Goal: Task Accomplishment & Management: Complete application form

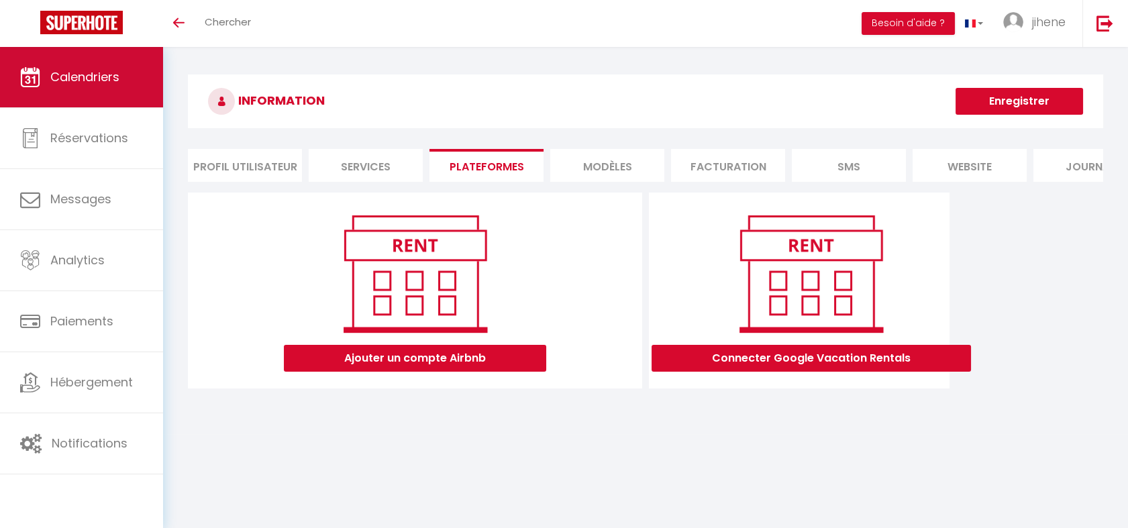
click at [106, 89] on link "Calendriers" at bounding box center [81, 77] width 163 height 60
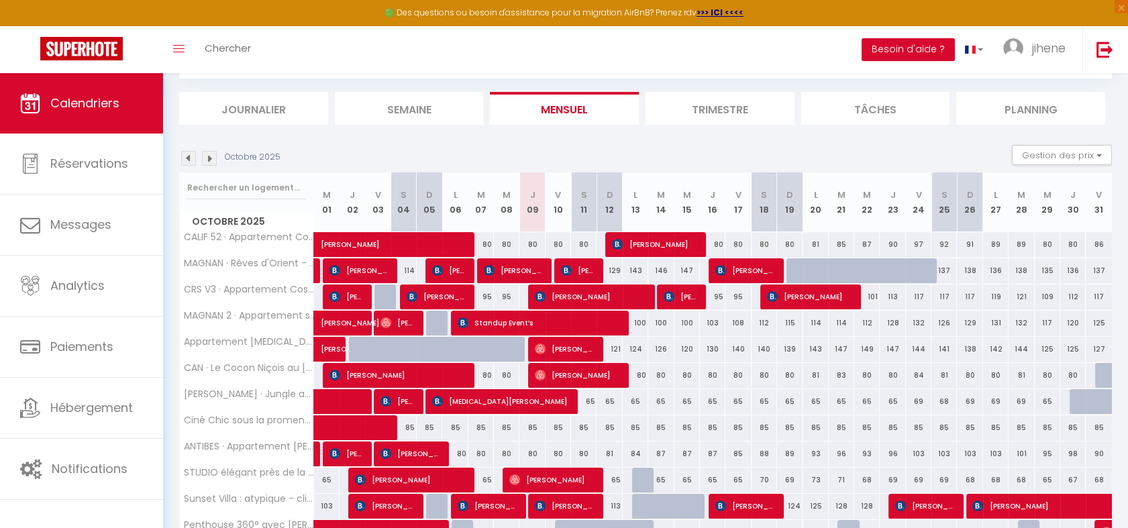
scroll to position [76, 0]
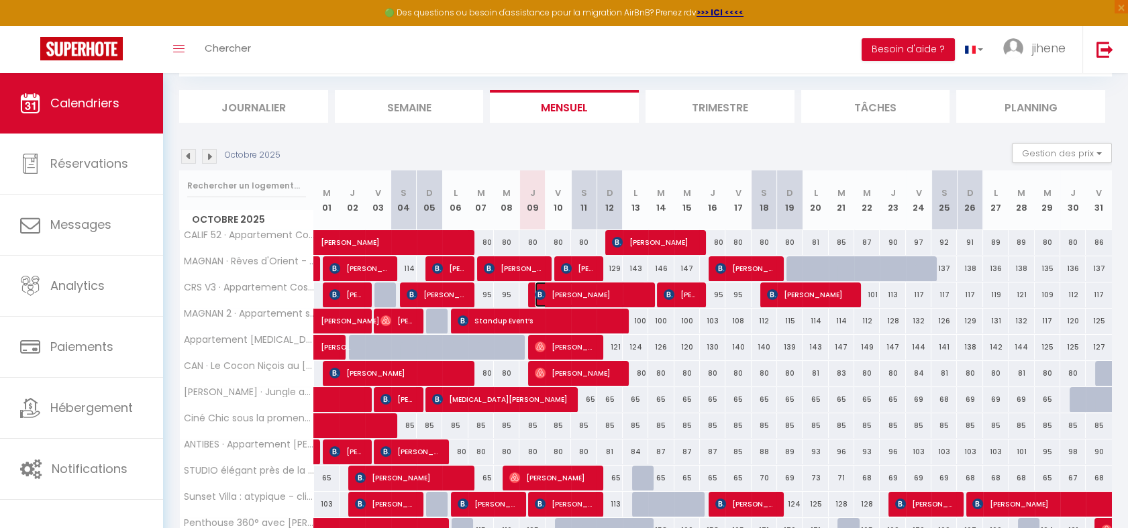
click at [591, 293] on span "[PERSON_NAME]" at bounding box center [590, 295] width 111 height 26
select select "OK"
select select "KO"
select select "0"
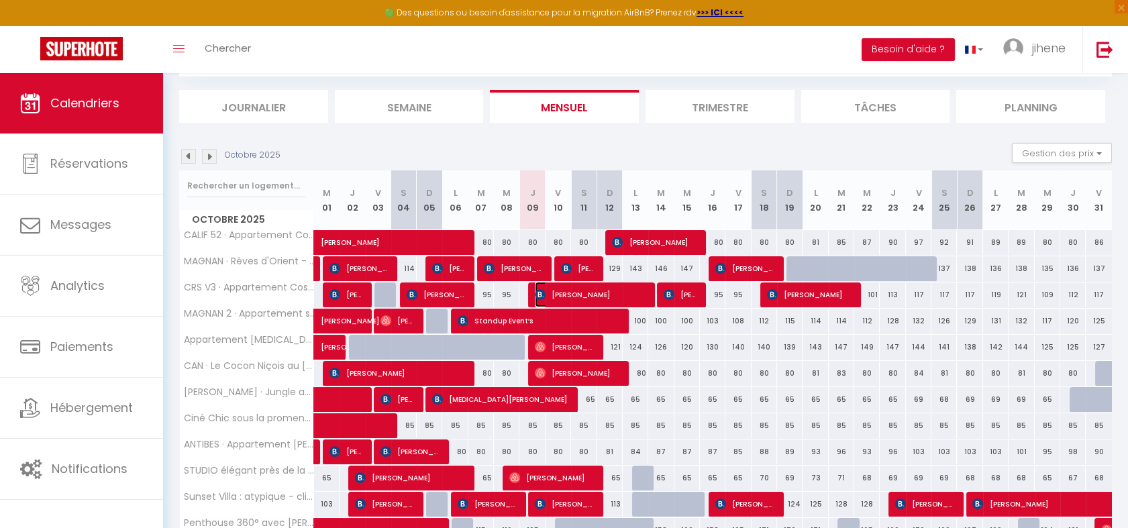
select select "1"
select select
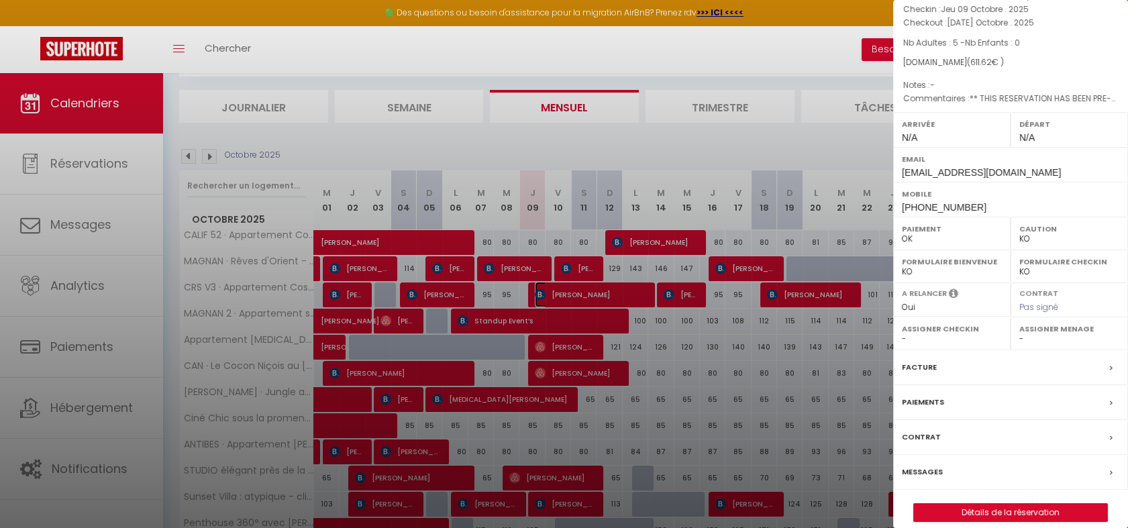
scroll to position [131, 0]
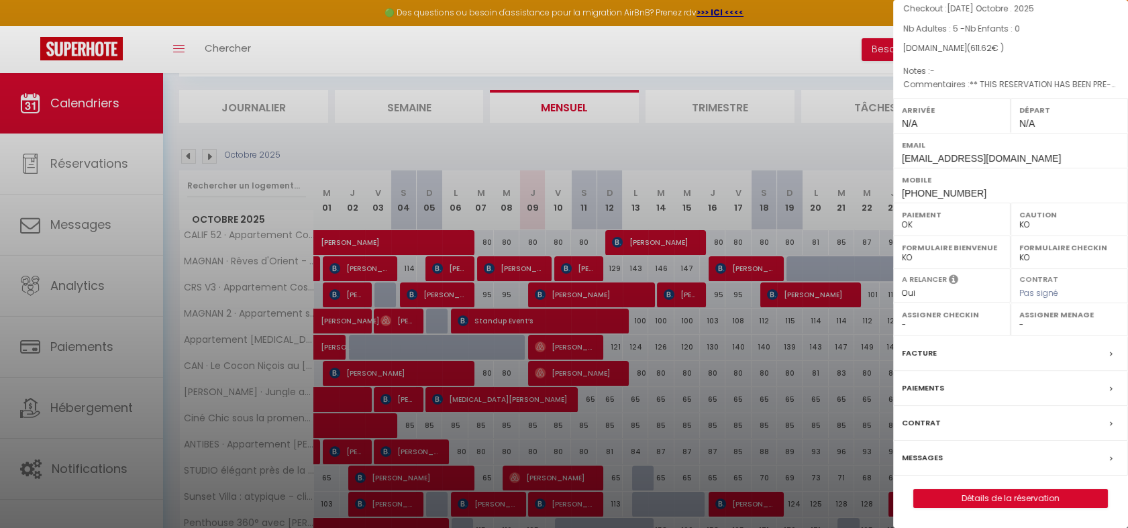
click at [671, 140] on div at bounding box center [564, 264] width 1128 height 528
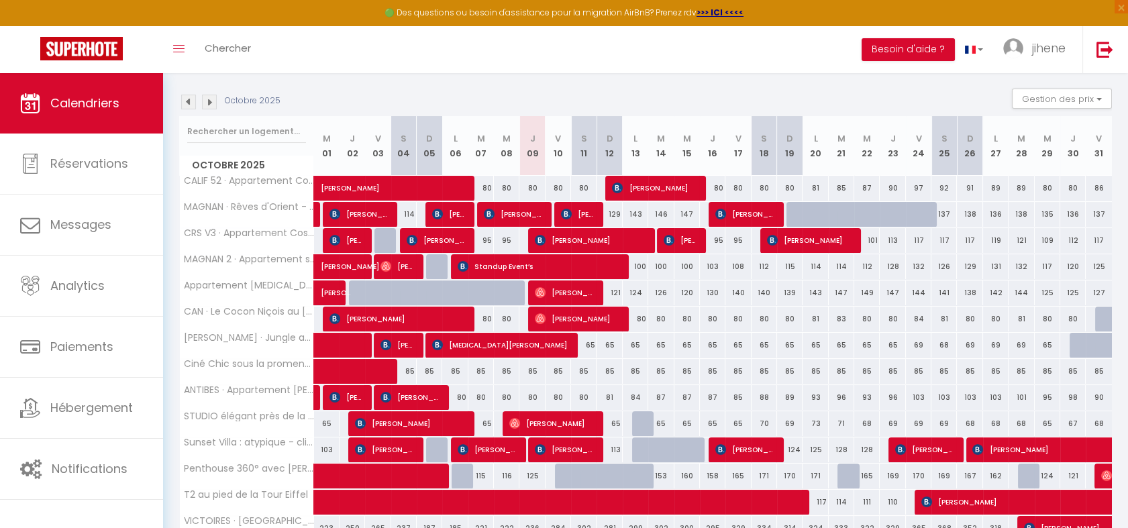
scroll to position [178, 0]
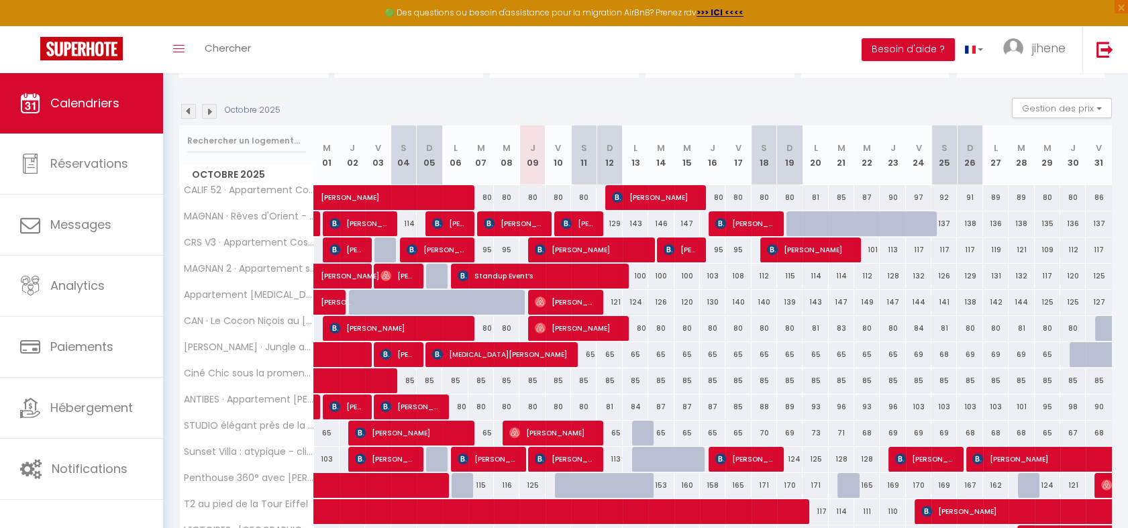
click at [207, 105] on img at bounding box center [209, 111] width 15 height 15
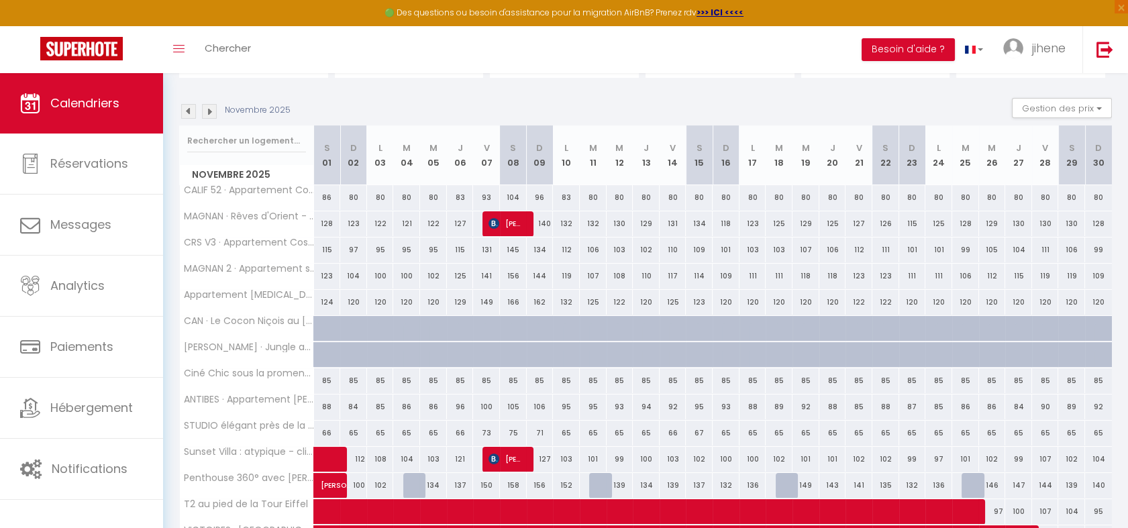
click at [192, 112] on img at bounding box center [188, 111] width 15 height 15
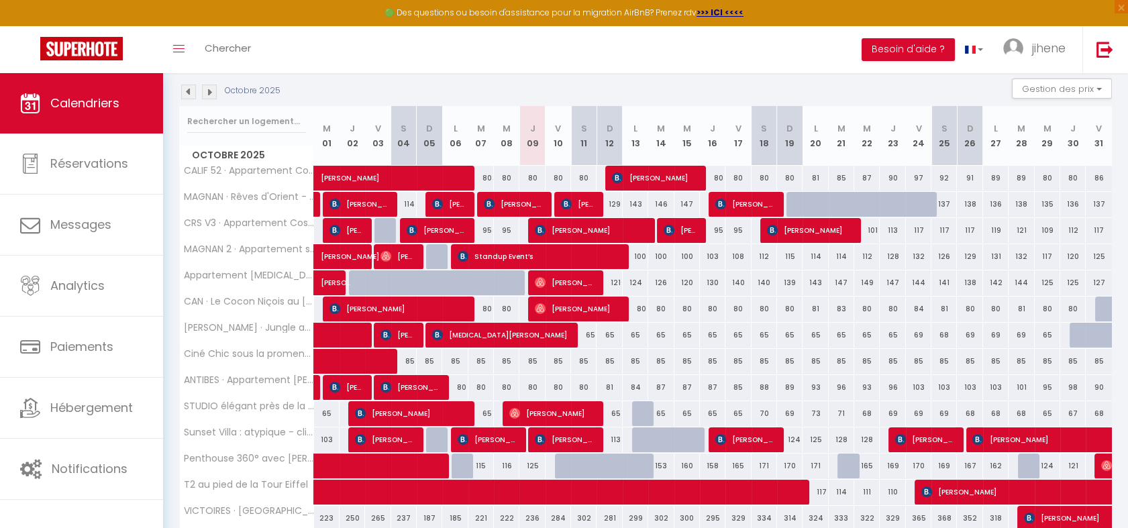
scroll to position [196, 0]
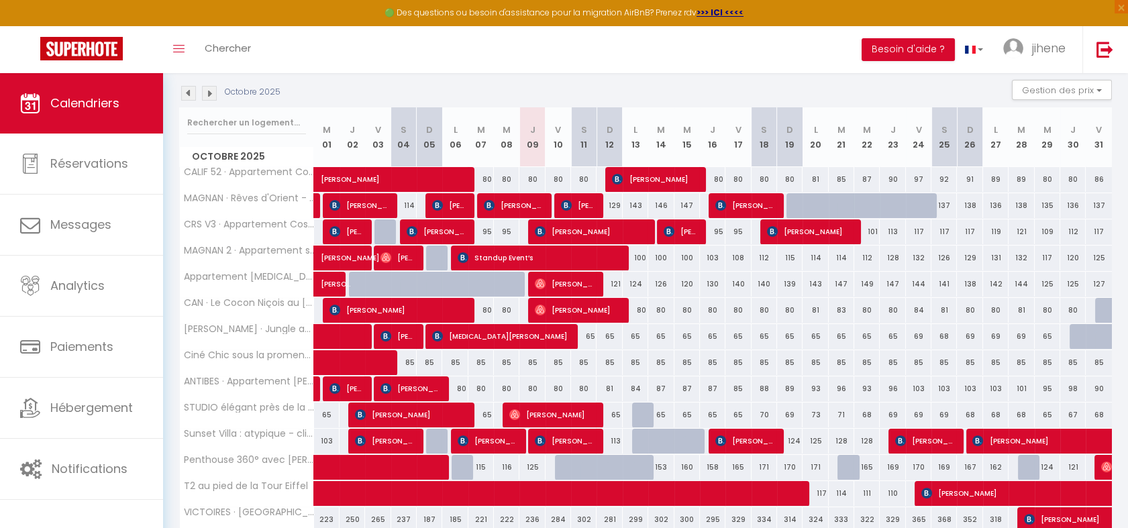
click at [634, 439] on div at bounding box center [645, 442] width 26 height 26
type input "118"
type input "Lun 13 Octobre 2025"
type input "[DATE] Octobre 2025"
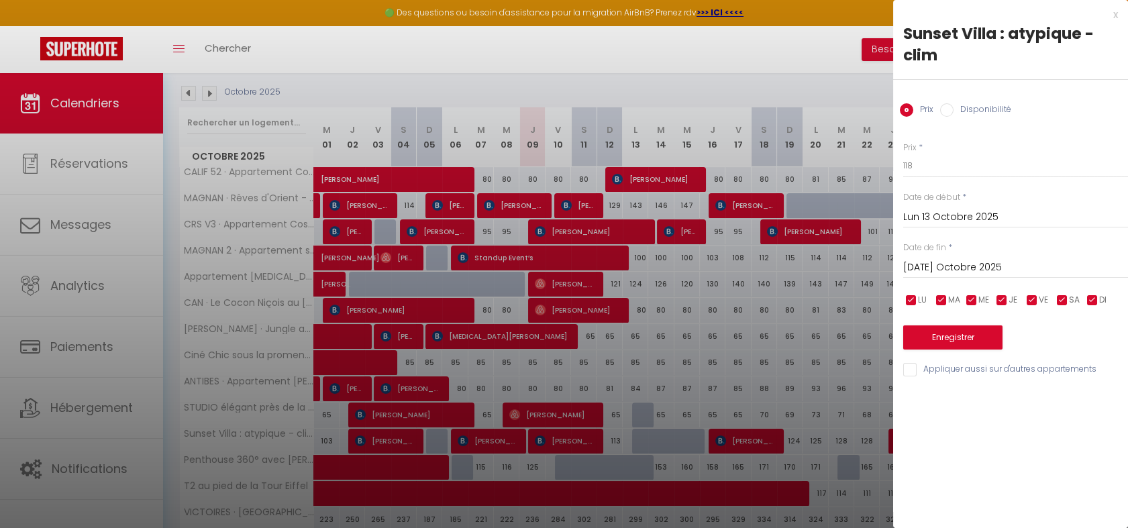
click at [825, 93] on div at bounding box center [564, 264] width 1128 height 528
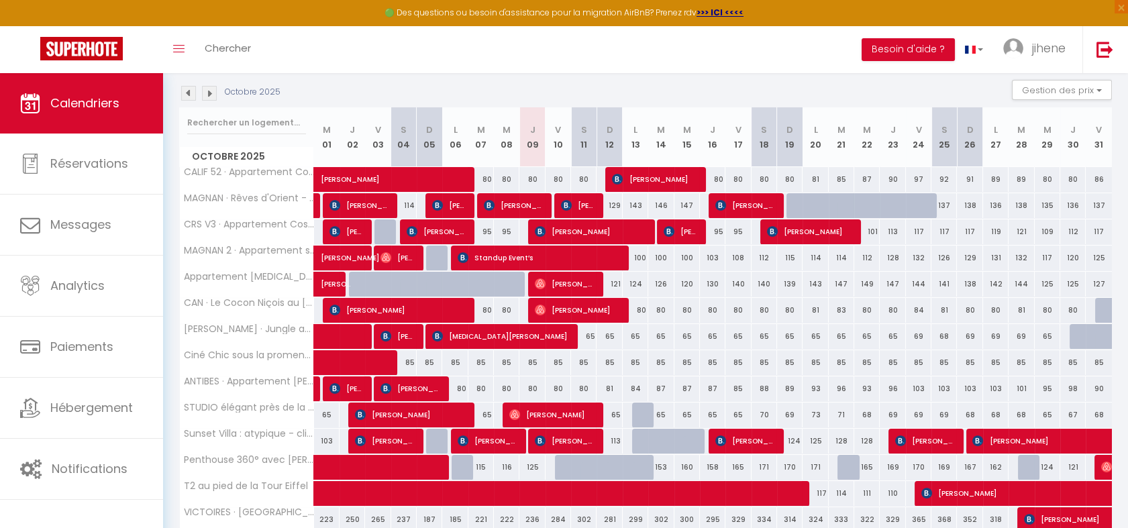
scroll to position [0, 0]
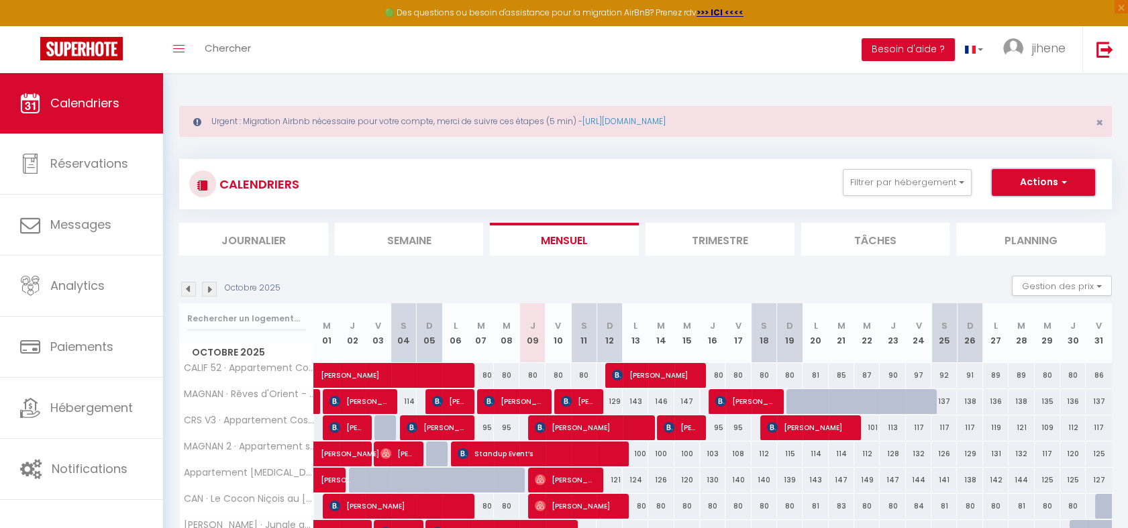
click at [1028, 183] on button "Actions" at bounding box center [1043, 182] width 103 height 27
click at [1034, 207] on link "Nouvelle réservation" at bounding box center [1029, 213] width 117 height 20
select select
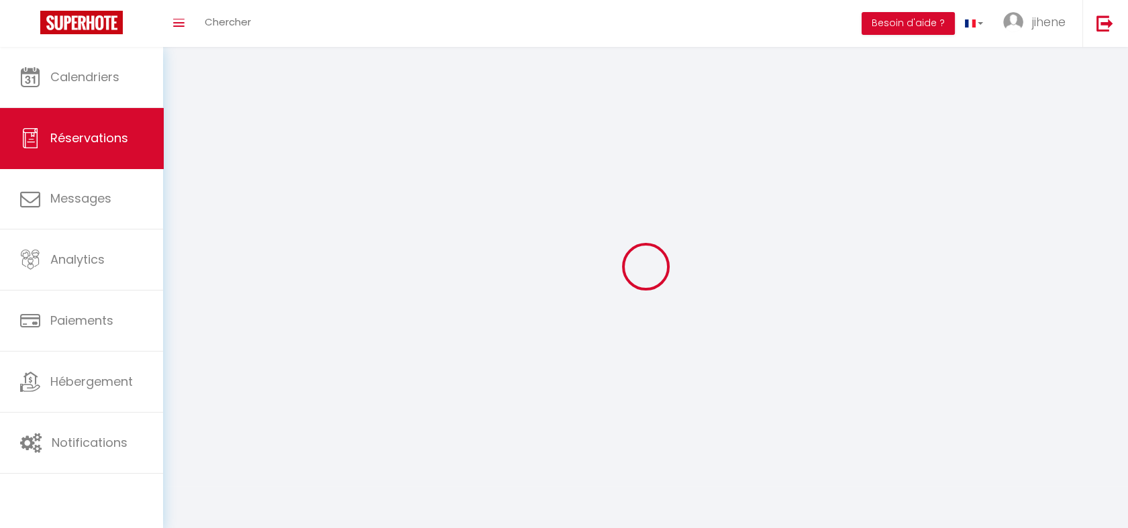
select select
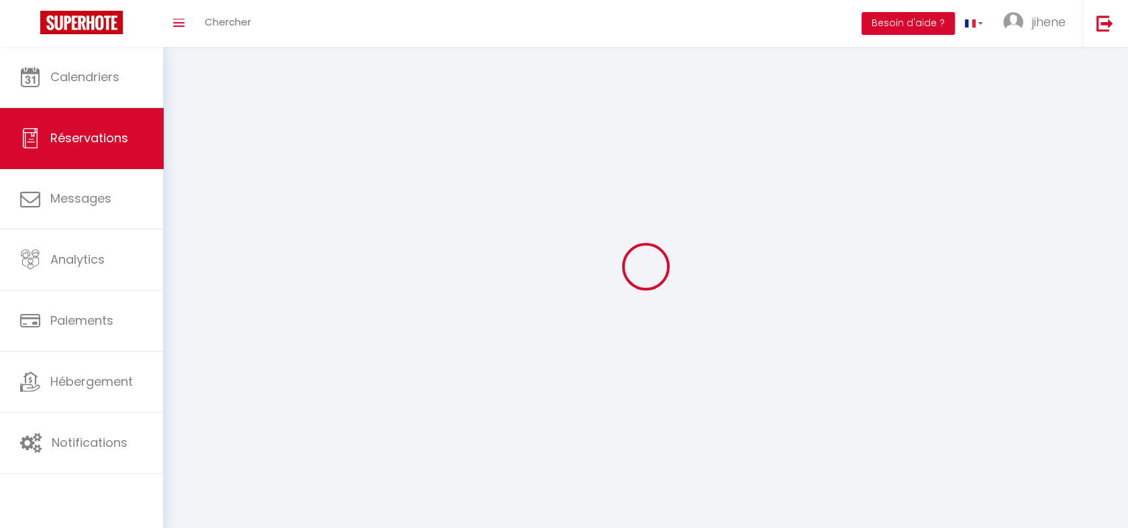
select select
checkbox input "false"
select select
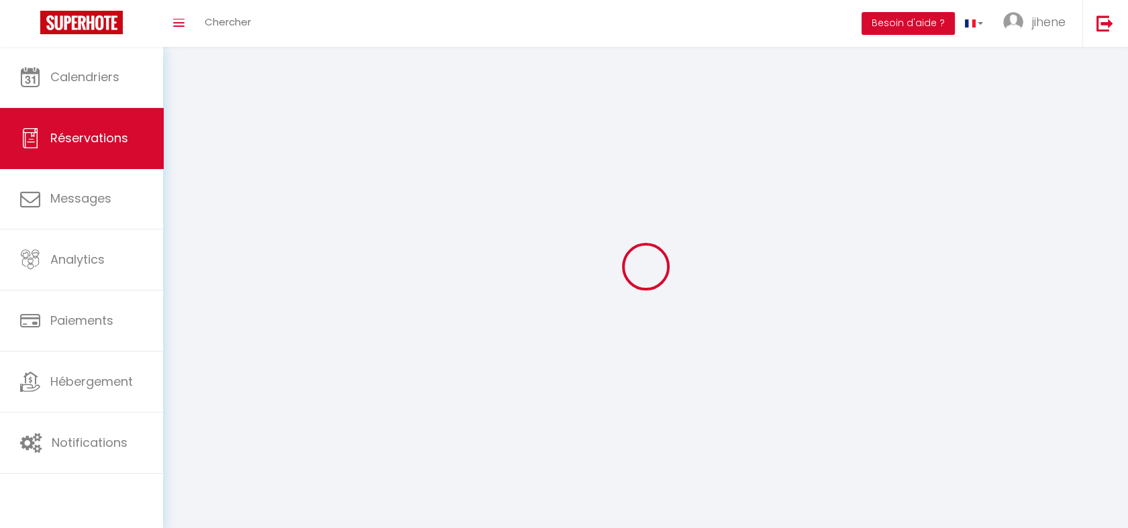
select select
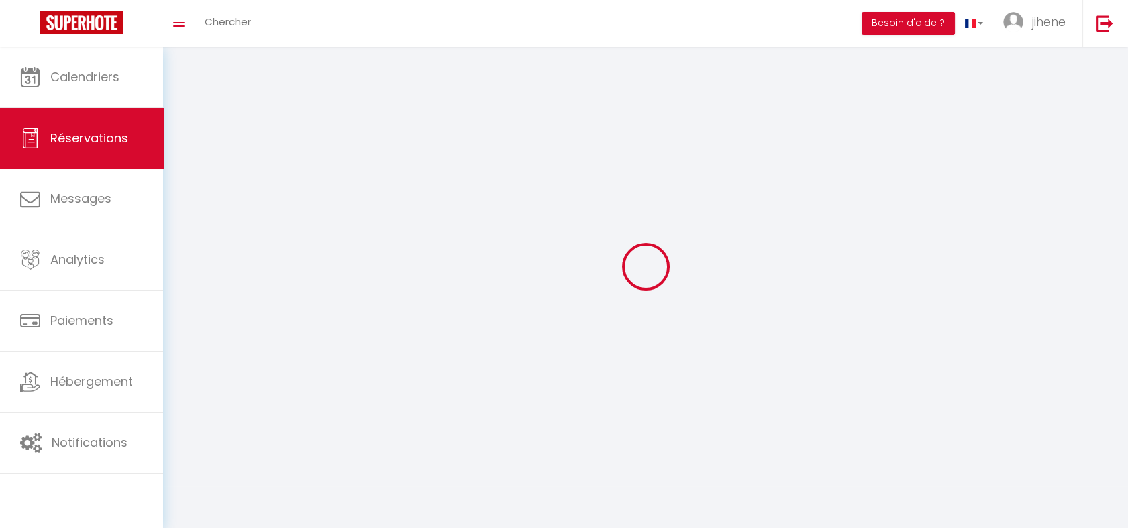
checkbox input "false"
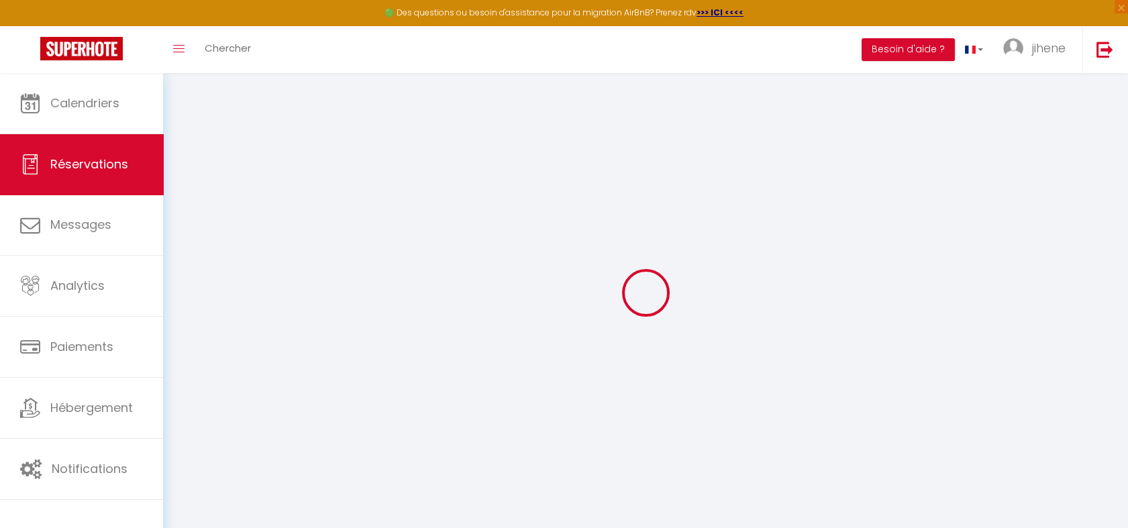
select select
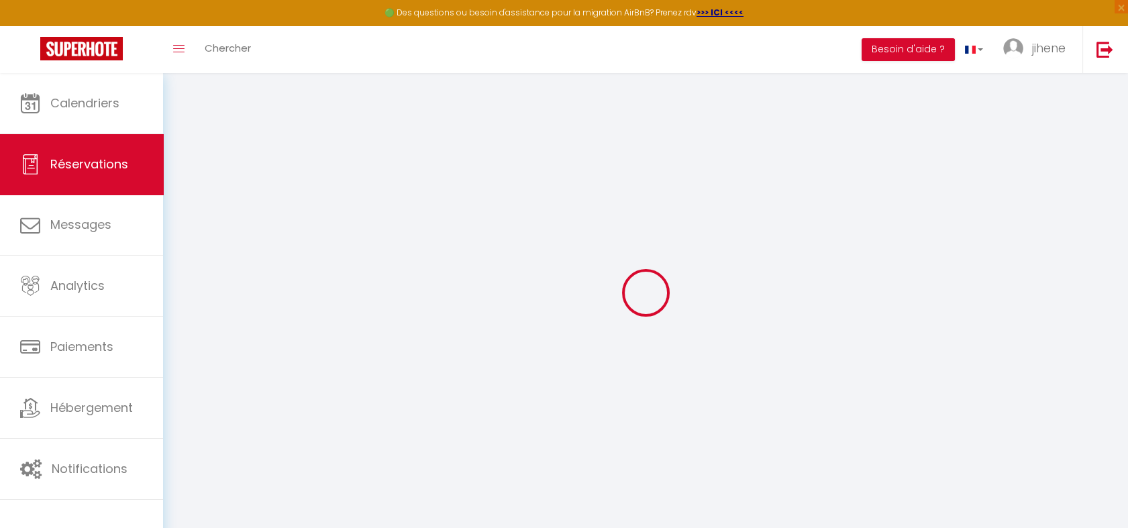
select select
checkbox input "false"
select select
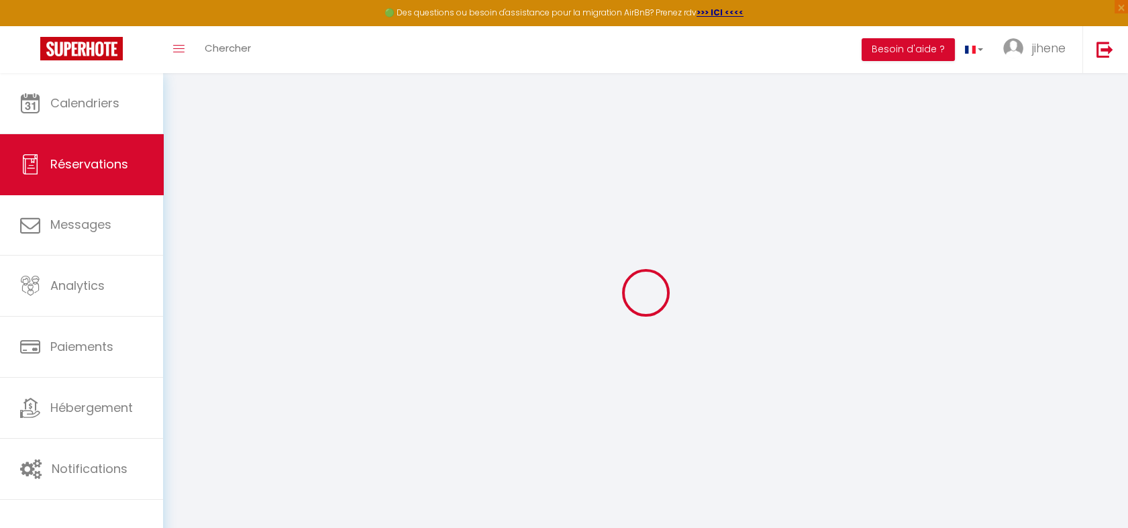
select select
checkbox input "false"
select select
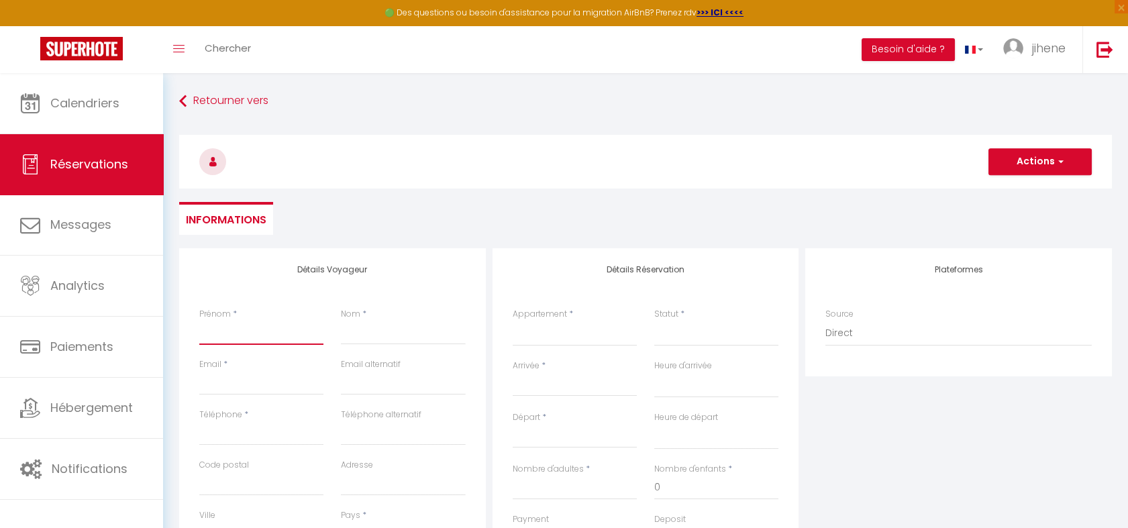
click at [260, 341] on input "Prénom" at bounding box center [261, 333] width 124 height 24
type input "G"
select select
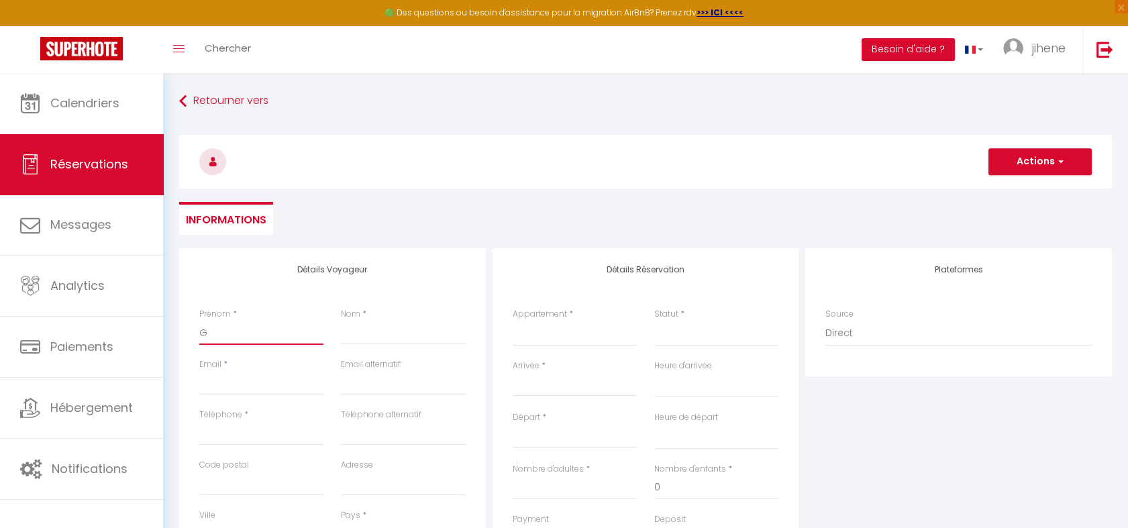
select select
checkbox input "false"
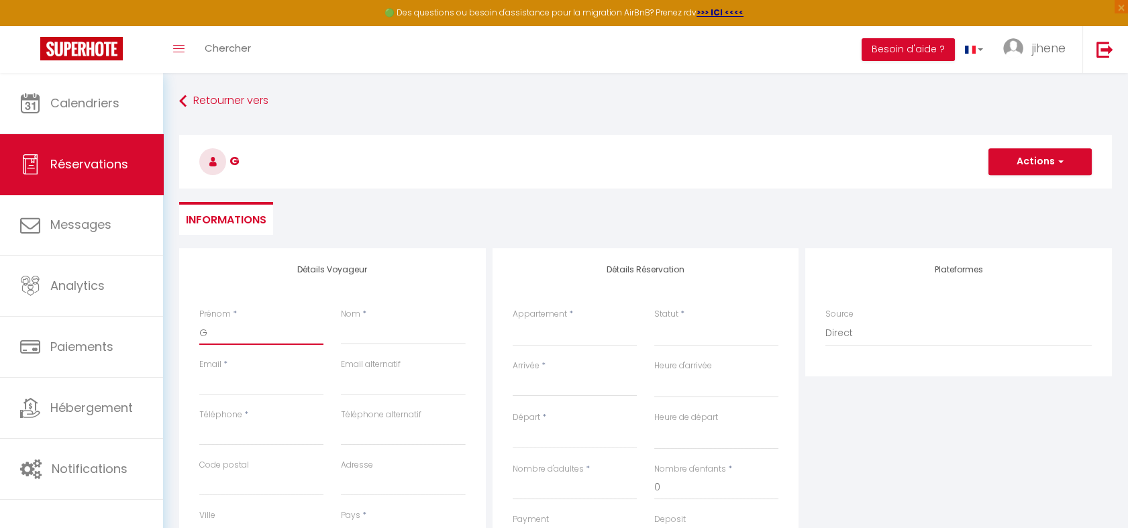
type input "Gu"
select select
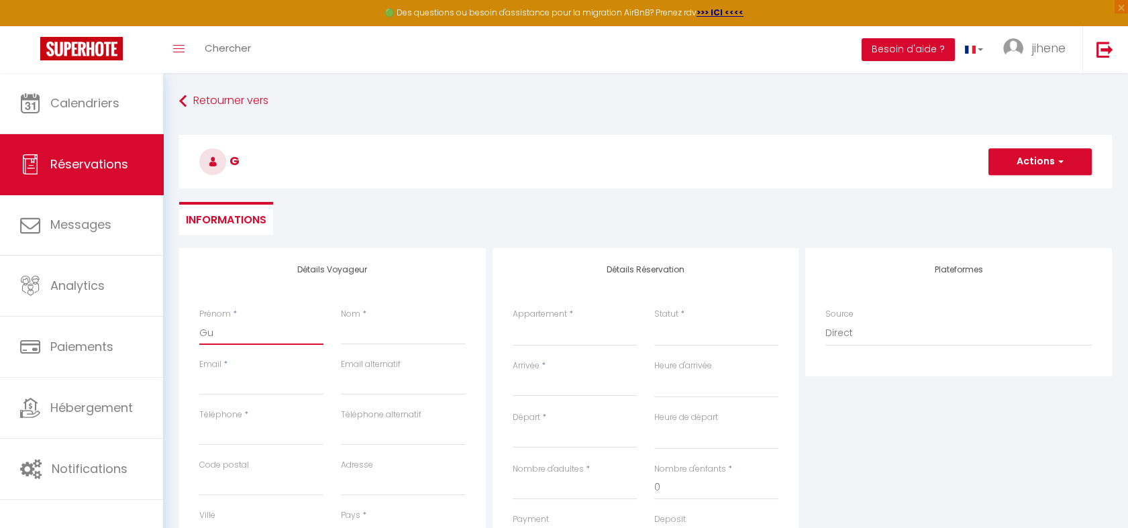
select select
checkbox input "false"
type input "Gui"
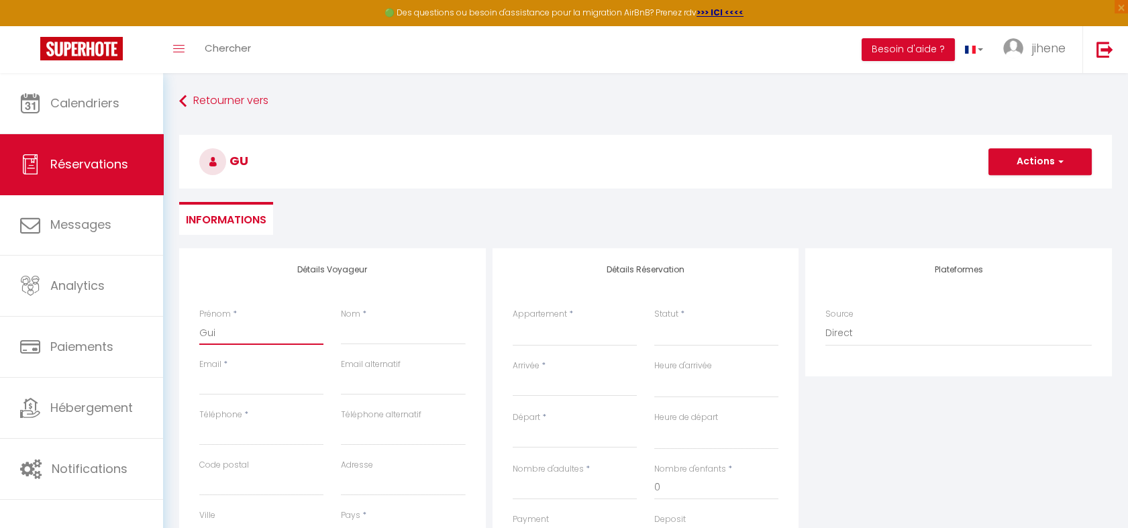
select select
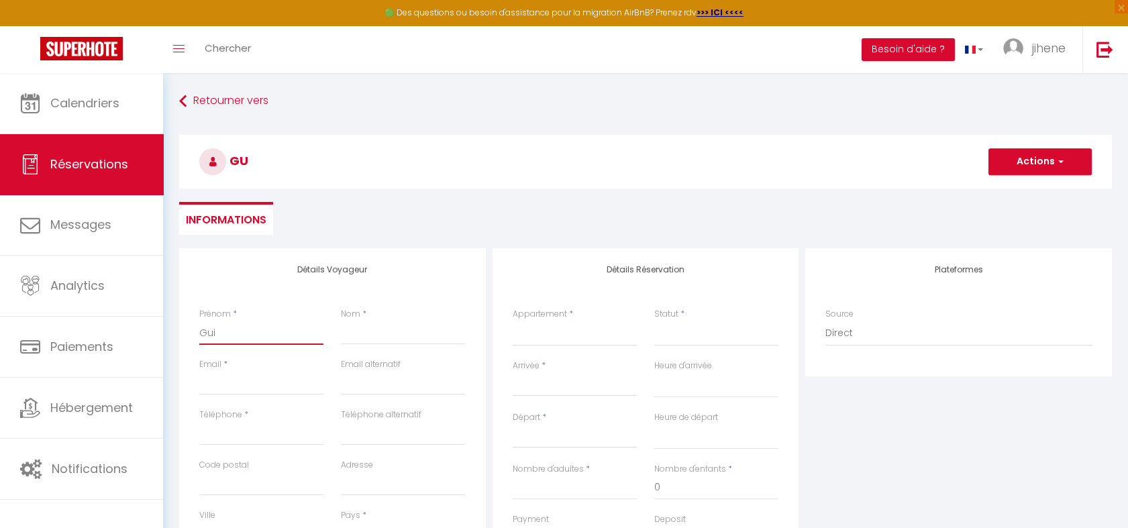
select select
checkbox input "false"
type input "Guil"
select select
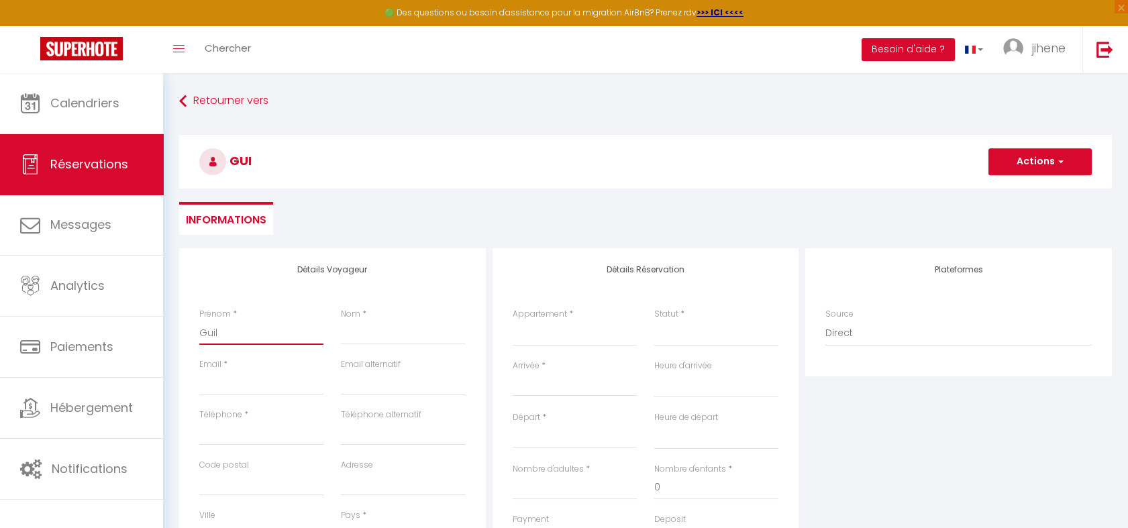
select select
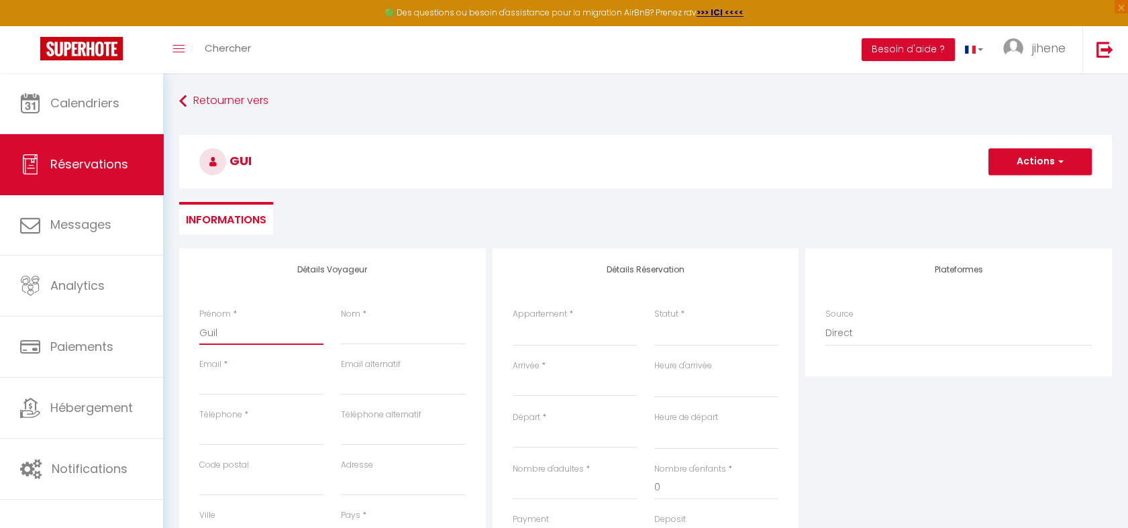
select select
checkbox input "false"
type input "Guill"
select select
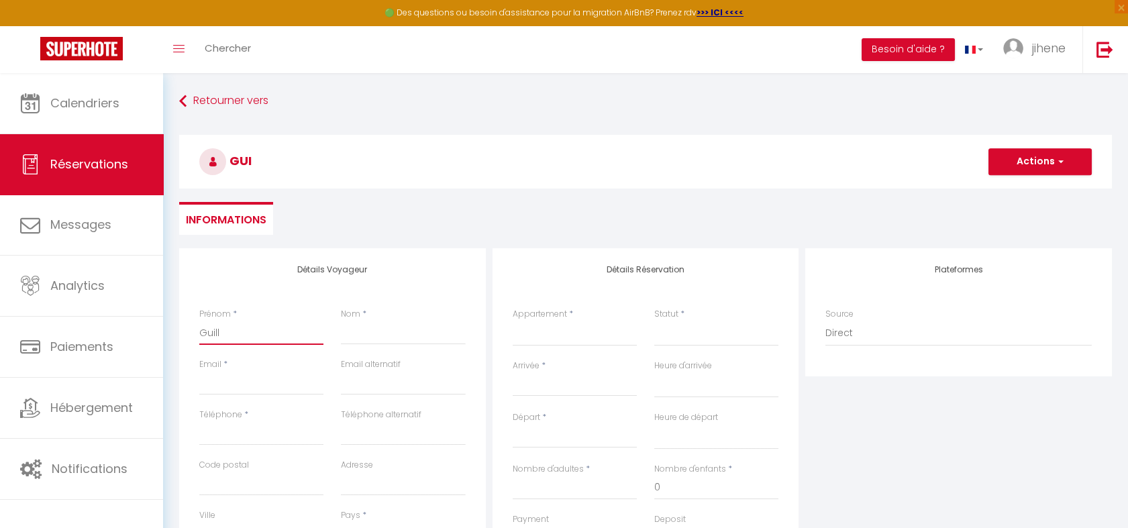
select select
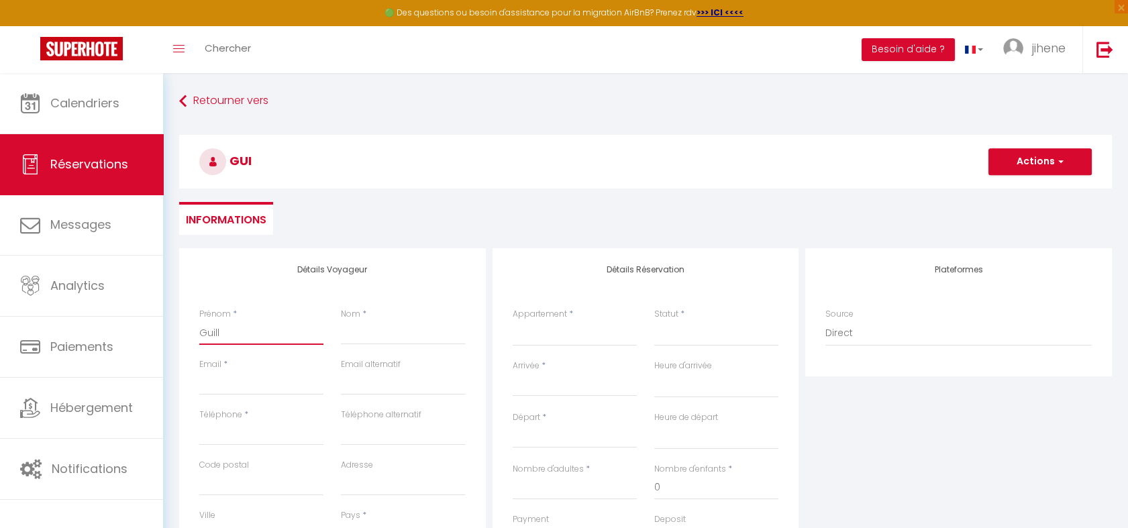
checkbox input "false"
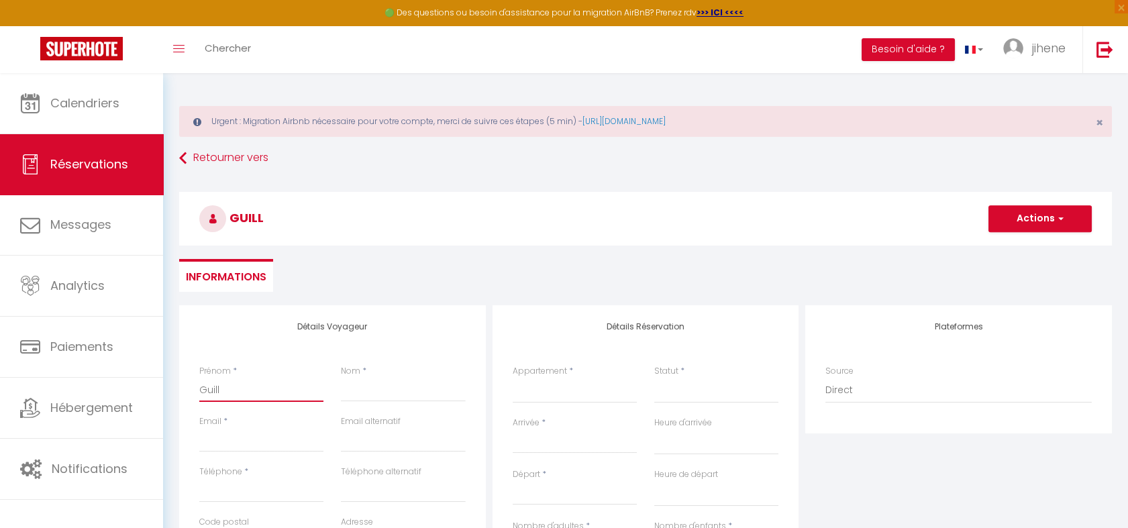
type input "Guilla"
select select
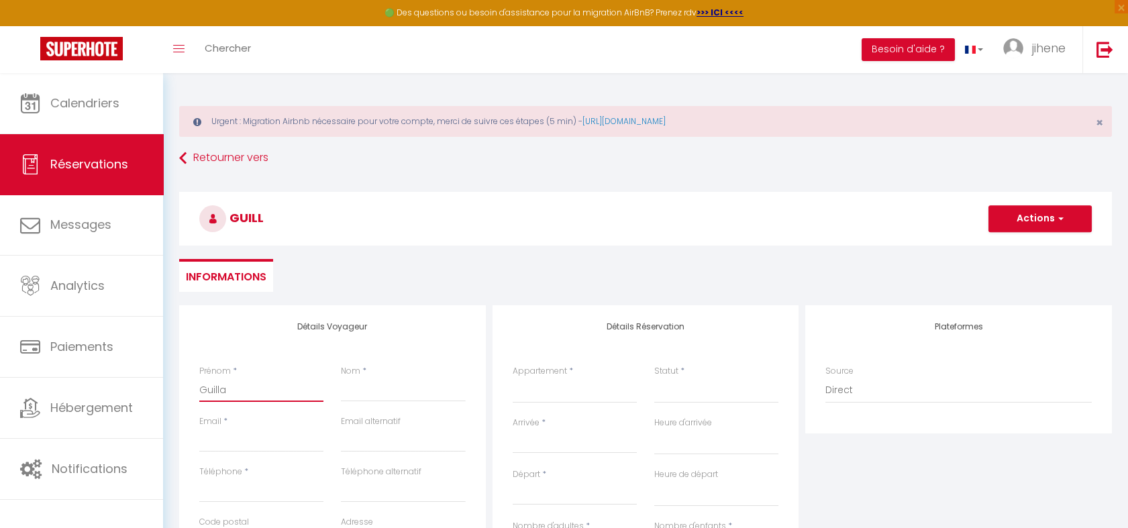
select select
checkbox input "false"
type input "Guillau"
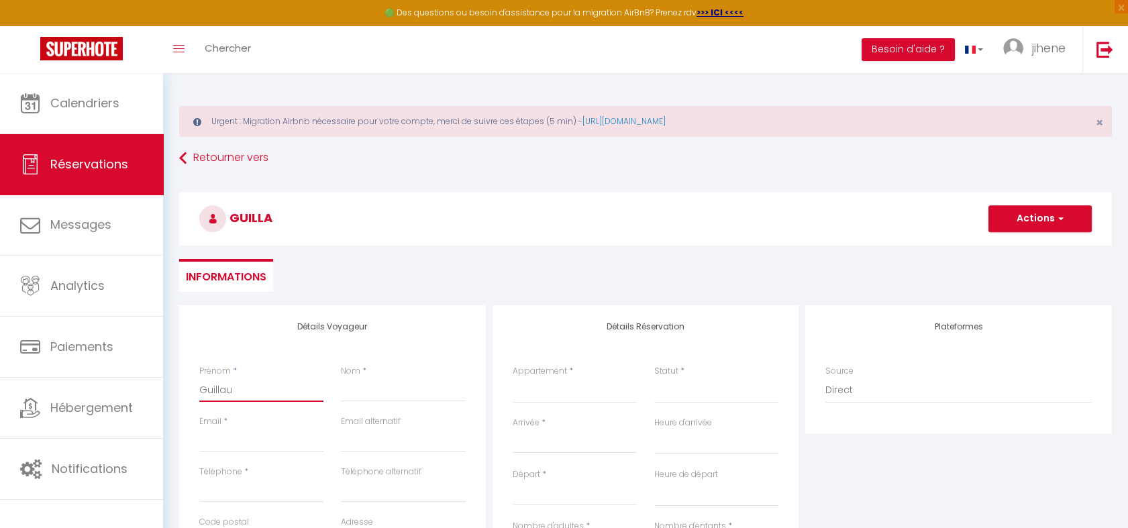
select select
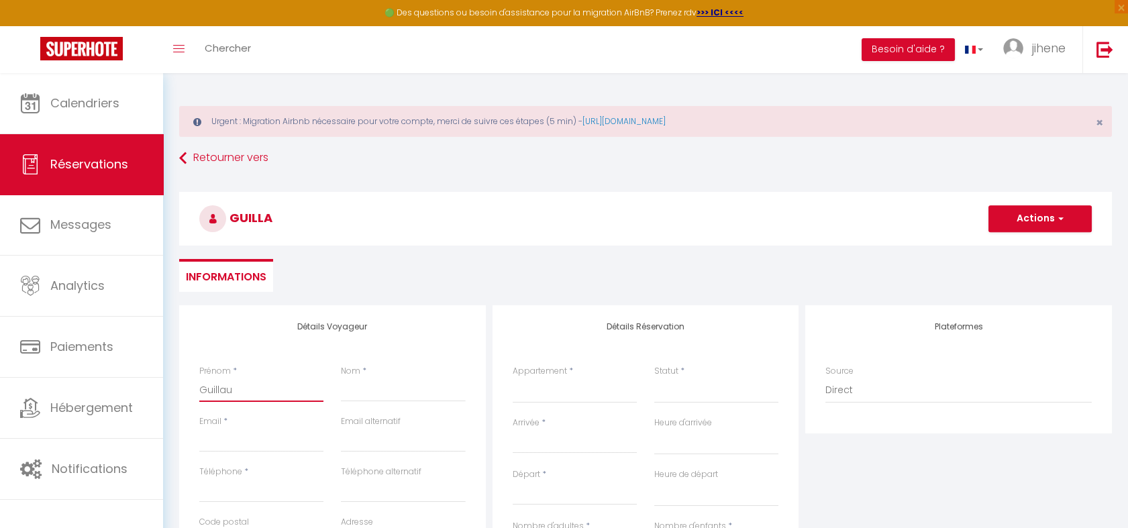
select select
checkbox input "false"
type input "Guillaum"
select select
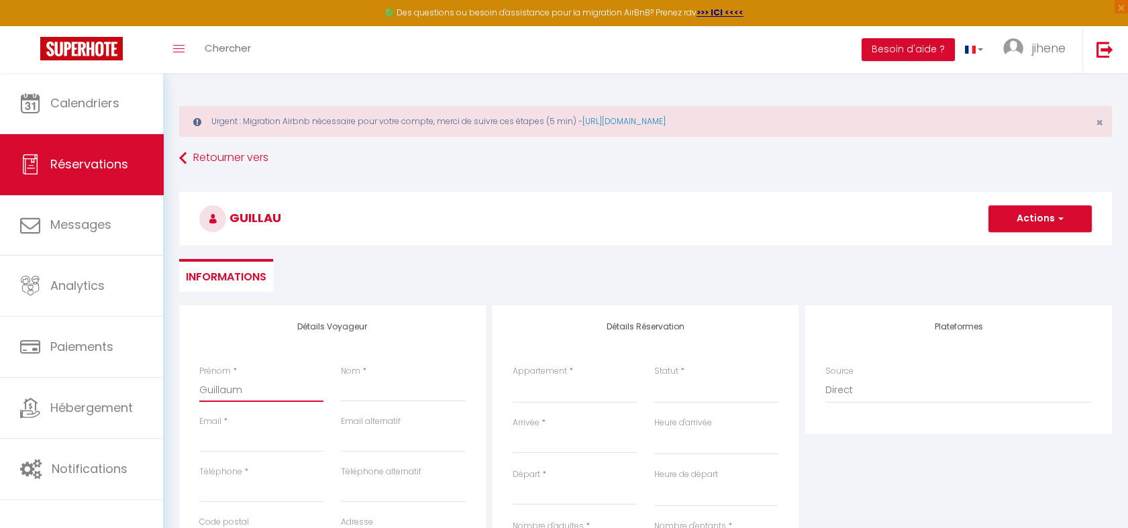
select select
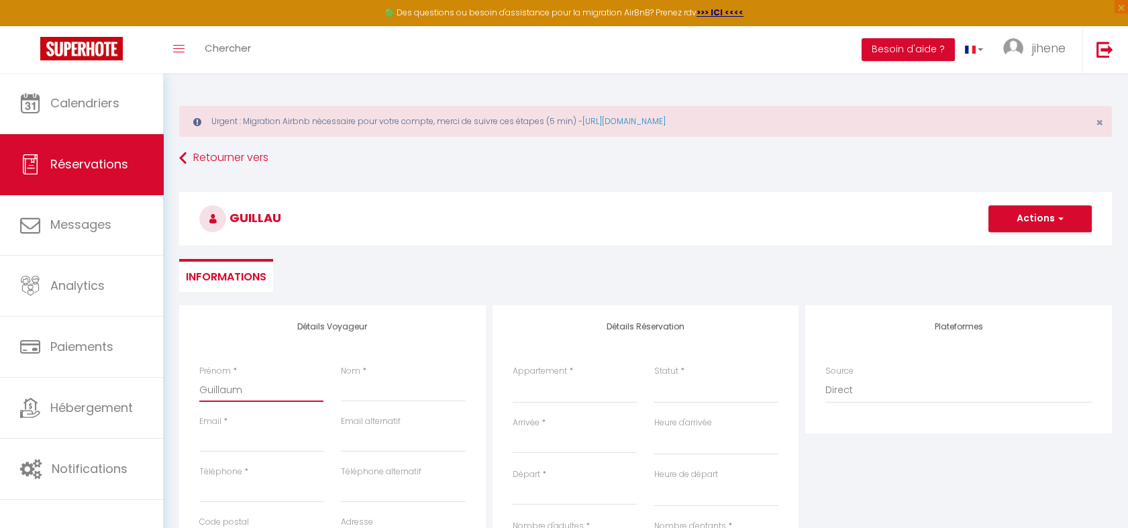
select select
checkbox input "false"
type input "[PERSON_NAME]"
select select
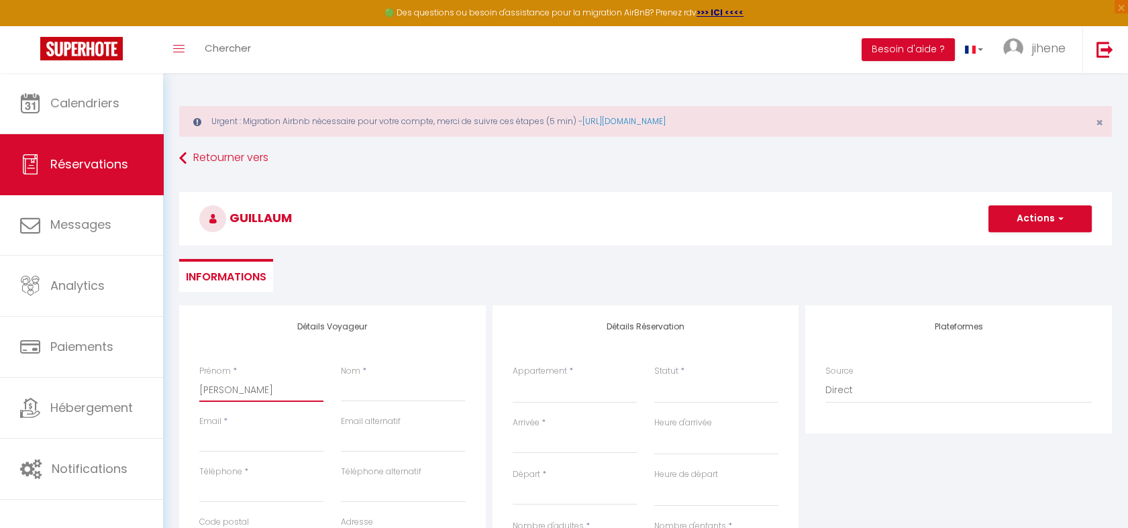
select select
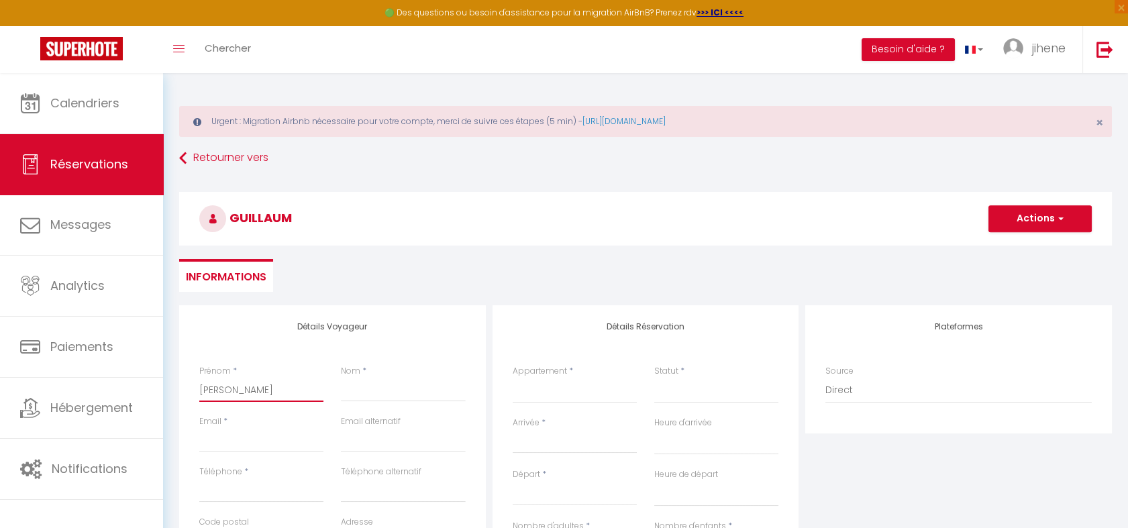
checkbox input "false"
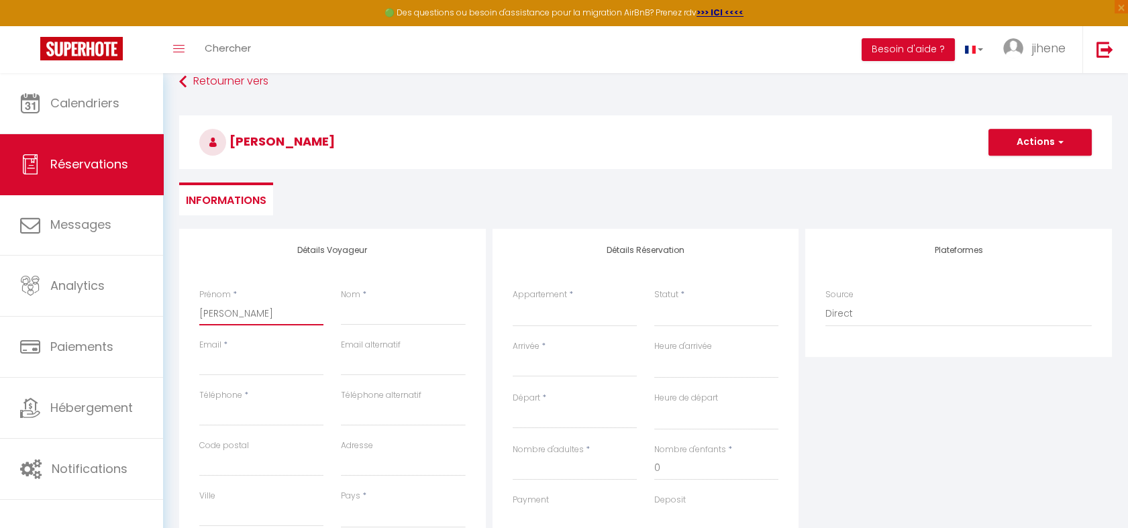
scroll to position [77, 0]
type input "[PERSON_NAME]"
click at [248, 368] on input "Email client" at bounding box center [261, 363] width 124 height 24
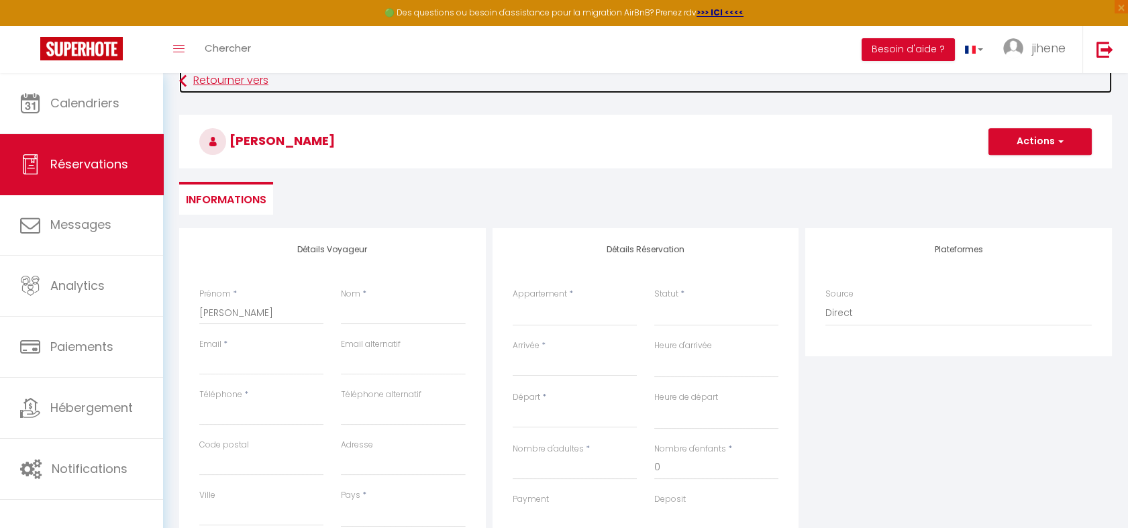
click at [242, 79] on link "Retourner vers" at bounding box center [645, 81] width 933 height 24
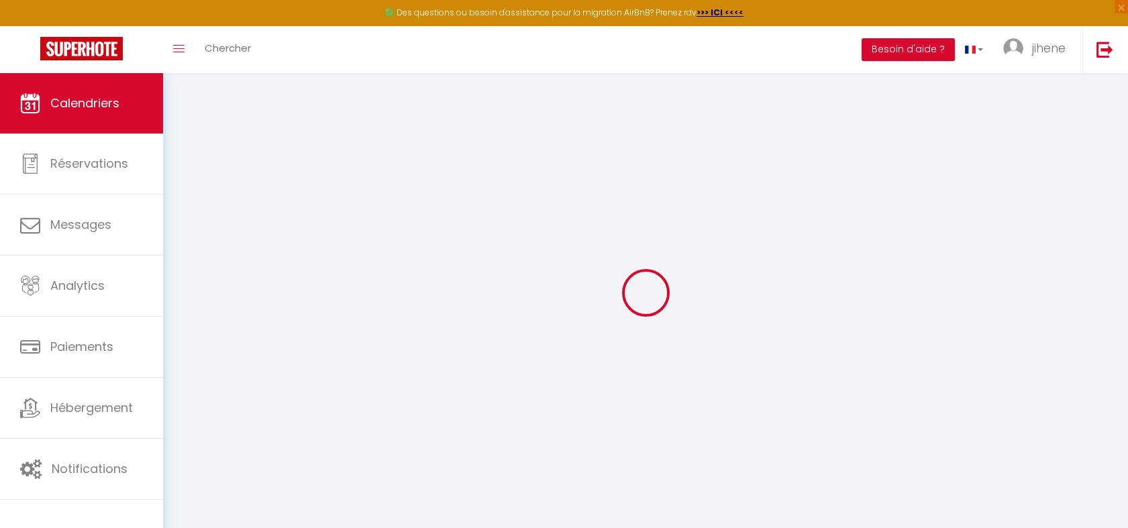
select select
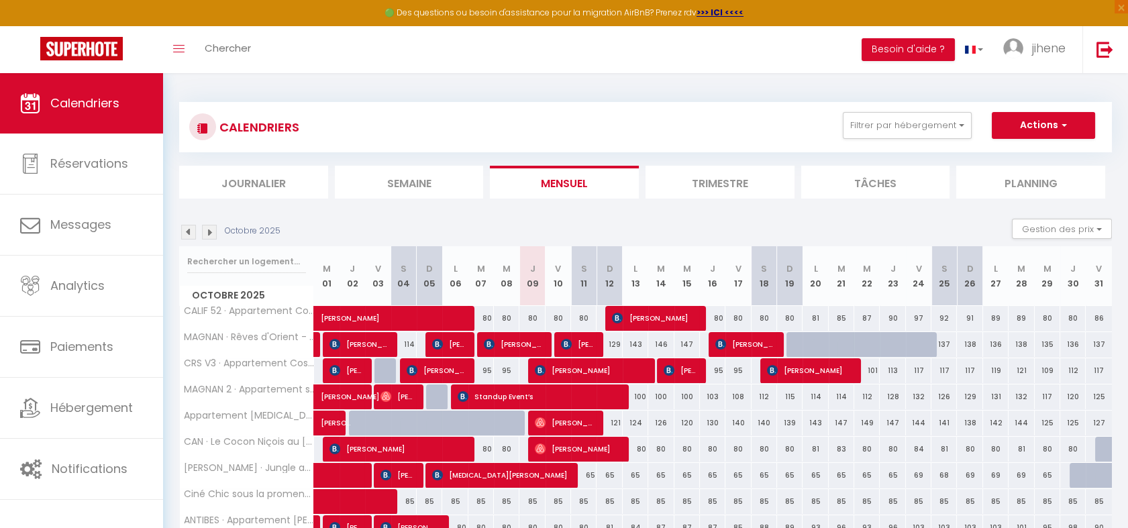
scroll to position [198, 0]
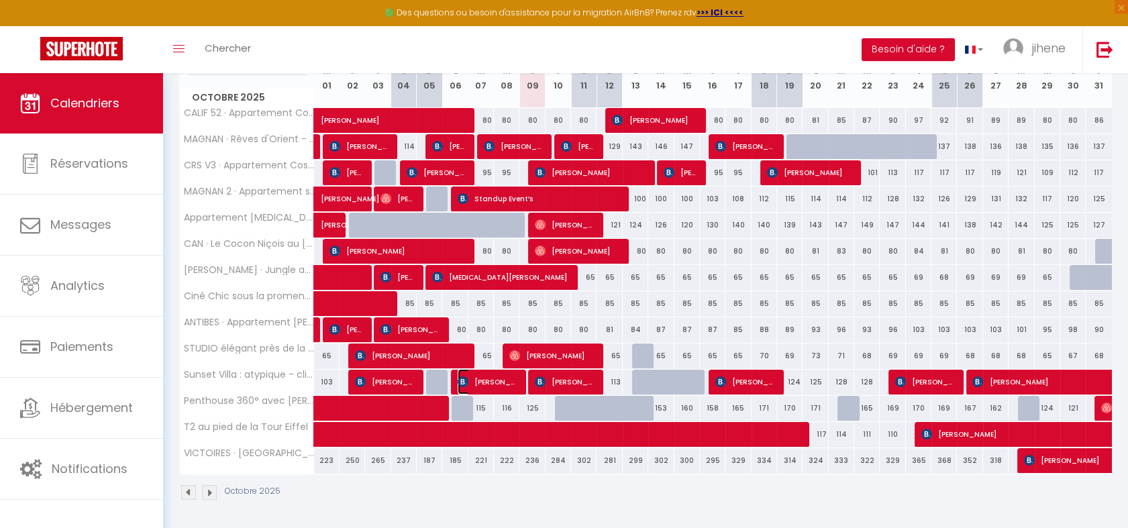
click at [495, 377] on span "[PERSON_NAME]" at bounding box center [488, 382] width 60 height 26
select select "OK"
select select "KO"
select select "0"
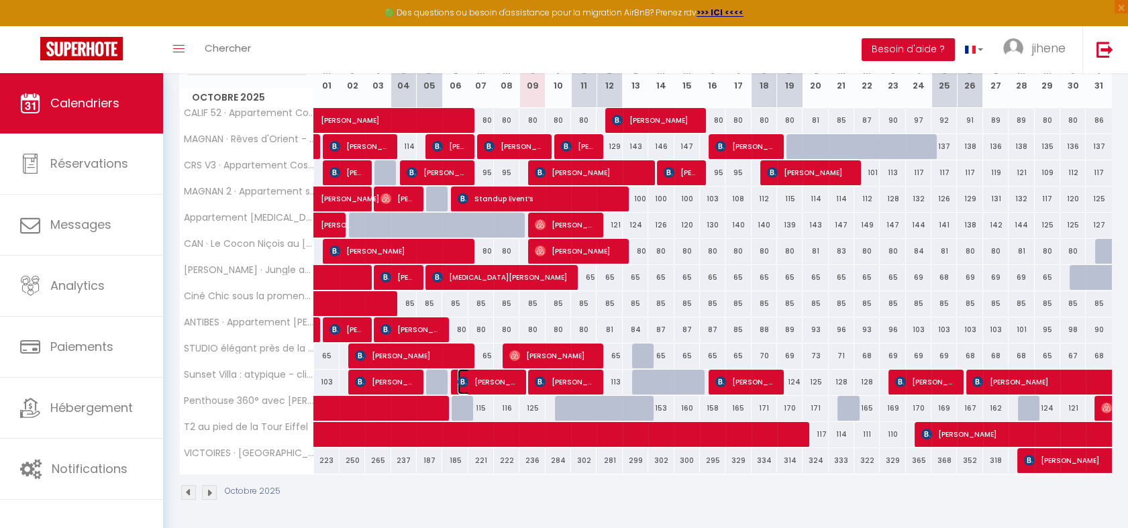
select select "1"
select select
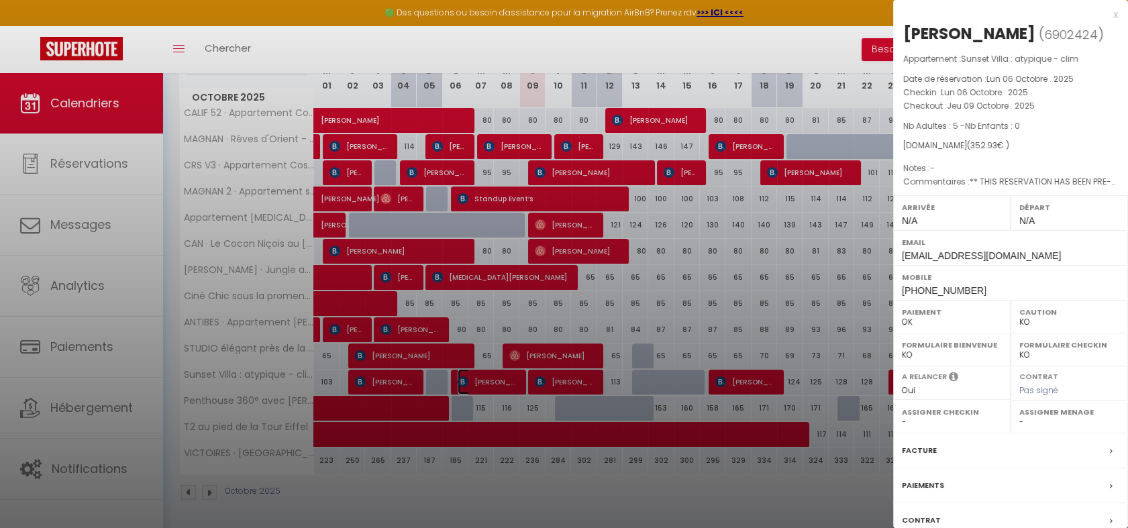
scroll to position [254, 0]
click at [969, 258] on span "[EMAIL_ADDRESS][DOMAIN_NAME]" at bounding box center [981, 255] width 159 height 11
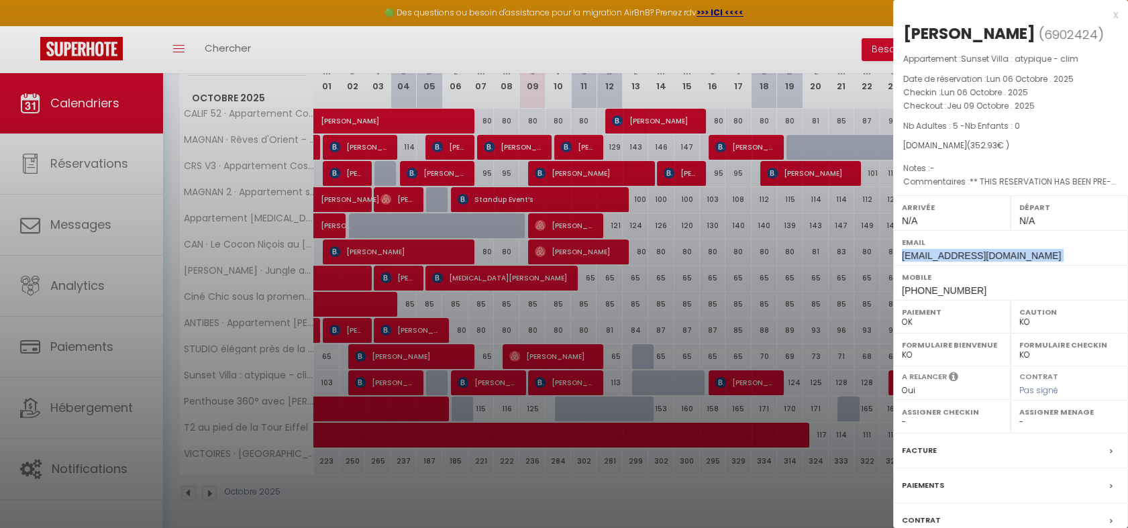
click at [969, 258] on span "[EMAIL_ADDRESS][DOMAIN_NAME]" at bounding box center [981, 255] width 159 height 11
copy div "[EMAIL_ADDRESS][DOMAIN_NAME]"
click at [667, 493] on div at bounding box center [564, 264] width 1128 height 528
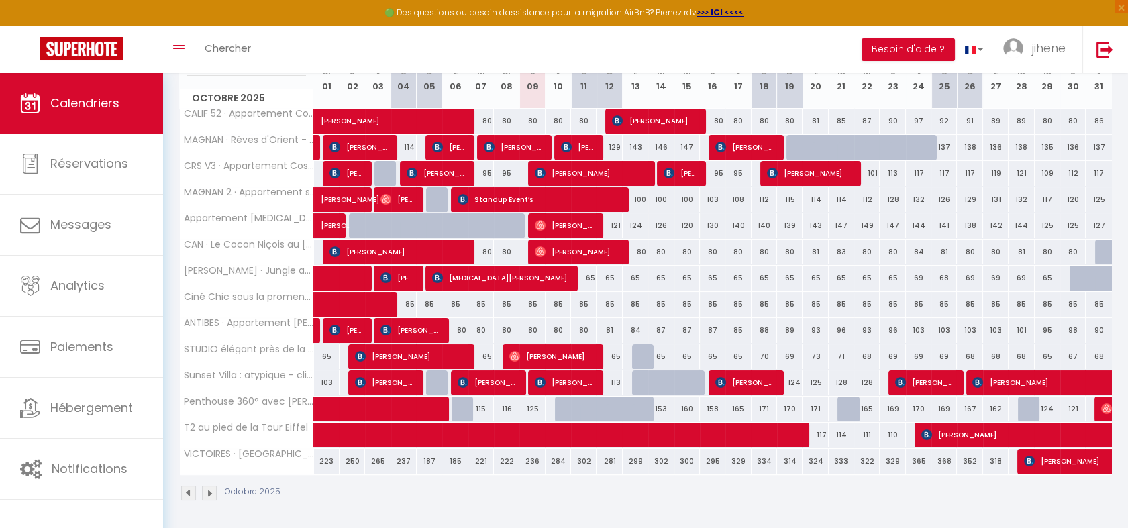
click at [479, 377] on body "🟢 Des questions ou besoin d'assistance pour la migration AirBnB? Prenez rdv >>>…" at bounding box center [564, 175] width 1128 height 712
click at [479, 377] on span "[PERSON_NAME]" at bounding box center [488, 383] width 60 height 26
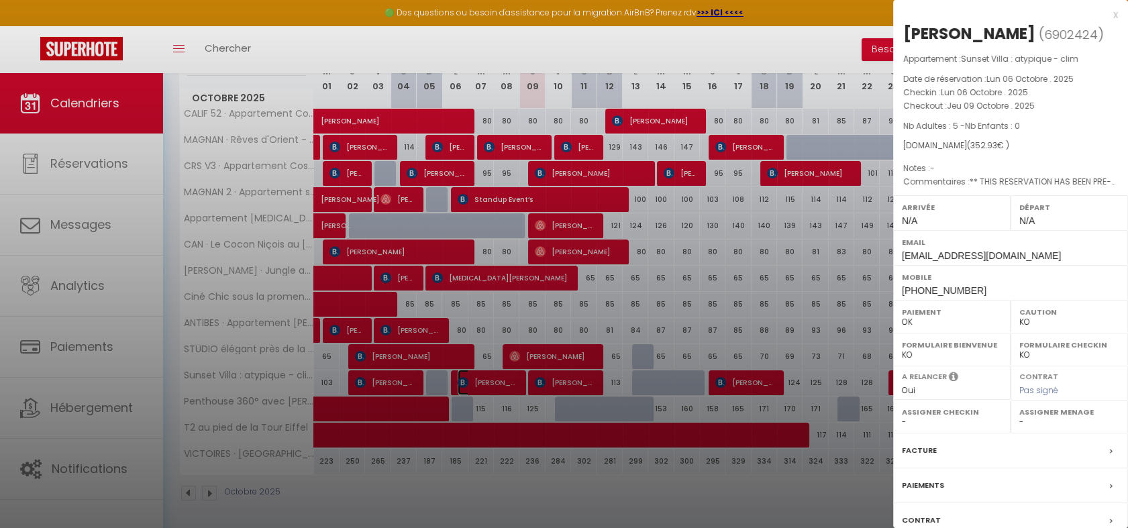
scroll to position [96, 0]
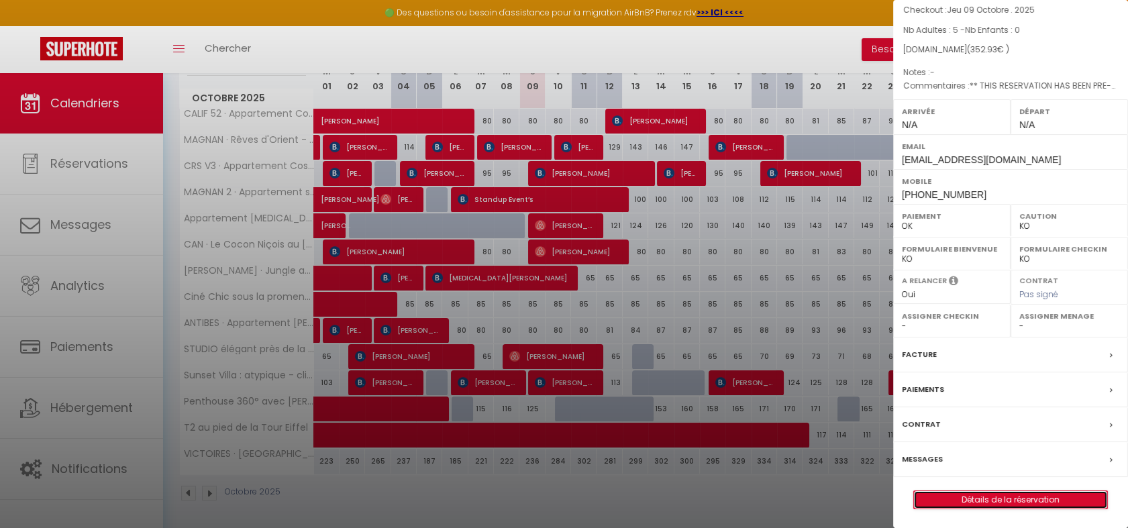
click at [1002, 501] on link "Détails de la réservation" at bounding box center [1010, 499] width 193 height 17
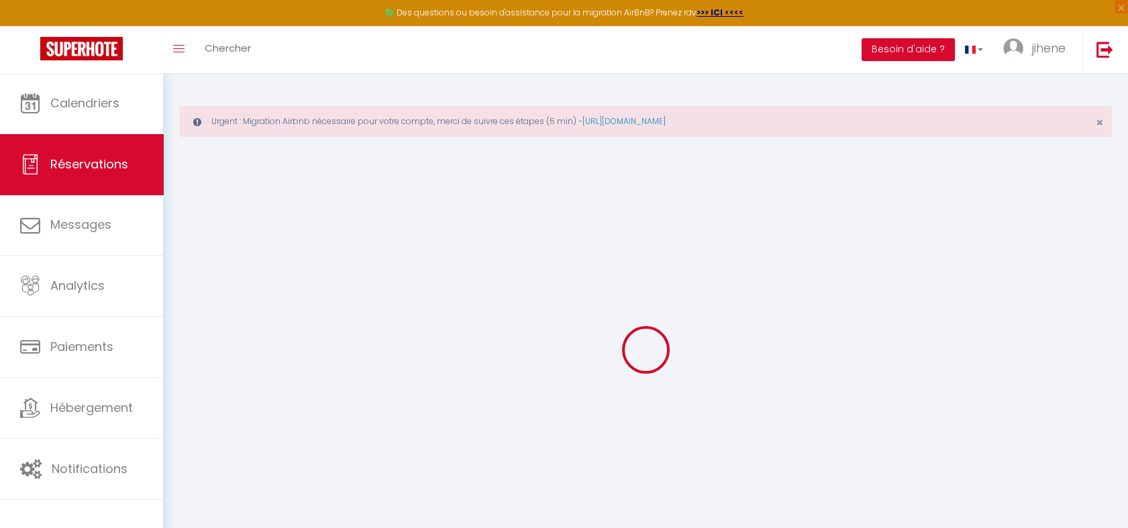
select select
checkbox input "false"
select select
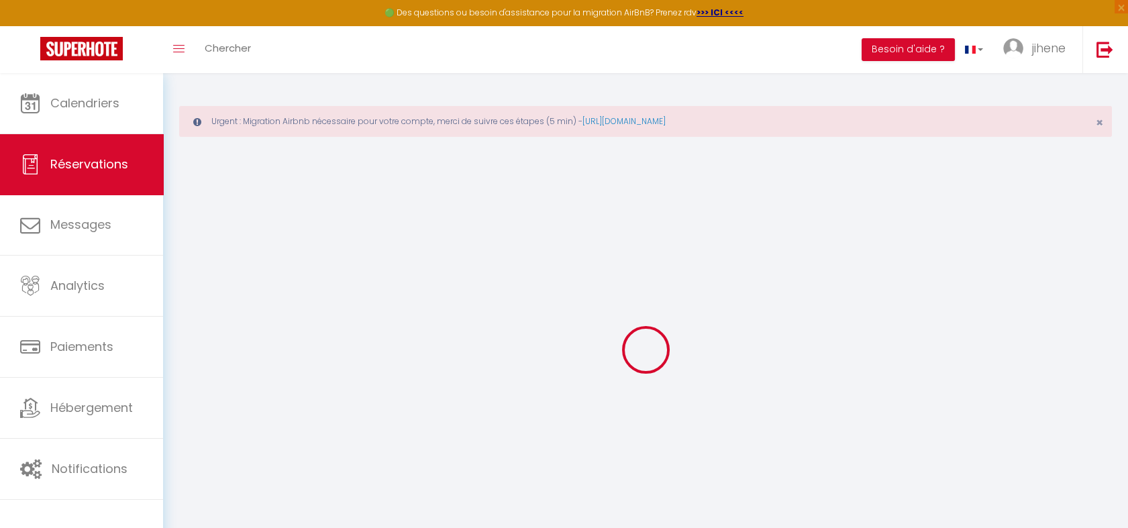
checkbox input "false"
type textarea "** THIS RESERVATION HAS BEEN PRE-PAID ** BOOKING NOTE : Payment charge is EUR 4…"
type input "120"
type input "13.37"
select select
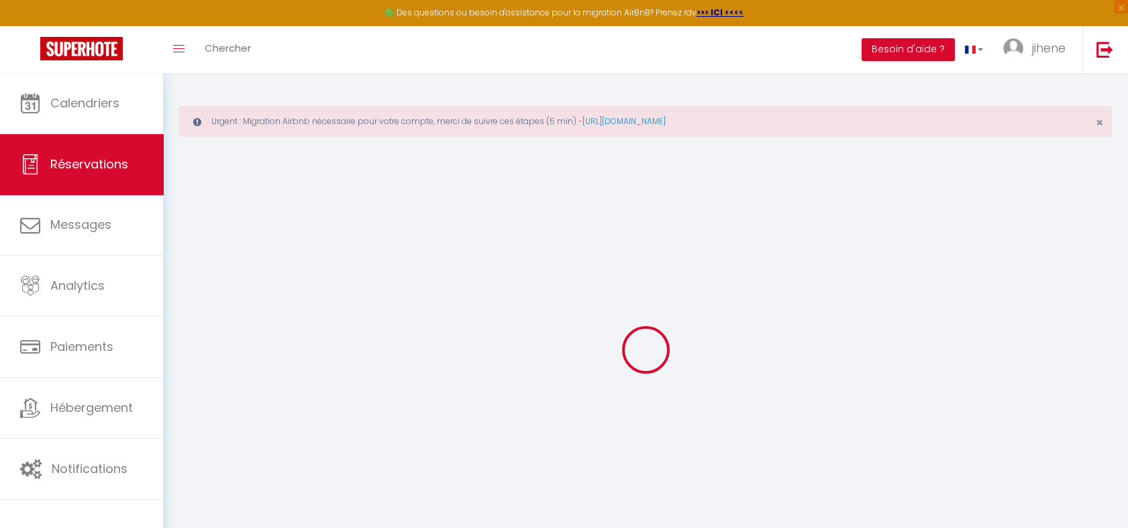
select select
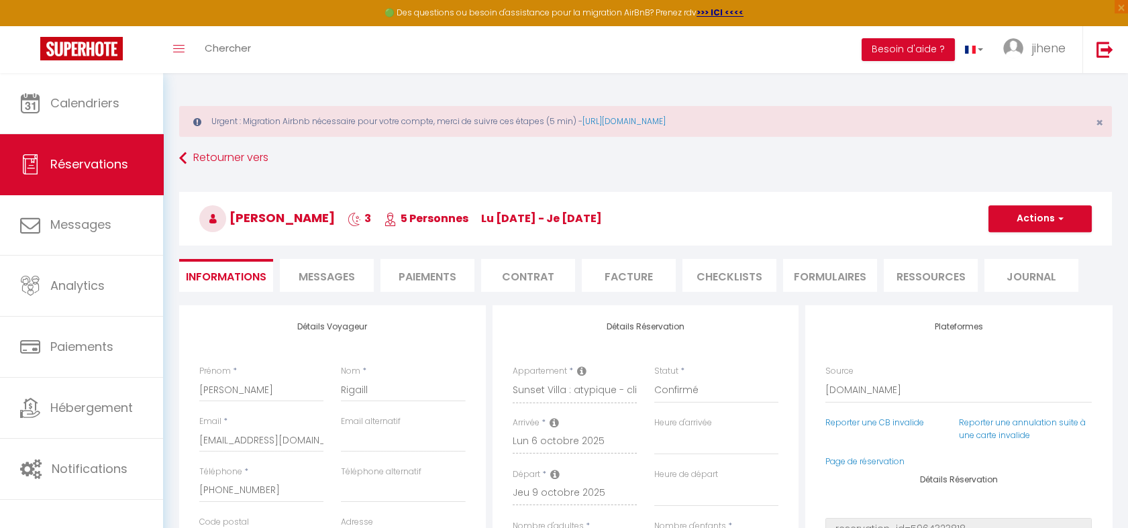
checkbox input "false"
select select
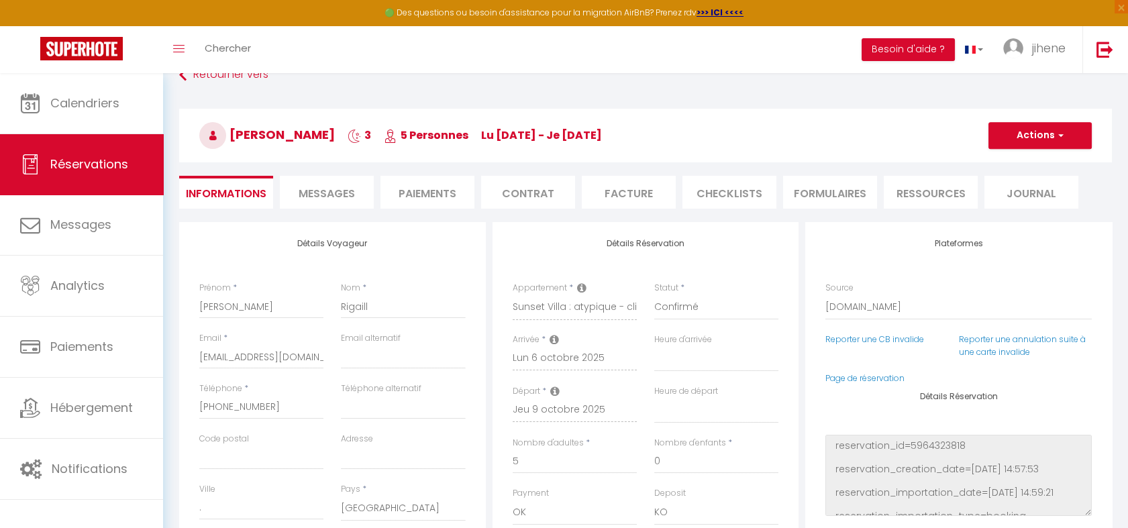
scroll to position [94, 0]
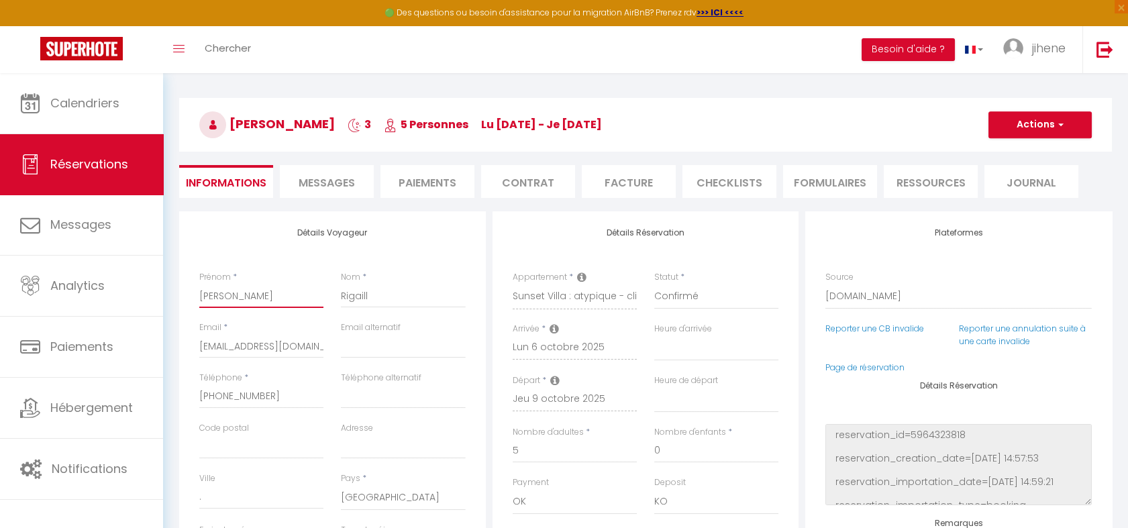
click at [217, 290] on input "[PERSON_NAME]" at bounding box center [261, 296] width 124 height 24
click at [358, 295] on input "Rigaill" at bounding box center [403, 296] width 124 height 24
click at [230, 349] on input "[EMAIL_ADDRESS][DOMAIN_NAME]" at bounding box center [261, 346] width 124 height 24
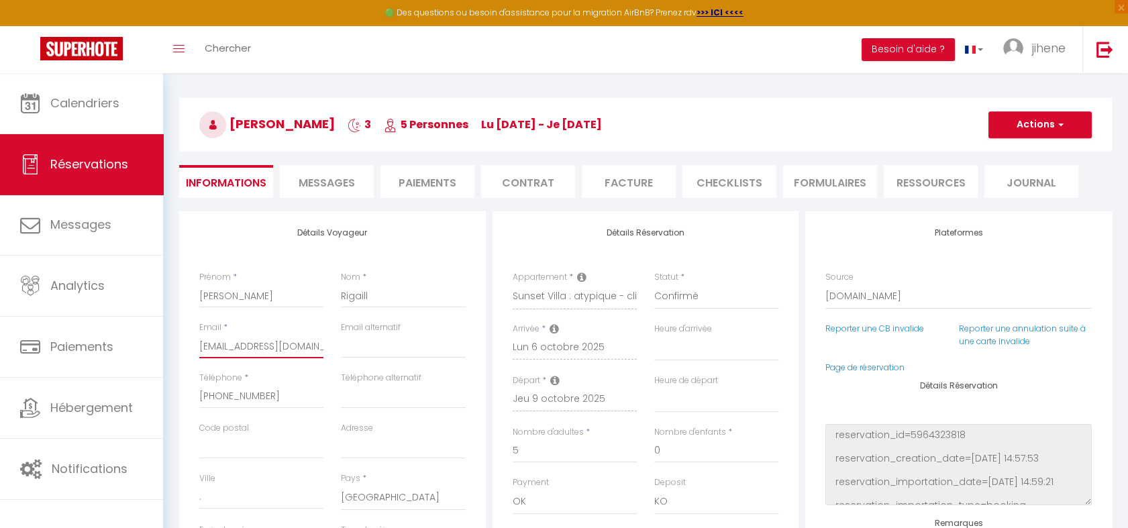
click at [230, 349] on input "[EMAIL_ADDRESS][DOMAIN_NAME]" at bounding box center [261, 346] width 124 height 24
click at [238, 397] on input "[PHONE_NUMBER]" at bounding box center [261, 397] width 124 height 24
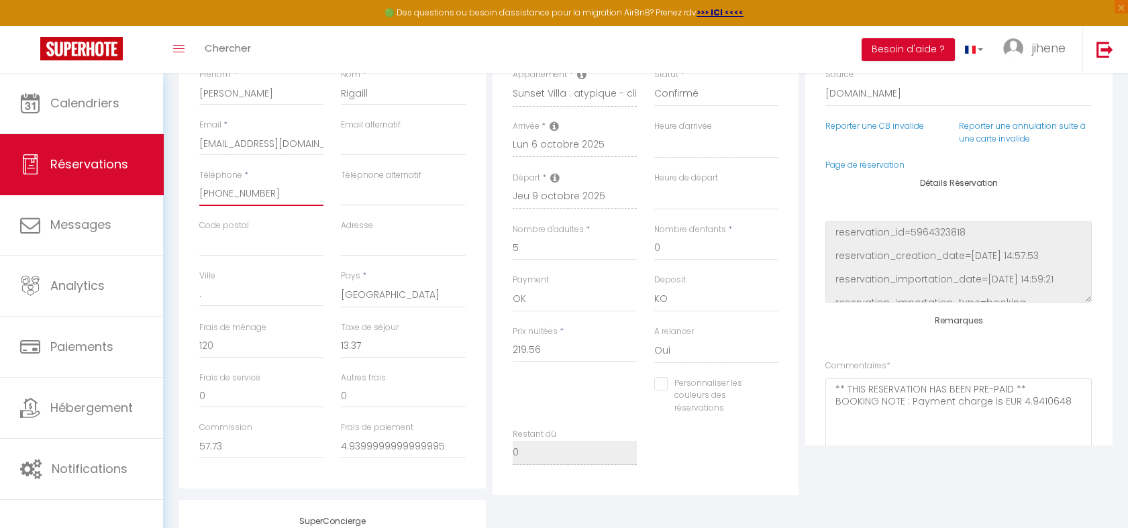
scroll to position [309, 0]
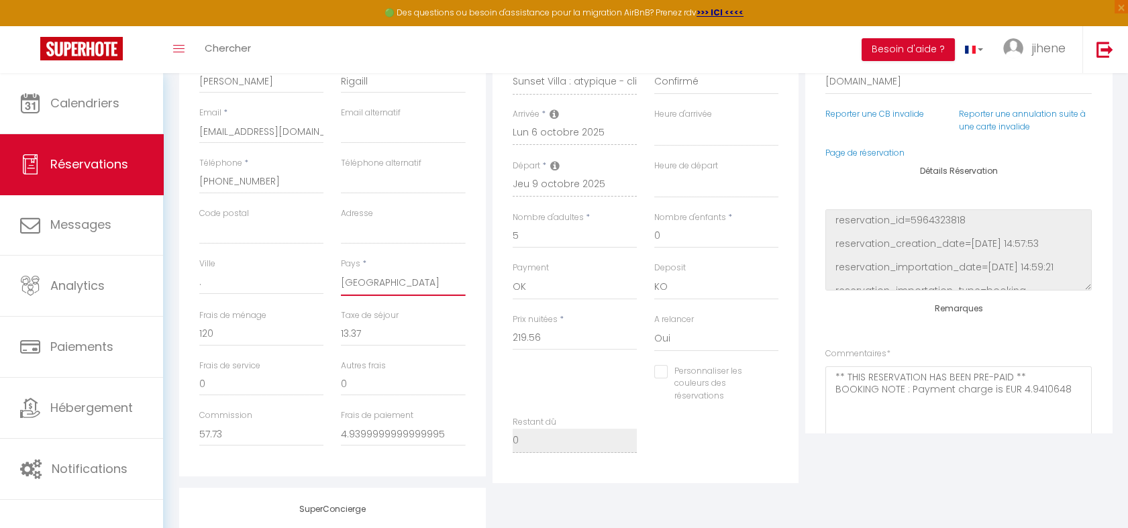
click at [358, 279] on select "[GEOGRAPHIC_DATA] [GEOGRAPHIC_DATA] [GEOGRAPHIC_DATA] [GEOGRAPHIC_DATA] [GEOGRA…" at bounding box center [403, 284] width 124 height 26
click at [367, 282] on select "[GEOGRAPHIC_DATA] [GEOGRAPHIC_DATA] [GEOGRAPHIC_DATA] [GEOGRAPHIC_DATA] [GEOGRA…" at bounding box center [403, 284] width 124 height 26
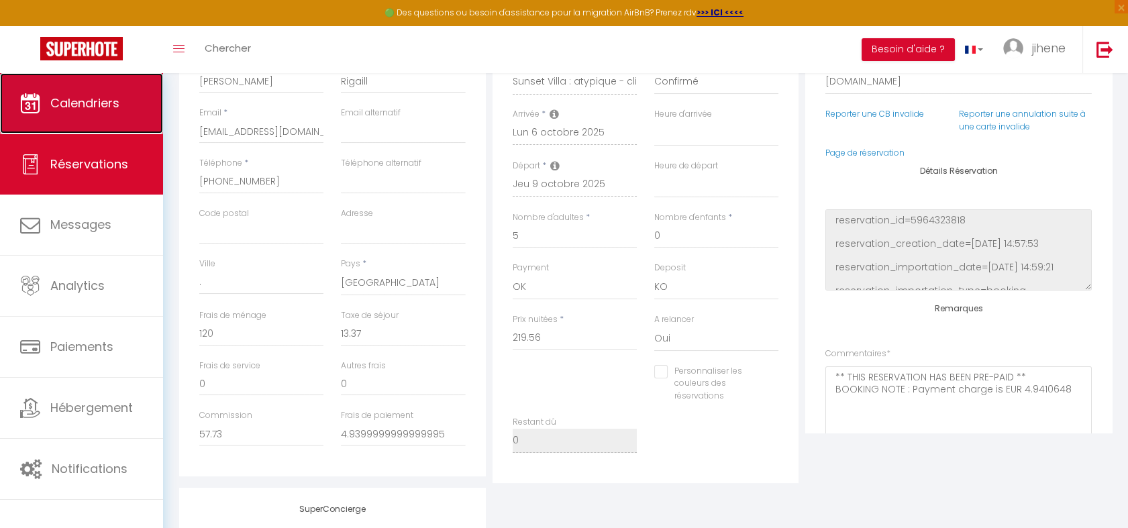
click at [98, 98] on span "Calendriers" at bounding box center [84, 103] width 69 height 17
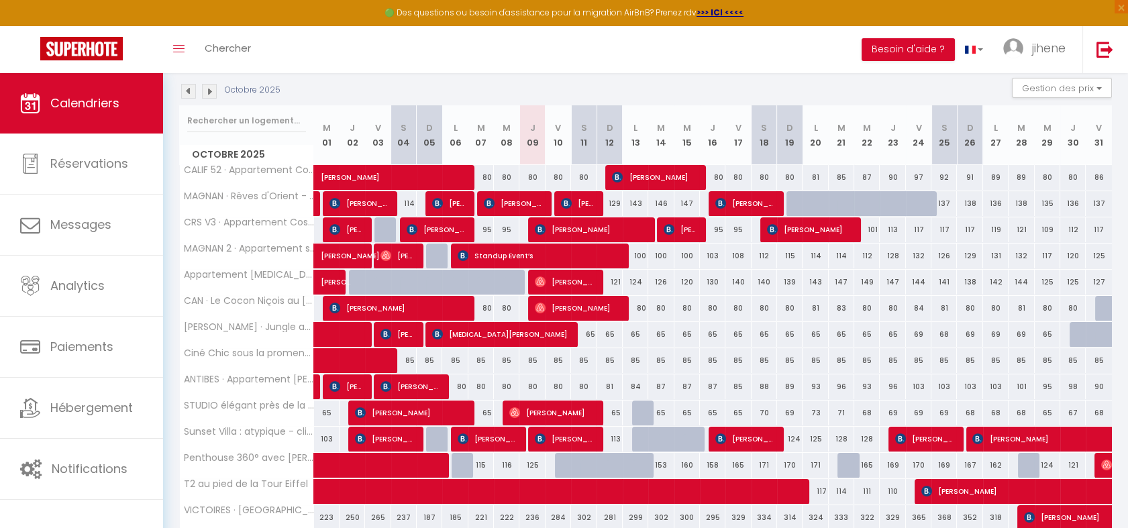
scroll to position [254, 0]
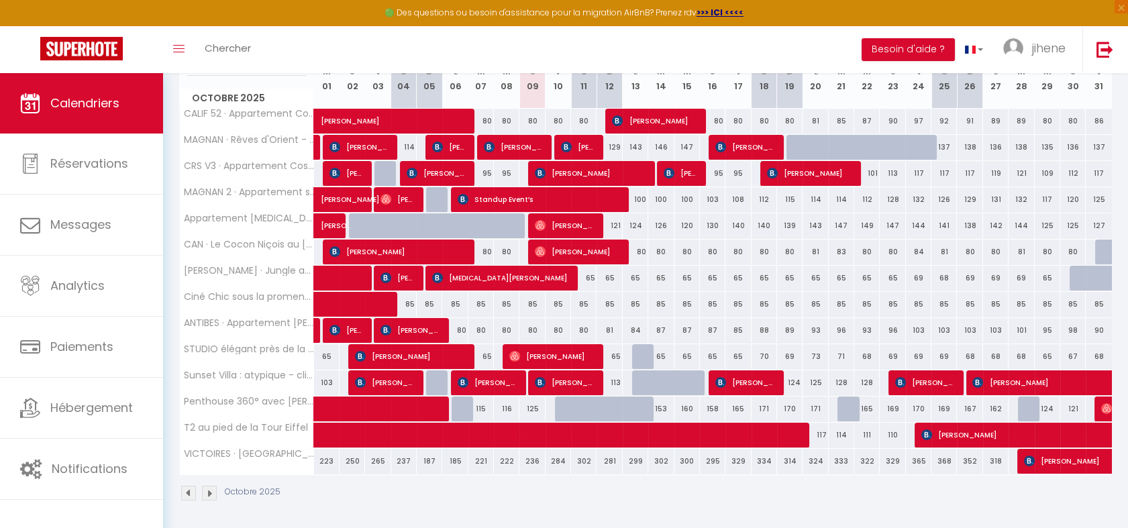
click at [639, 379] on div at bounding box center [645, 384] width 26 height 26
type input "118"
type input "Lun 13 Octobre 2025"
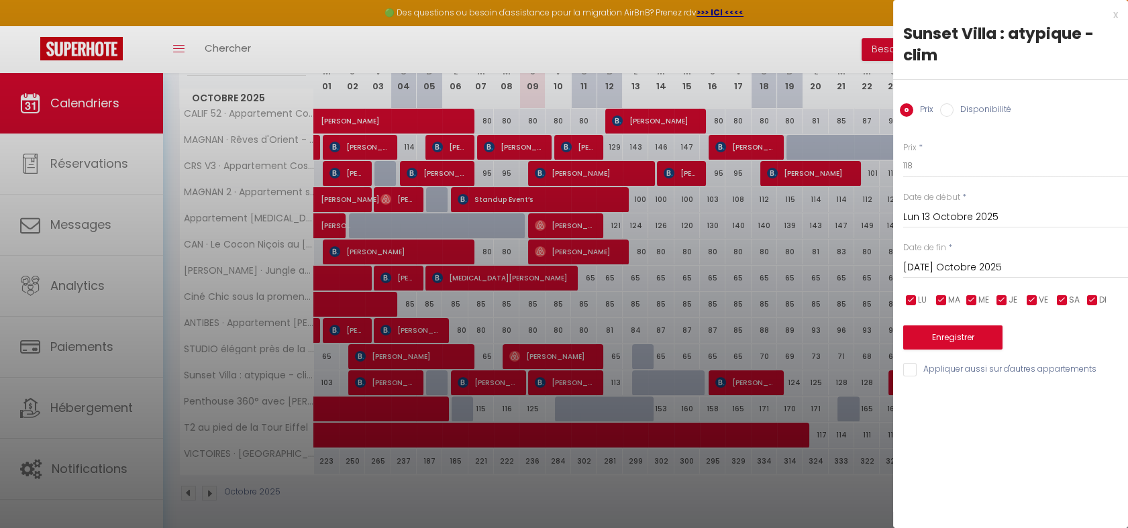
click at [945, 269] on input "[DATE] Octobre 2025" at bounding box center [1016, 267] width 225 height 17
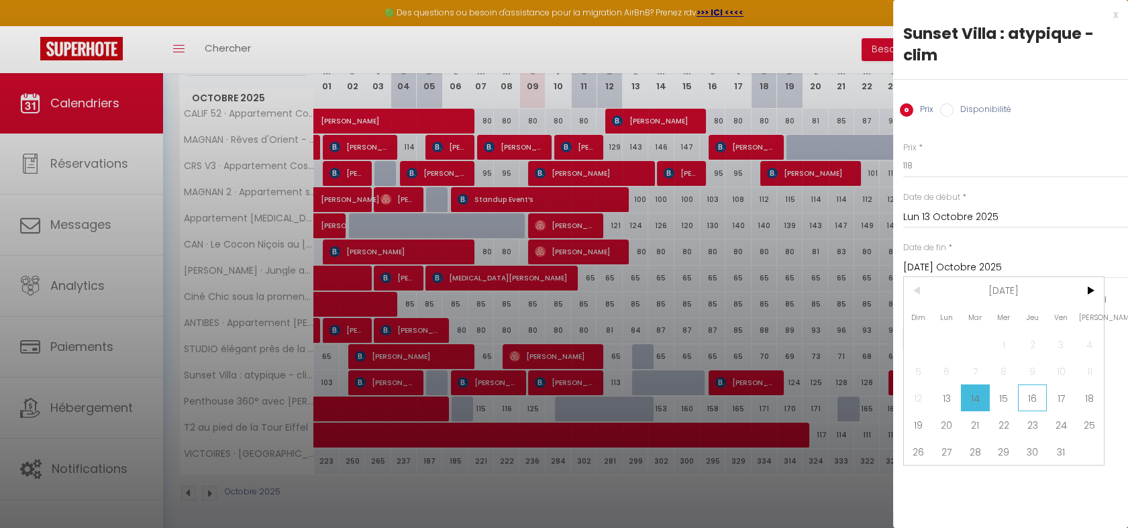
click at [1038, 395] on span "16" at bounding box center [1032, 398] width 29 height 27
type input "Jeu 16 Octobre 2025"
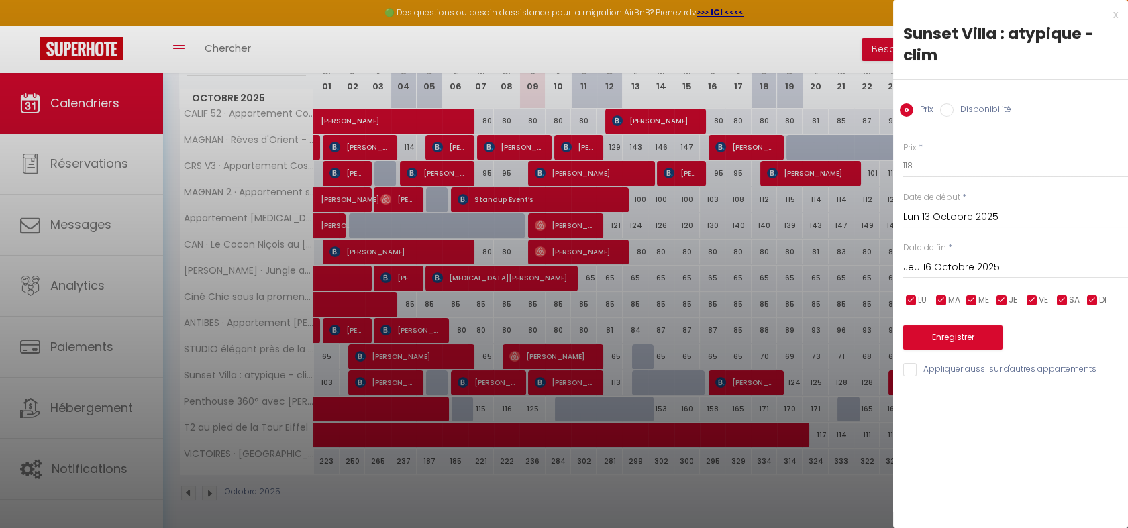
click at [968, 110] on label "Disponibilité" at bounding box center [983, 110] width 58 height 15
click at [954, 110] on input "Disponibilité" at bounding box center [946, 109] width 13 height 13
radio input "true"
radio input "false"
click at [944, 342] on button "Enregistrer" at bounding box center [953, 339] width 99 height 24
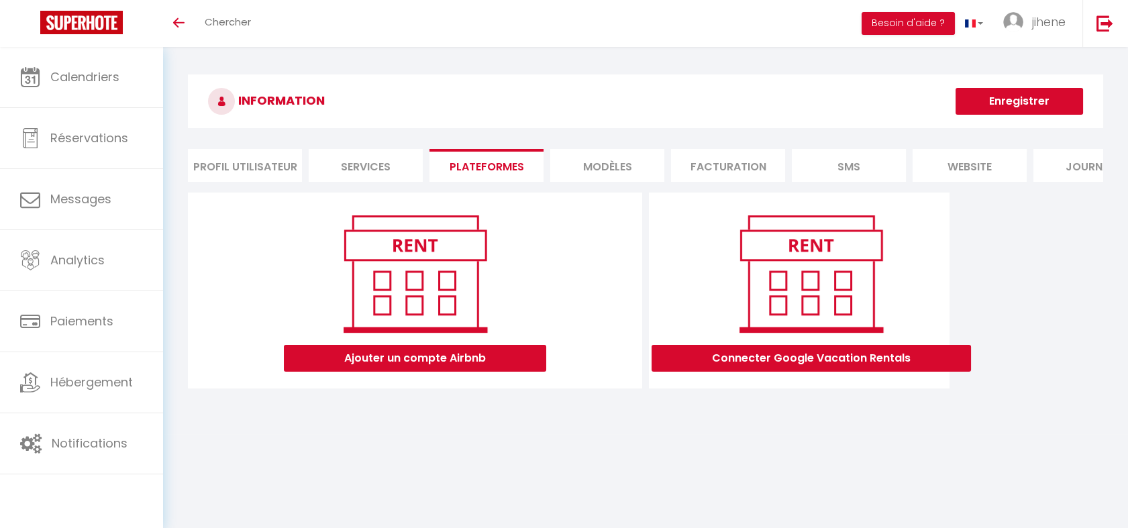
click at [983, 106] on button "Enregistrer" at bounding box center [1020, 101] width 128 height 27
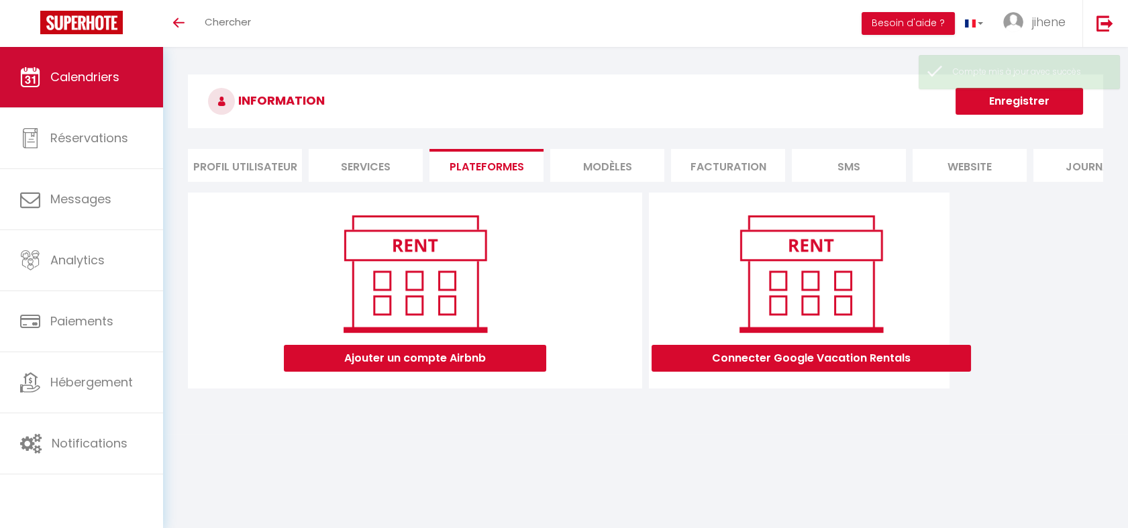
click at [75, 78] on span "Calendriers" at bounding box center [84, 76] width 69 height 17
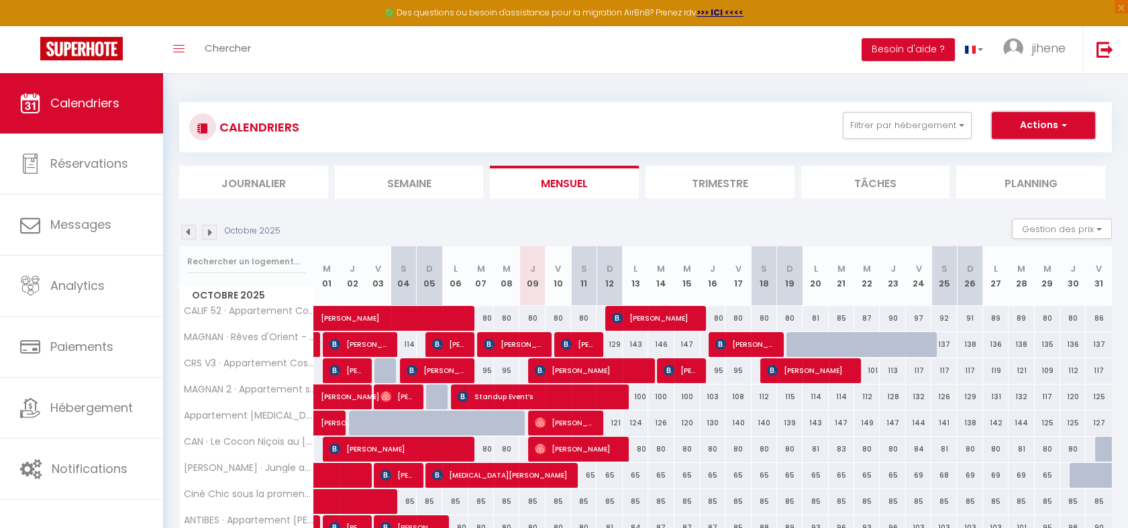
click at [1037, 121] on button "Actions" at bounding box center [1043, 125] width 103 height 27
click at [1037, 149] on link "Nouvelle réservation" at bounding box center [1029, 156] width 117 height 20
select select
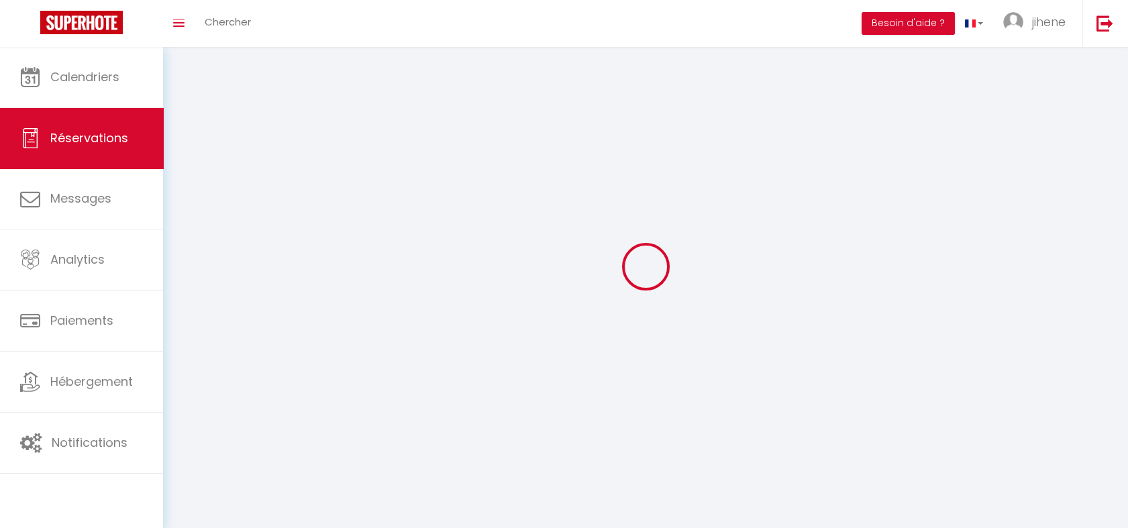
select select
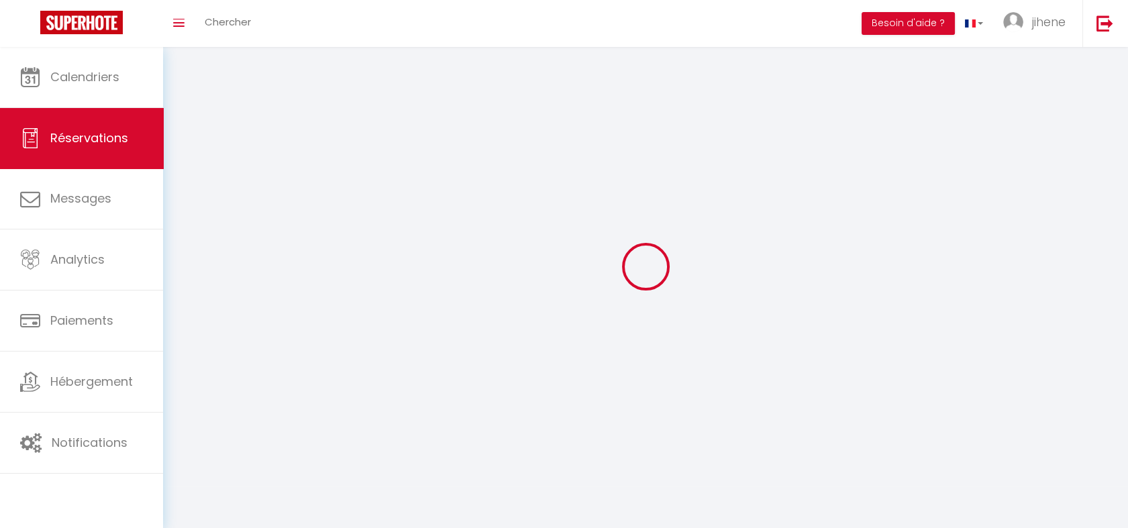
select select
checkbox input "false"
select select
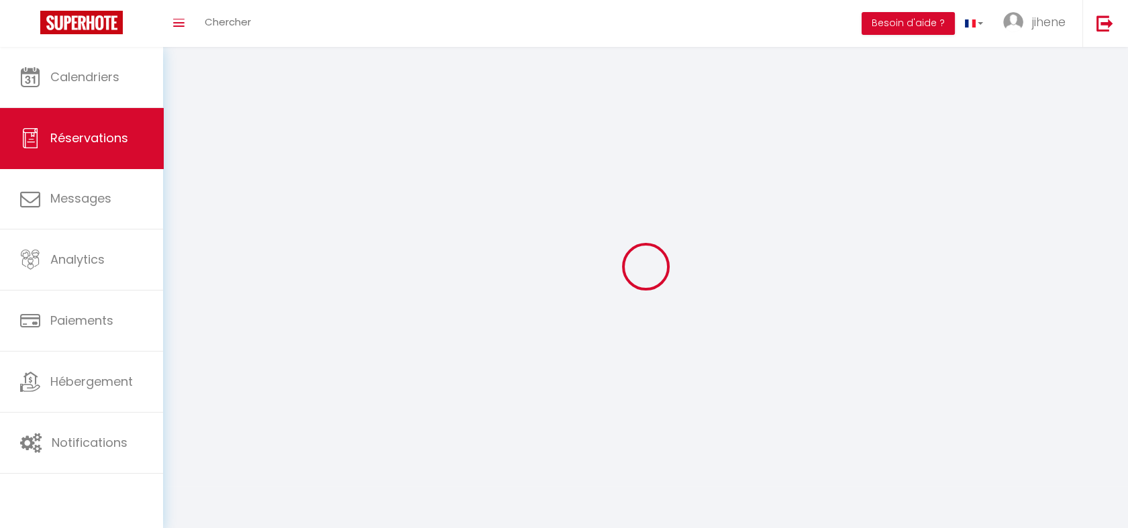
select select
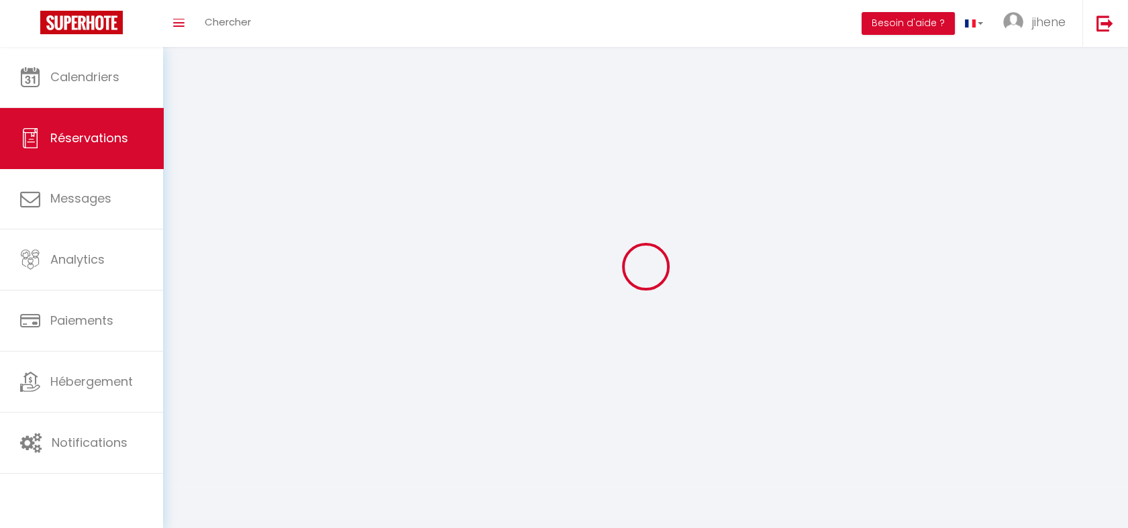
checkbox input "false"
select select
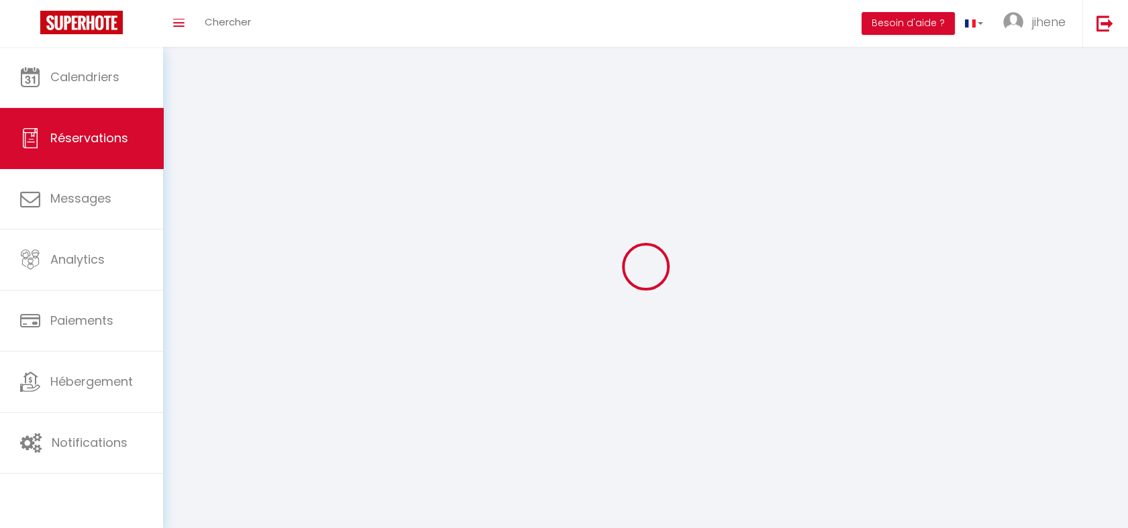
select select
checkbox input "false"
select select
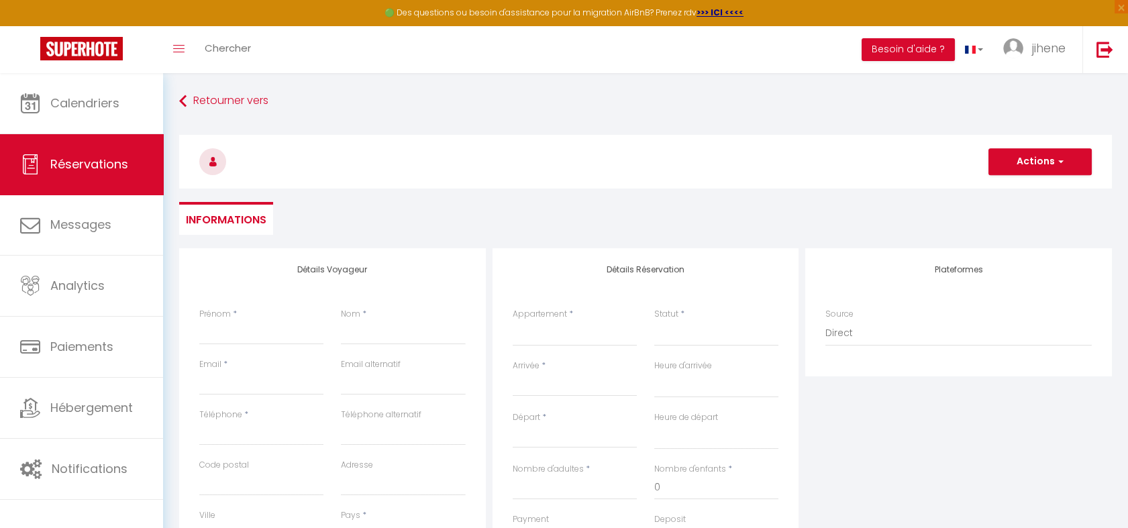
select select
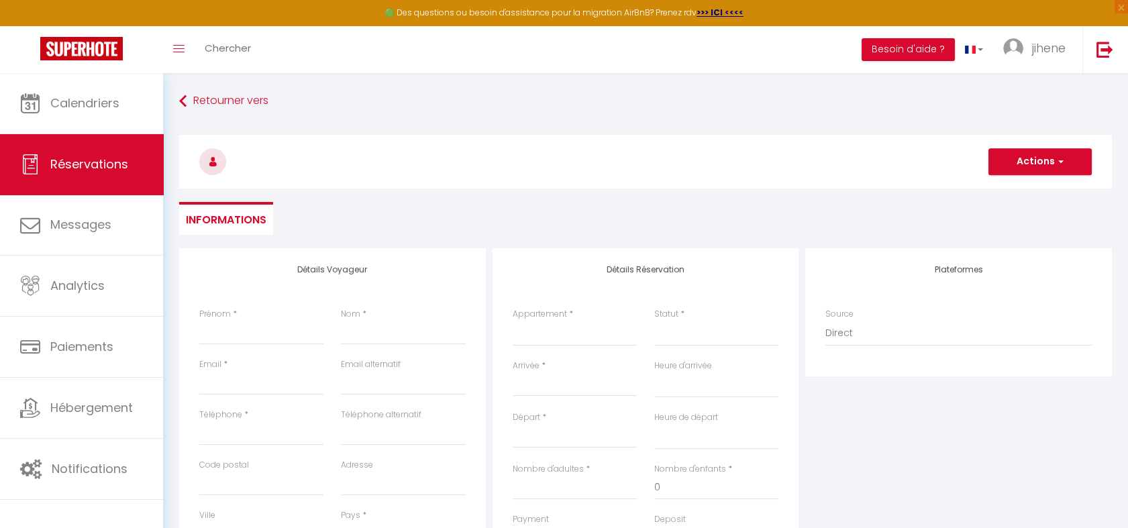
checkbox input "false"
select select
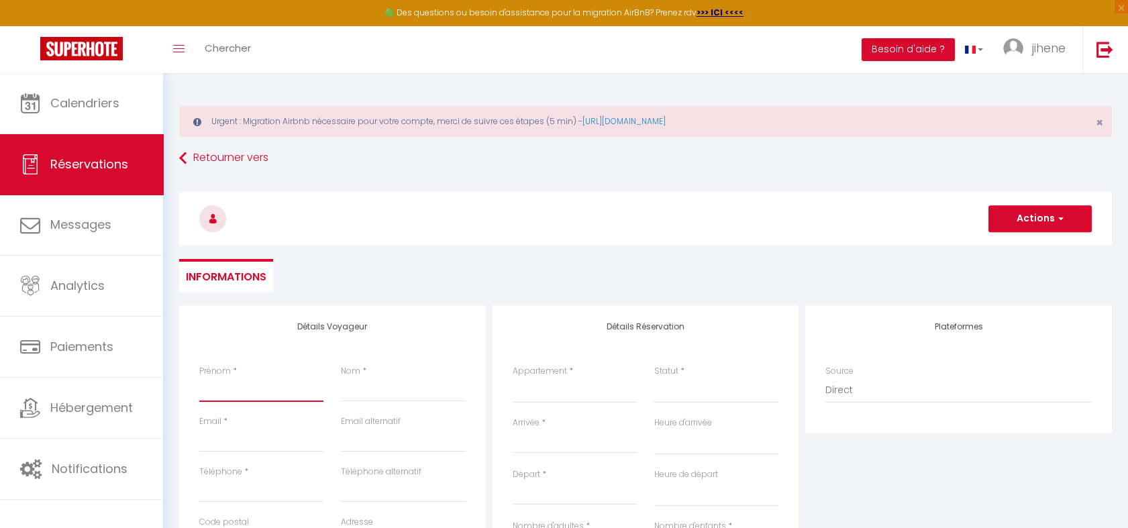
click at [242, 381] on input "Prénom" at bounding box center [261, 390] width 124 height 24
paste input "[PERSON_NAME]"
type input "[PERSON_NAME]"
select select
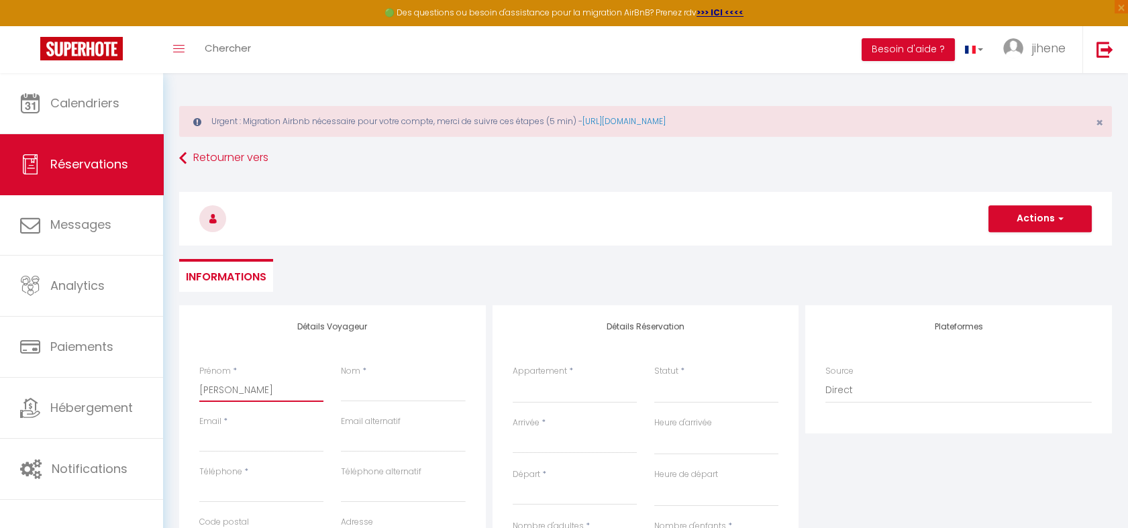
select select
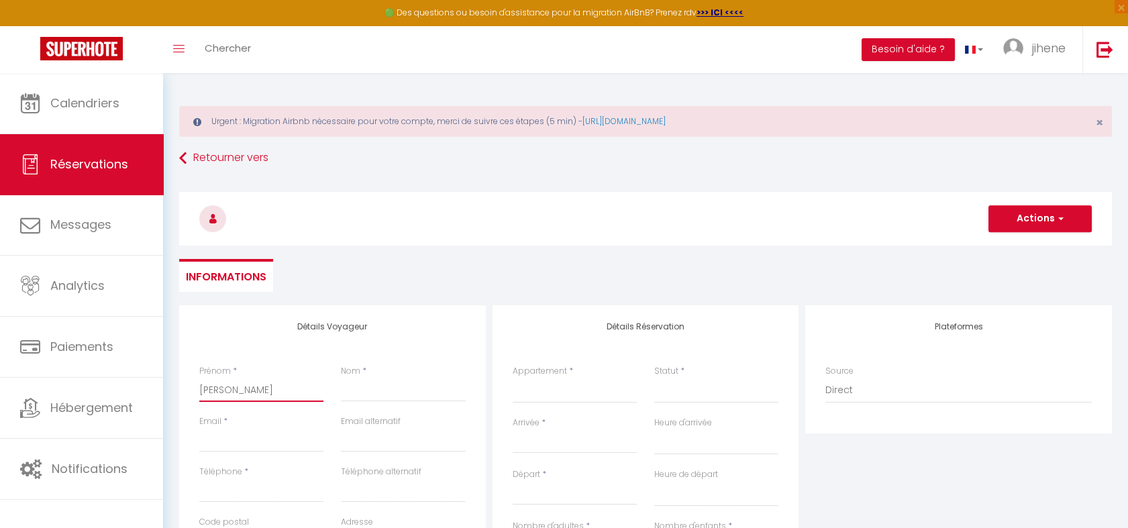
checkbox input "false"
type input "[PERSON_NAME]"
click at [365, 392] on input "Nom" at bounding box center [403, 390] width 124 height 24
paste input "Rigaill"
type input "Rigaill"
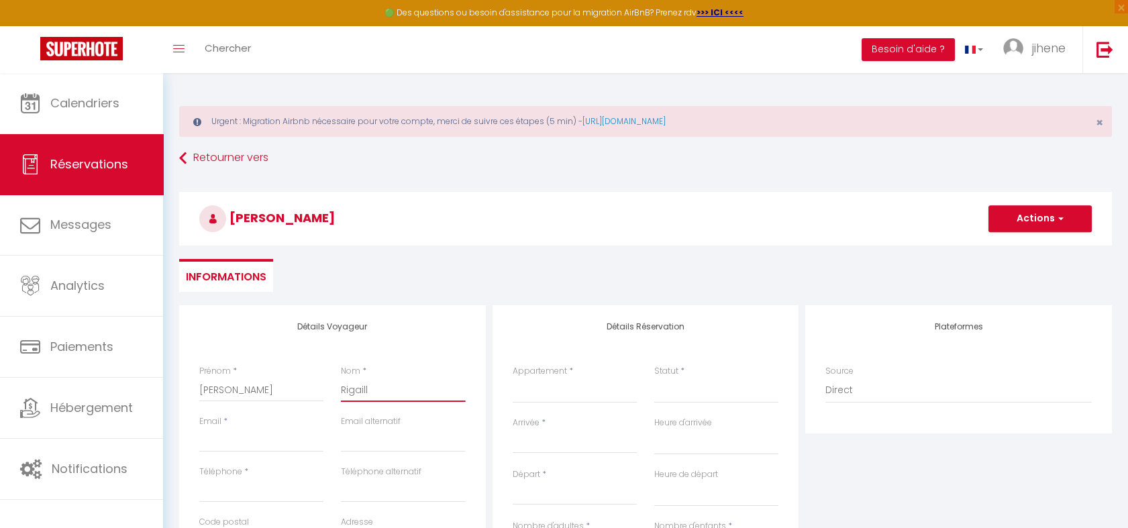
select select
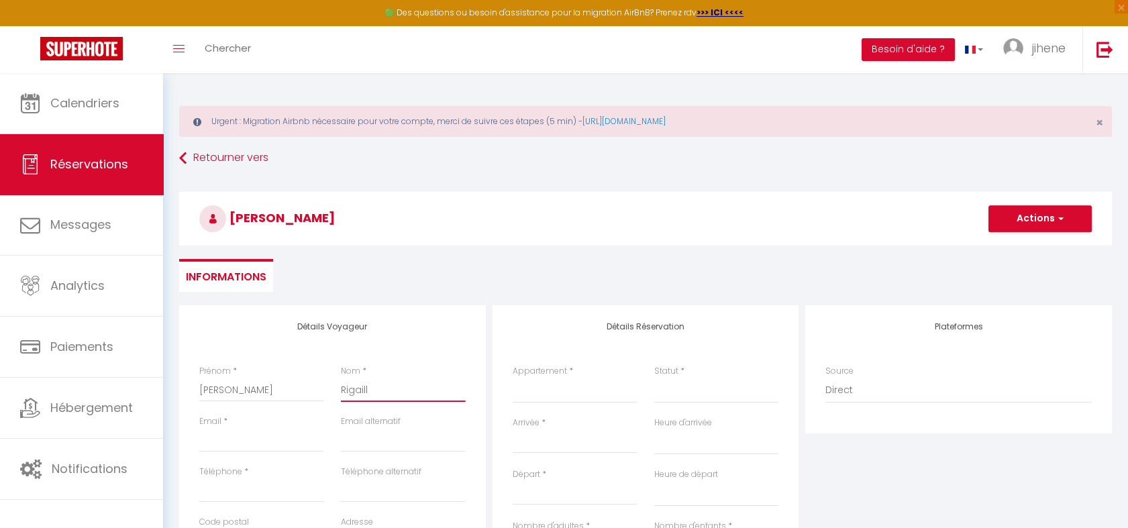
select select
checkbox input "false"
type input "Rigaill"
click at [246, 446] on input "Email client" at bounding box center [261, 440] width 124 height 24
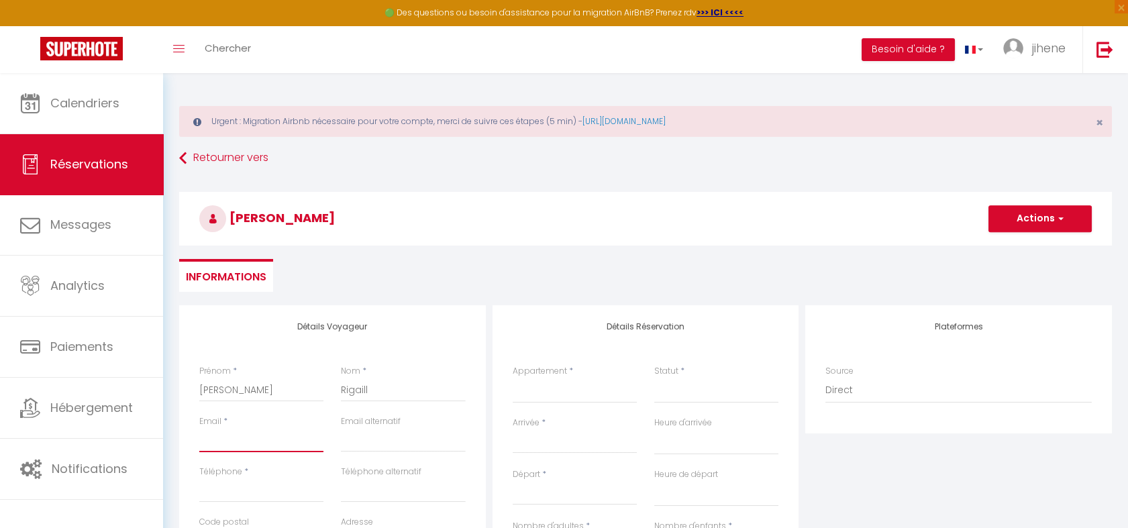
paste input "[EMAIL_ADDRESS][DOMAIN_NAME]"
type input "[EMAIL_ADDRESS][DOMAIN_NAME]"
select select
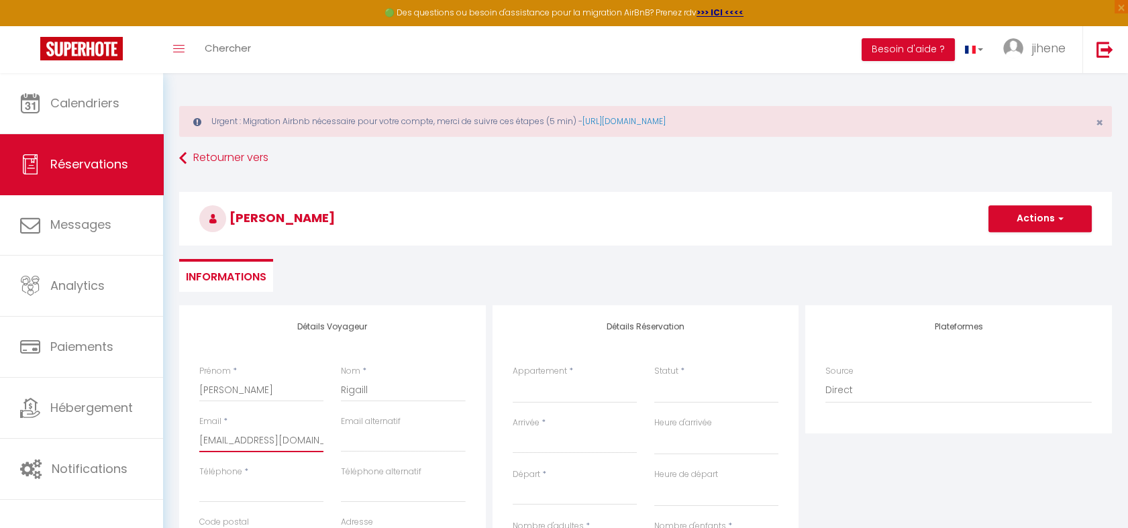
select select
checkbox input "false"
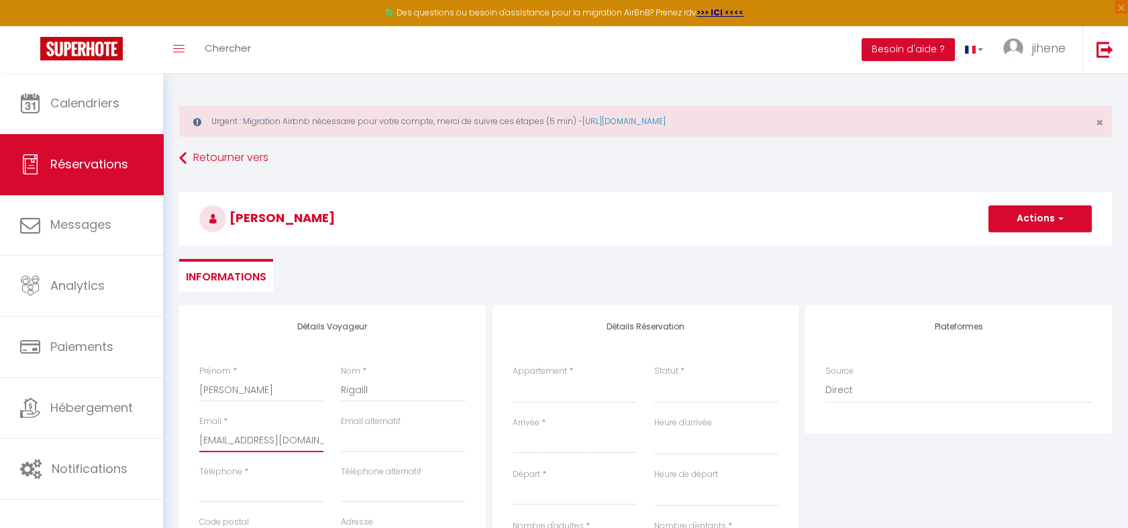
scroll to position [0, 35]
type input "[EMAIL_ADDRESS][DOMAIN_NAME]"
click at [253, 489] on input "Téléphone" at bounding box center [261, 491] width 124 height 24
type input "+"
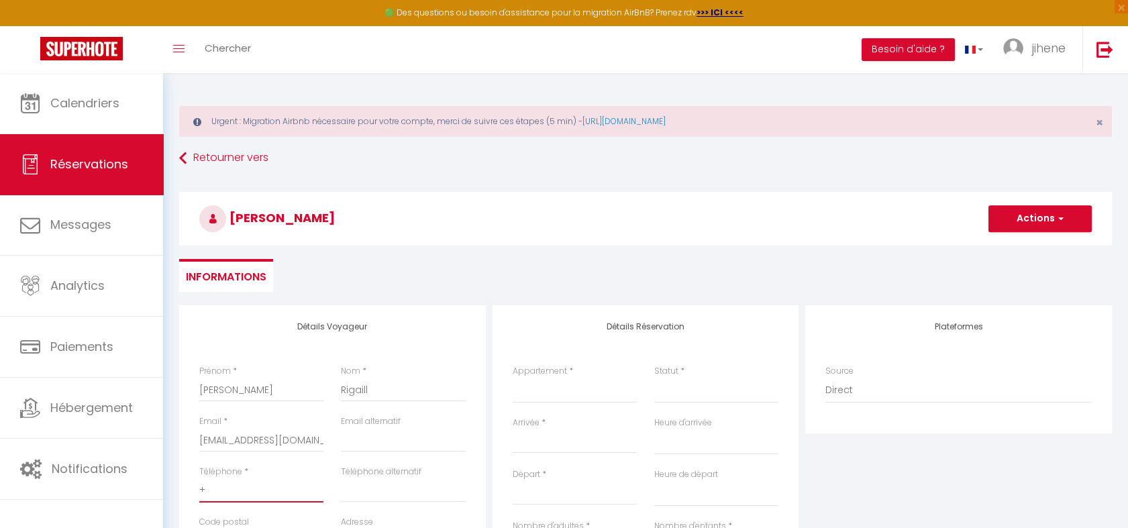
select select
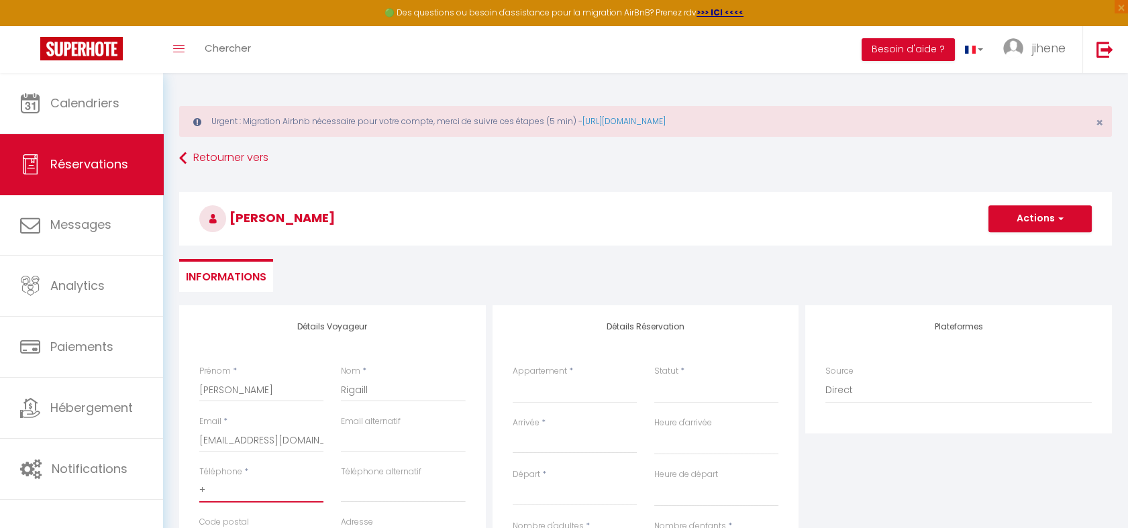
select select
checkbox input "false"
paste input "33622951609"
type input "[PHONE_NUMBER]"
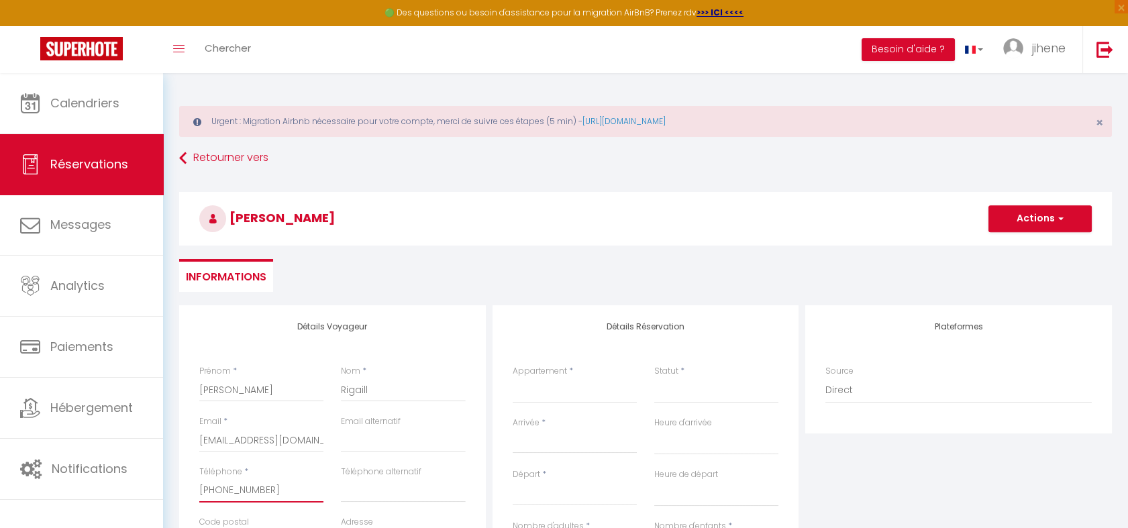
select select
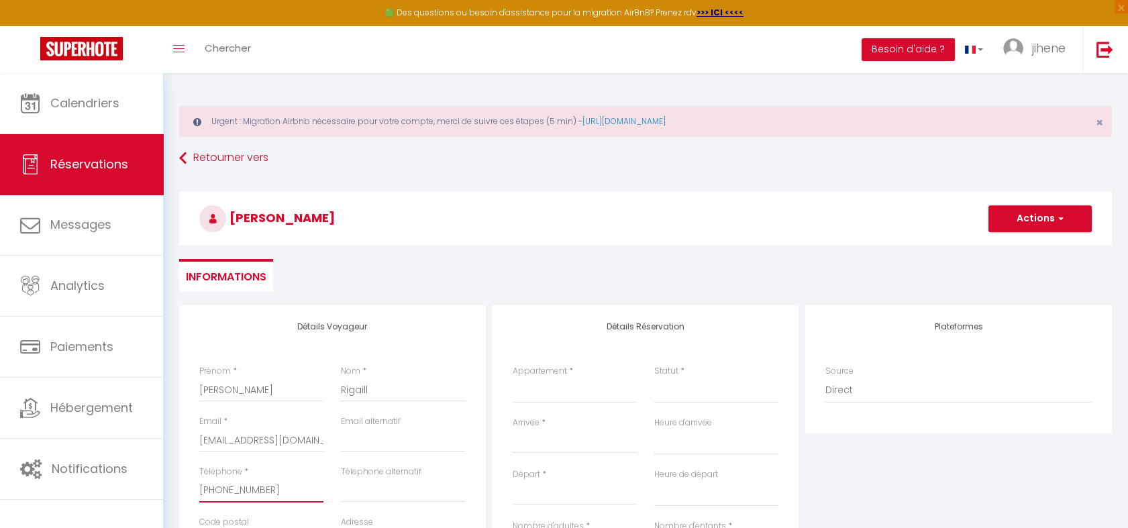
select select
checkbox input "false"
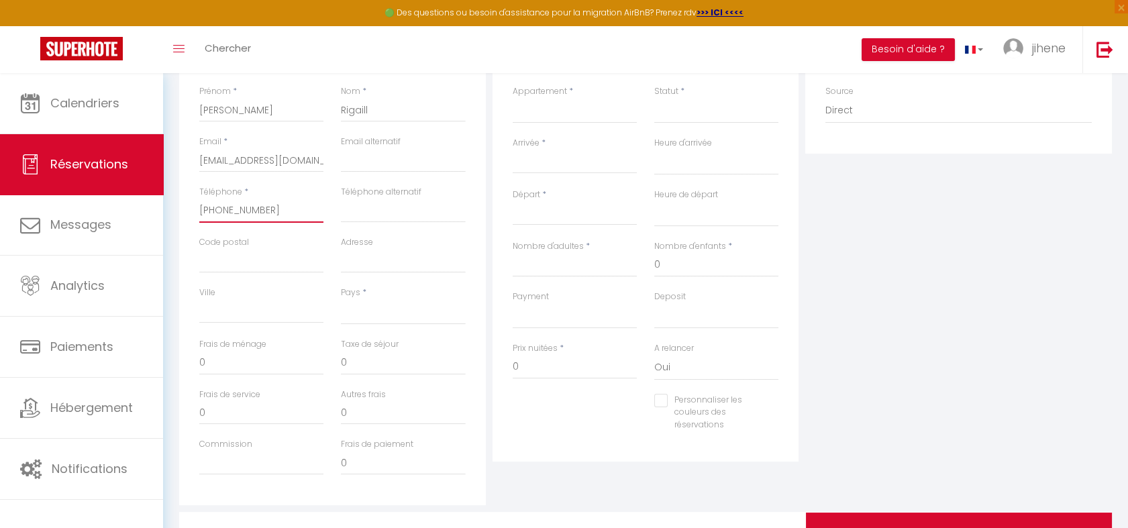
scroll to position [283, 0]
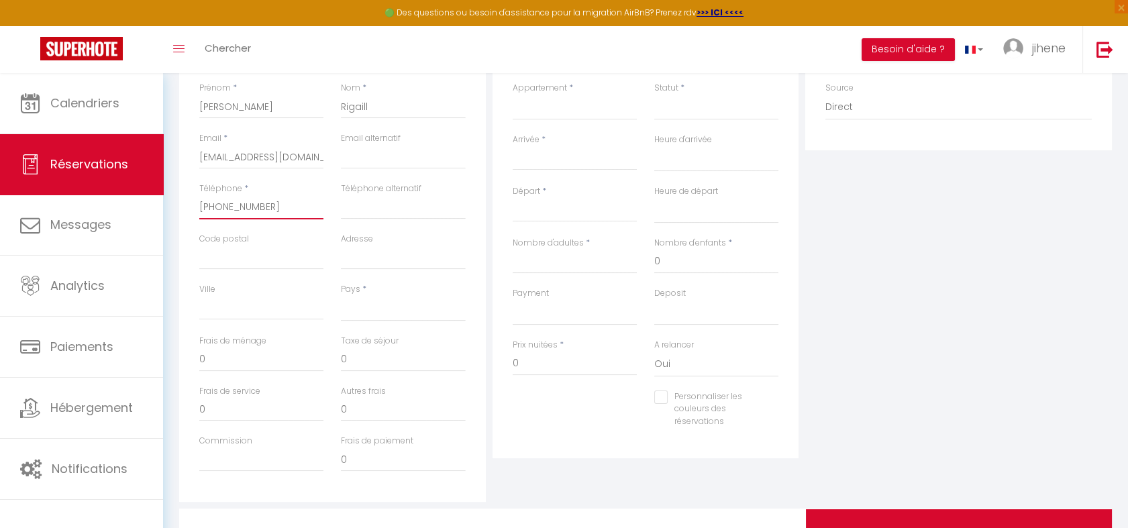
type input "[PHONE_NUMBER]"
click at [373, 304] on select "[GEOGRAPHIC_DATA] [GEOGRAPHIC_DATA] [GEOGRAPHIC_DATA] [GEOGRAPHIC_DATA] [GEOGRA…" at bounding box center [403, 309] width 124 height 26
click at [341, 296] on select "[GEOGRAPHIC_DATA] [GEOGRAPHIC_DATA] [GEOGRAPHIC_DATA] [GEOGRAPHIC_DATA] [GEOGRA…" at bounding box center [403, 309] width 124 height 26
select select "FR"
select select
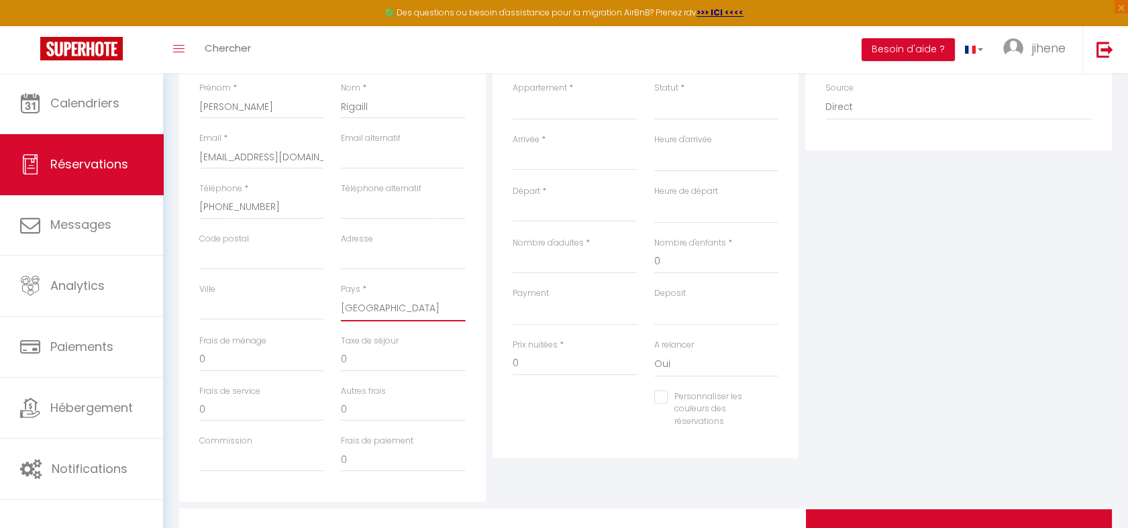
select select
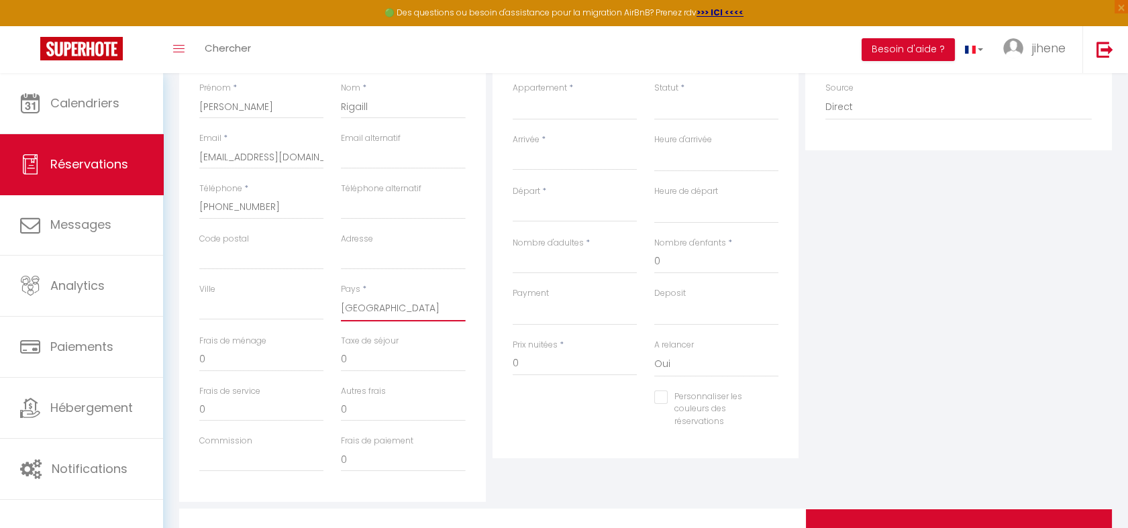
checkbox input "false"
click at [264, 356] on input "0" at bounding box center [261, 360] width 124 height 24
select select
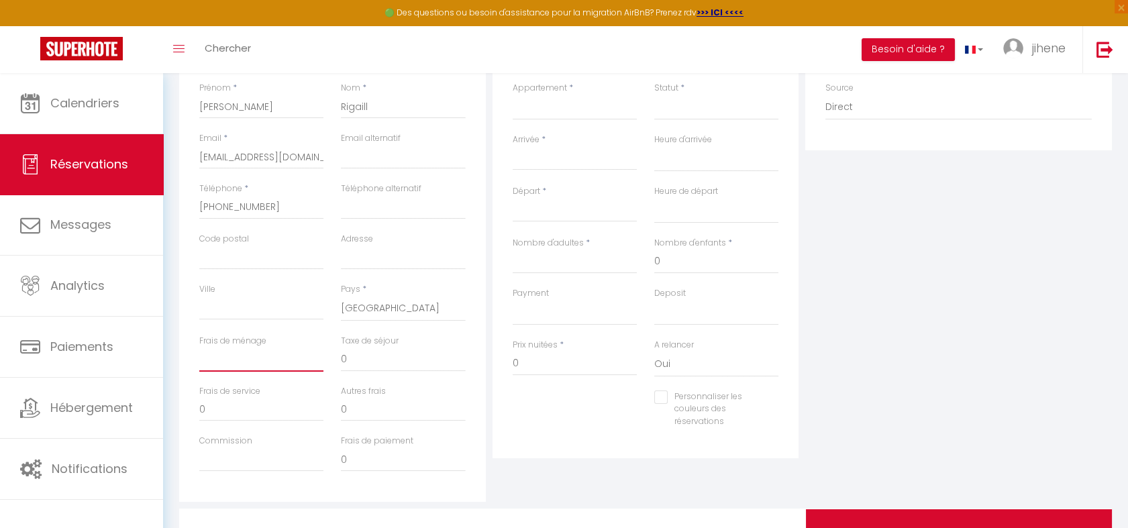
select select
checkbox input "false"
type input "5"
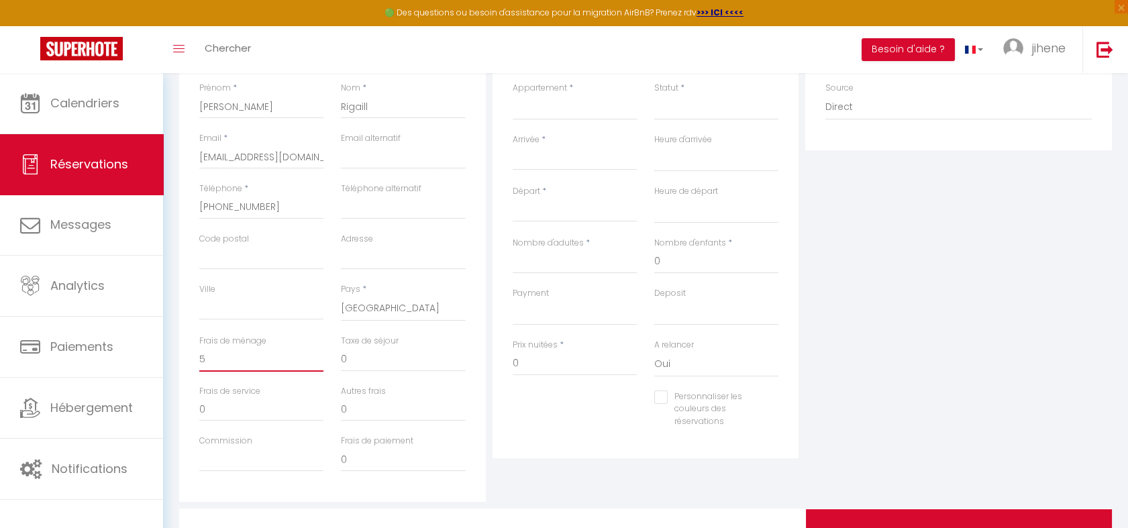
select select
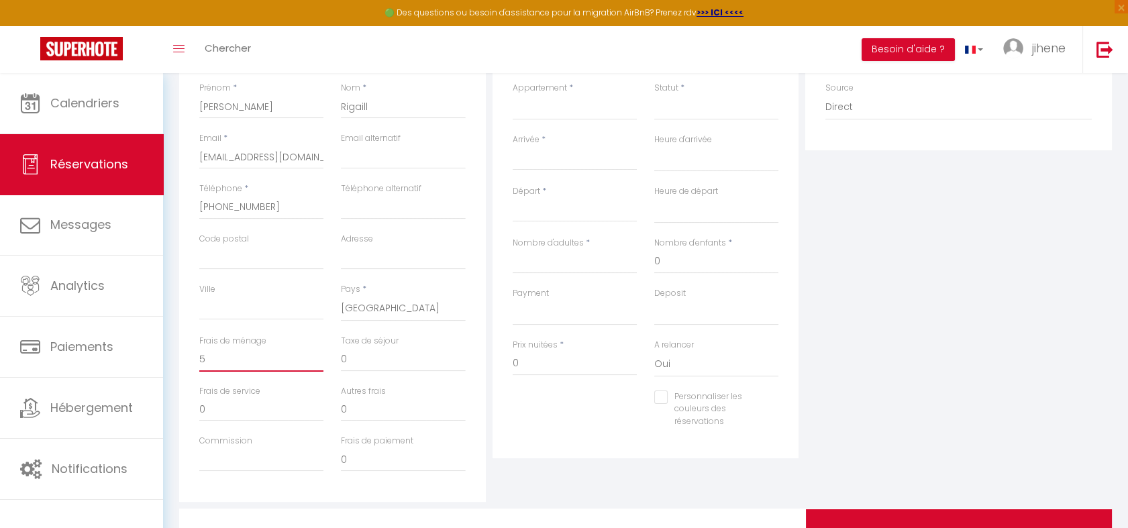
select select
checkbox input "false"
type input "50"
select select
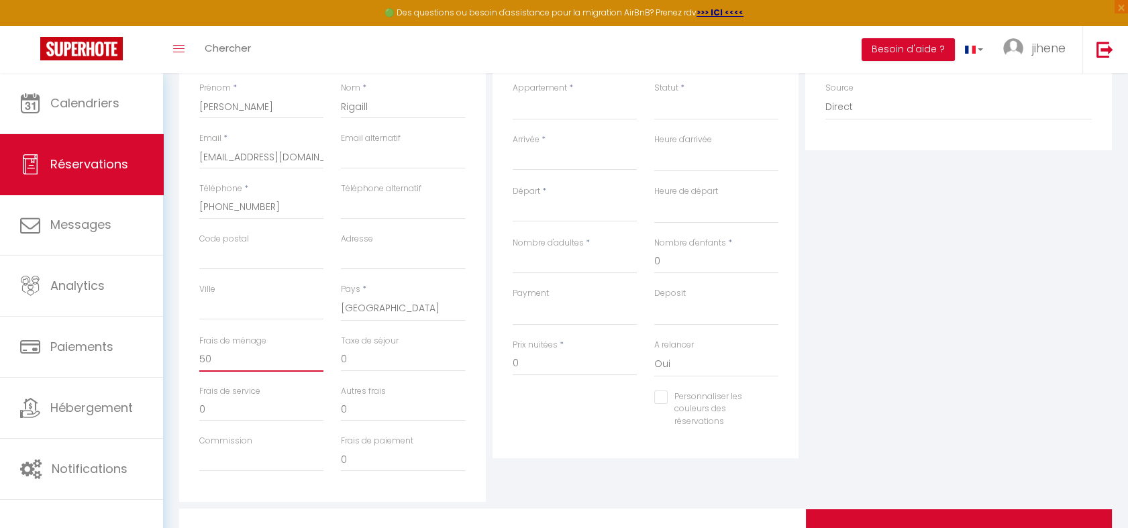
select select
checkbox input "false"
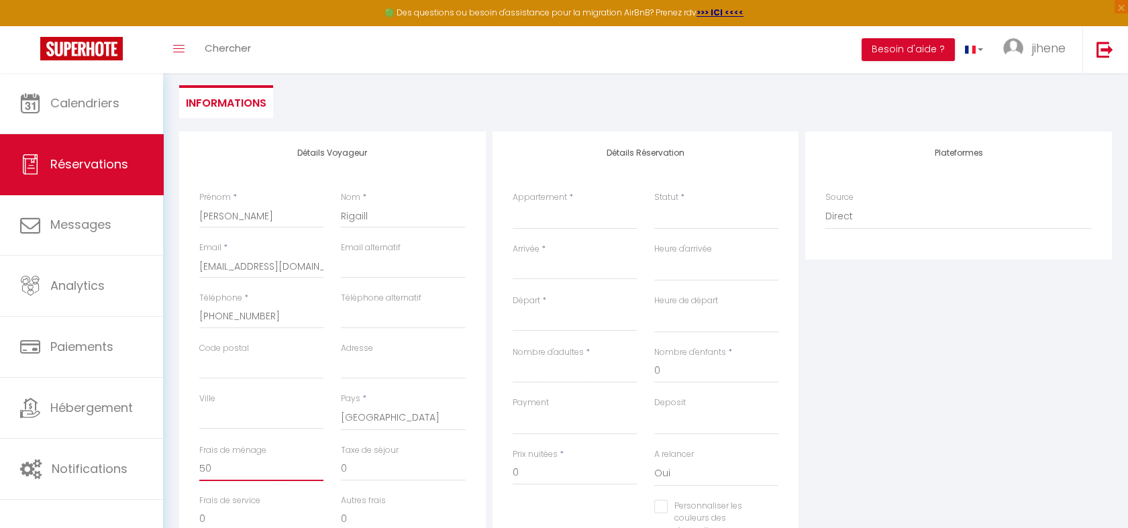
scroll to position [163, 0]
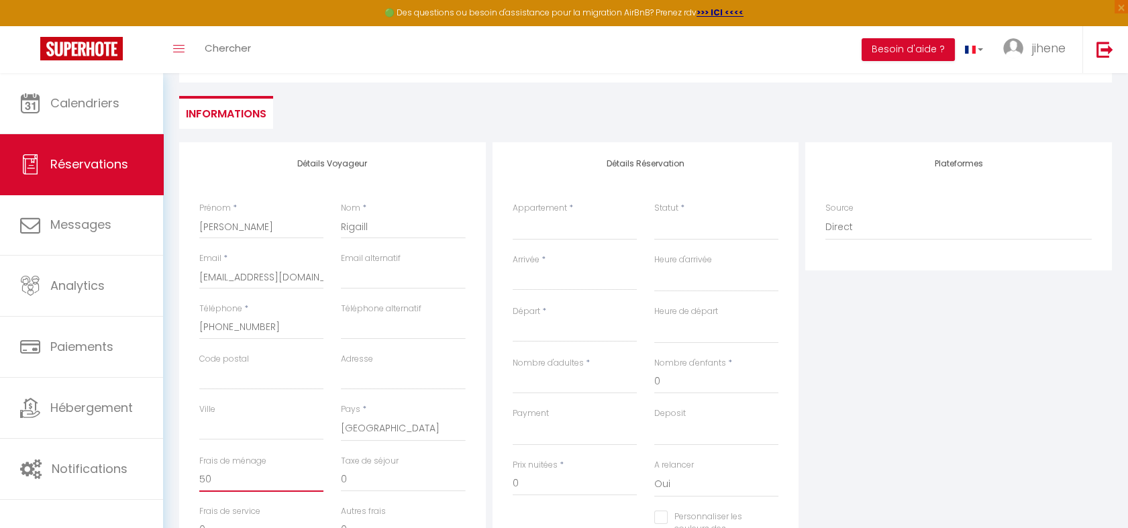
type input "50"
click at [555, 232] on select "HENRI · Jungle appart - Free Parking Penthouse 360° avec Jacuzzi CRS V3 · Appar…" at bounding box center [575, 228] width 124 height 26
select select "69237"
click at [513, 215] on select "HENRI · Jungle appart - Free Parking Penthouse 360° avec Jacuzzi CRS V3 · Appar…" at bounding box center [575, 228] width 124 height 26
select select
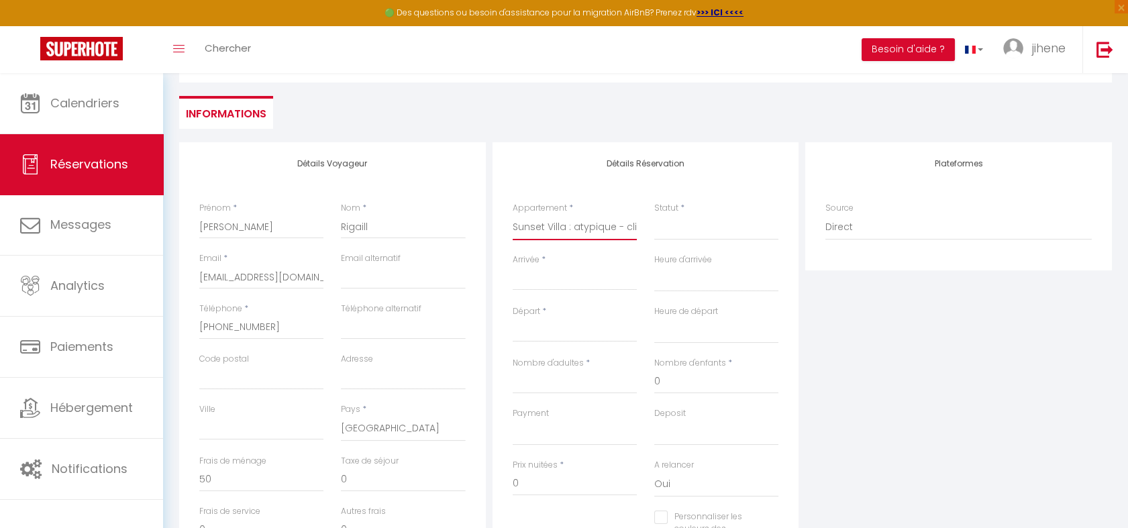
select select
checkbox input "false"
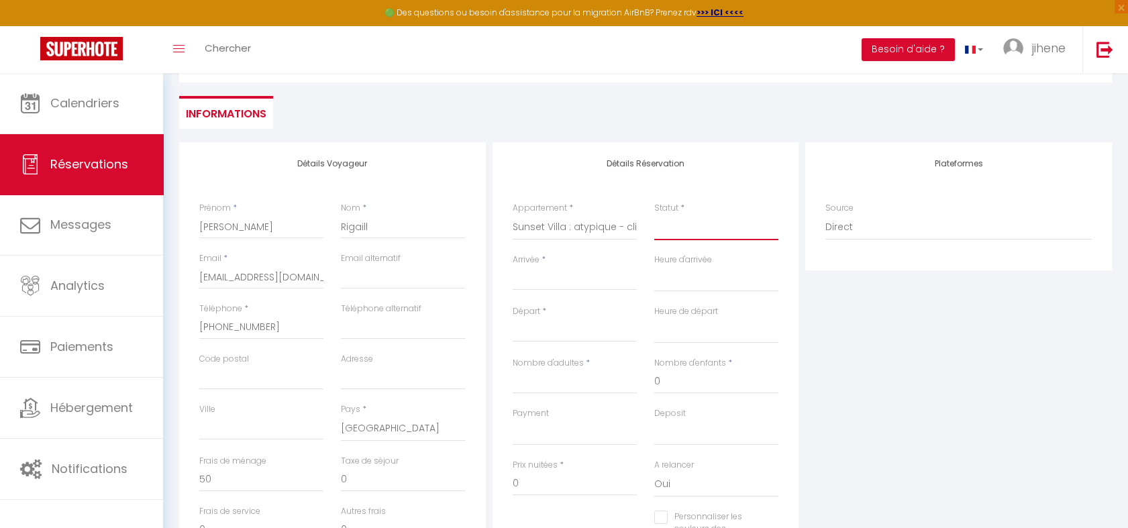
click at [672, 230] on select "Confirmé Non Confirmé Annulé Annulé par le voyageur No Show Request" at bounding box center [716, 228] width 124 height 26
select select
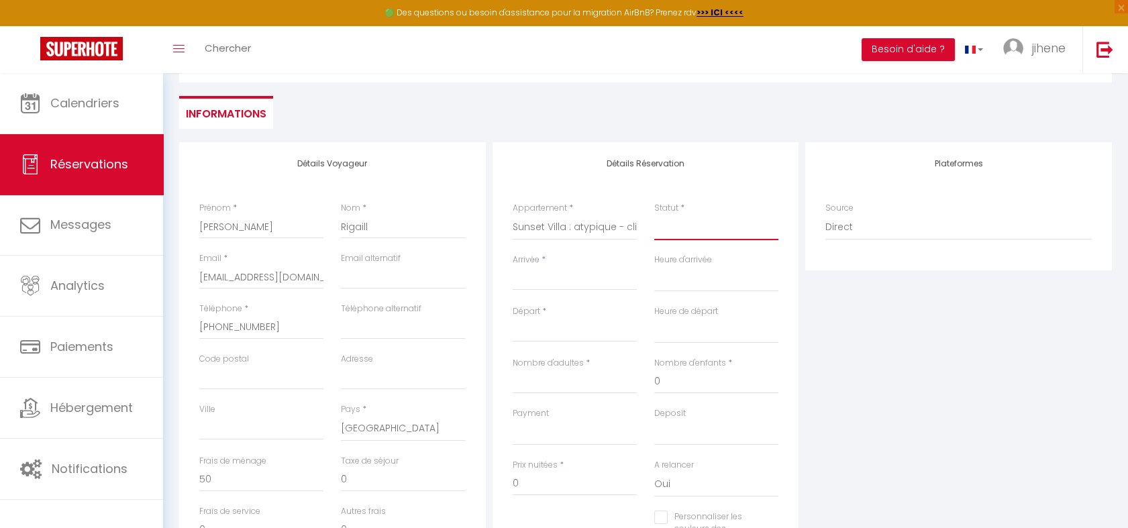
select select
checkbox input "false"
click at [694, 230] on select "Confirmé Non Confirmé Annulé Annulé par le voyageur No Show Request" at bounding box center [716, 228] width 124 height 26
select select "1"
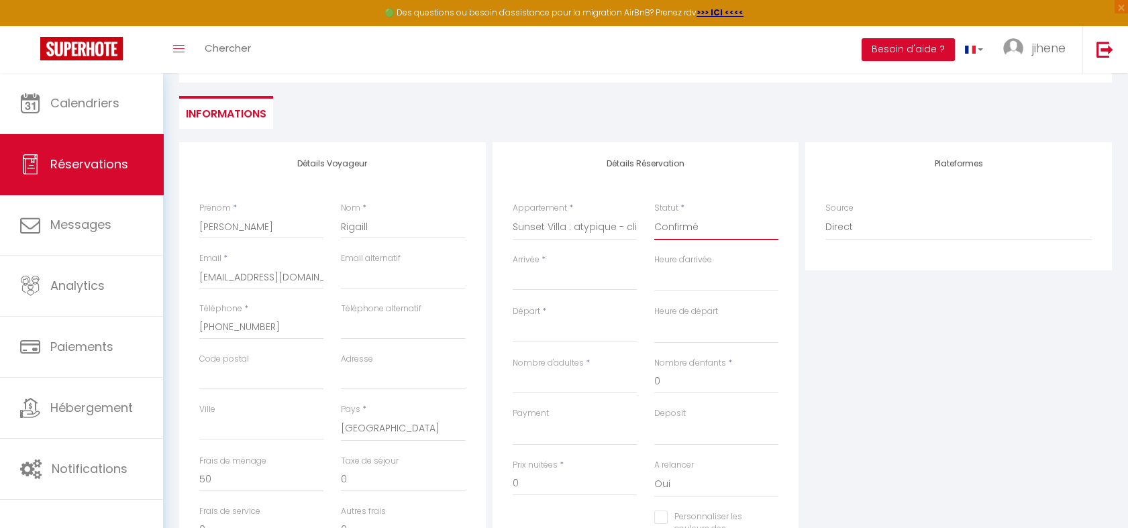
click at [654, 215] on select "Confirmé Non Confirmé Annulé Annulé par le voyageur No Show Request" at bounding box center [716, 228] width 124 height 26
select select
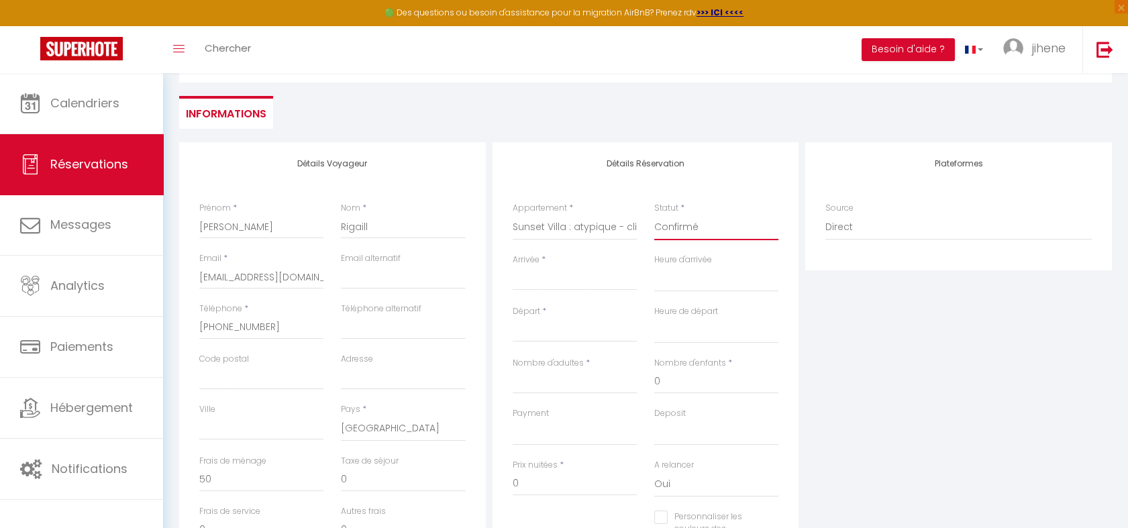
checkbox input "false"
click at [558, 285] on input "Arrivée" at bounding box center [575, 279] width 124 height 17
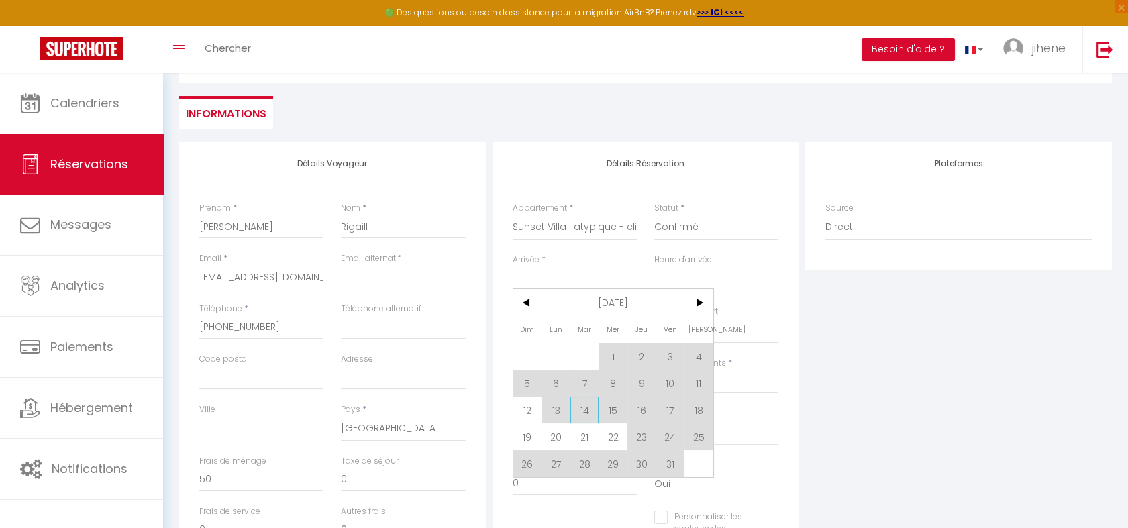
click at [581, 410] on span "14" at bounding box center [585, 410] width 29 height 27
type input "[DATE] Octobre 2025"
select select
type input "Mer 15 Octobre 2025"
select select
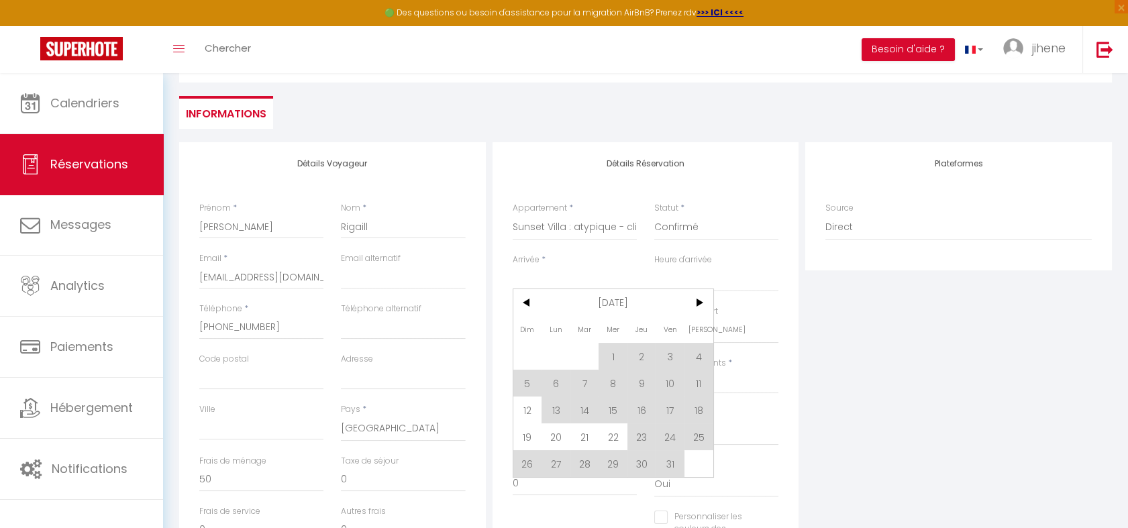
select select
checkbox input "false"
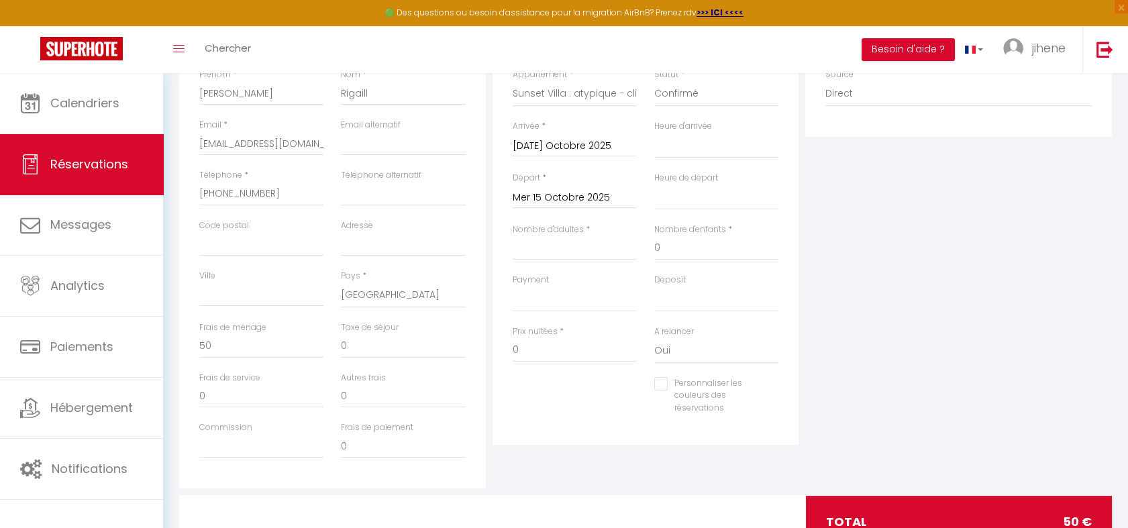
scroll to position [299, 0]
click at [525, 346] on input "0" at bounding box center [575, 348] width 124 height 24
select select
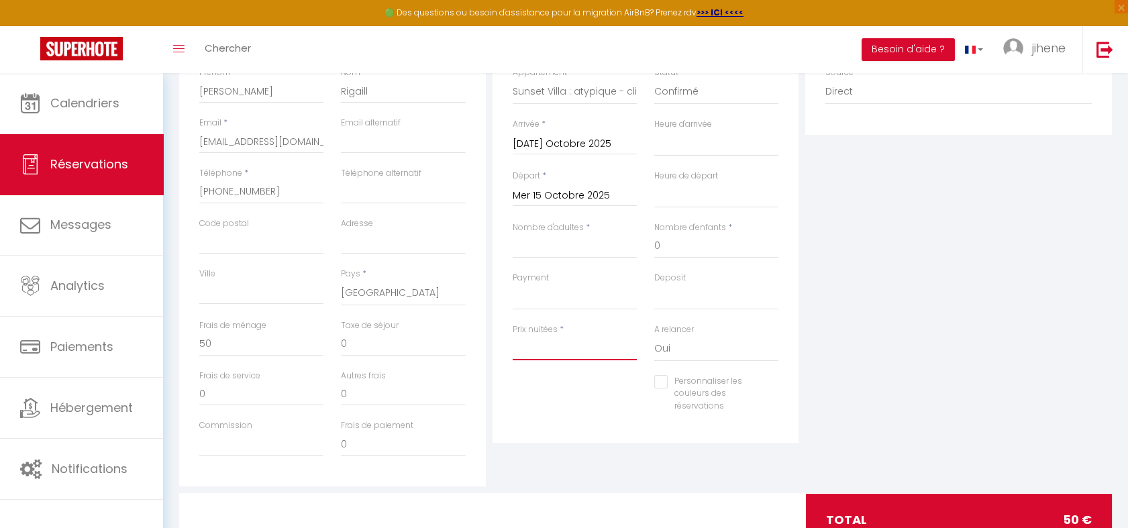
select select
checkbox input "false"
type input "3"
select select
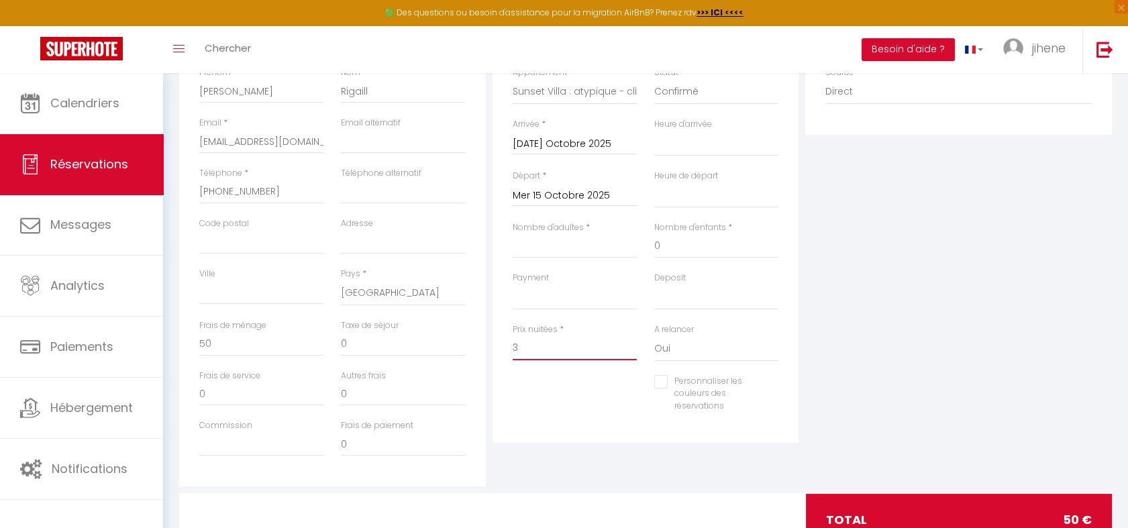
select select
checkbox input "false"
type input "35"
select select
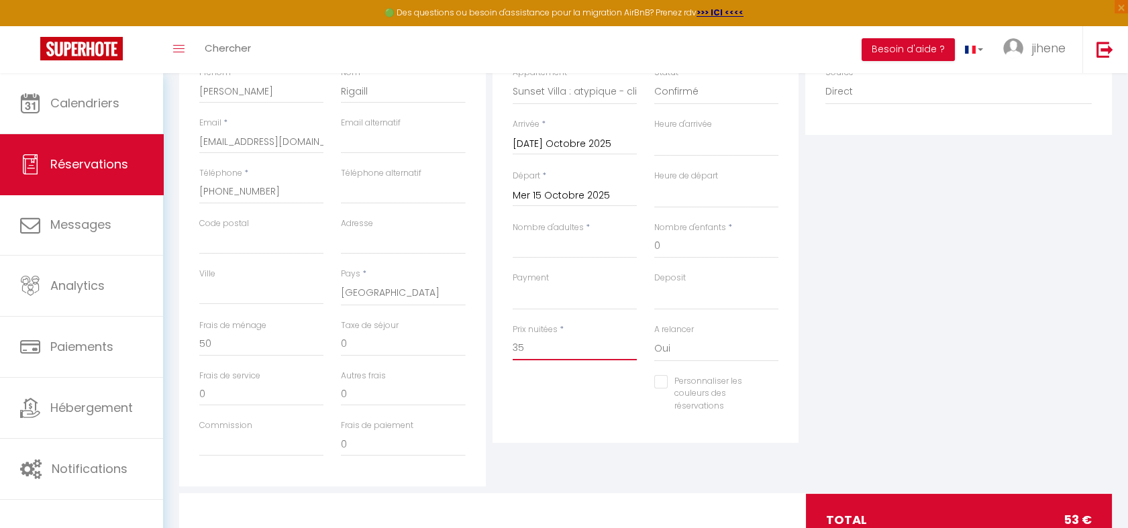
select select
checkbox input "false"
type input "350"
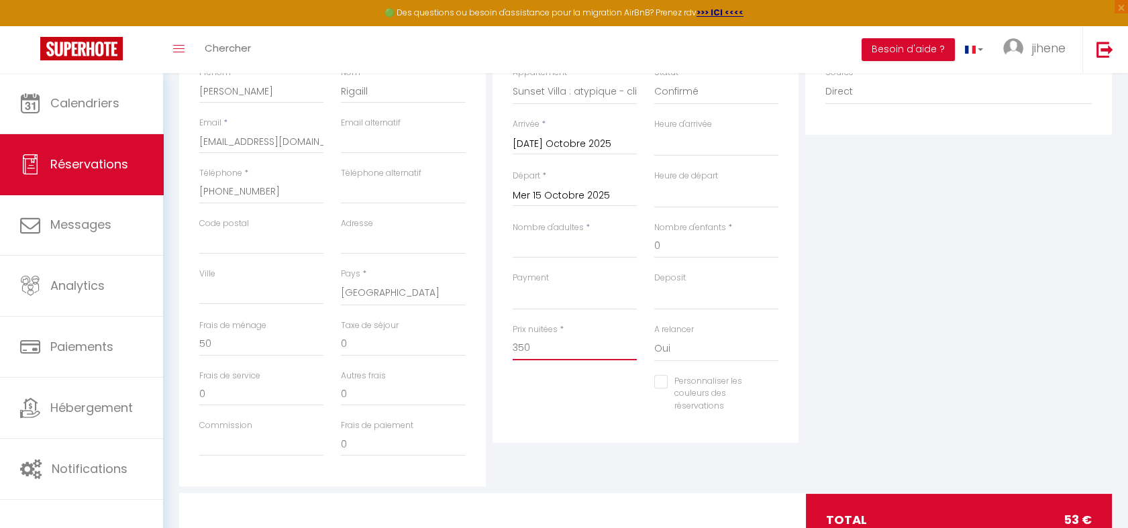
select select
checkbox input "false"
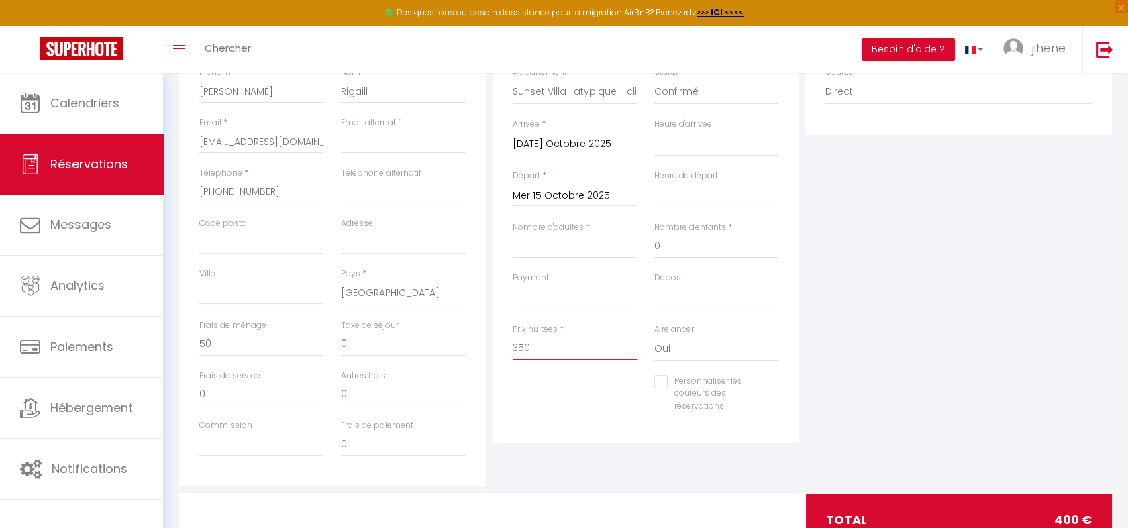
type input "350"
type input "0"
select select
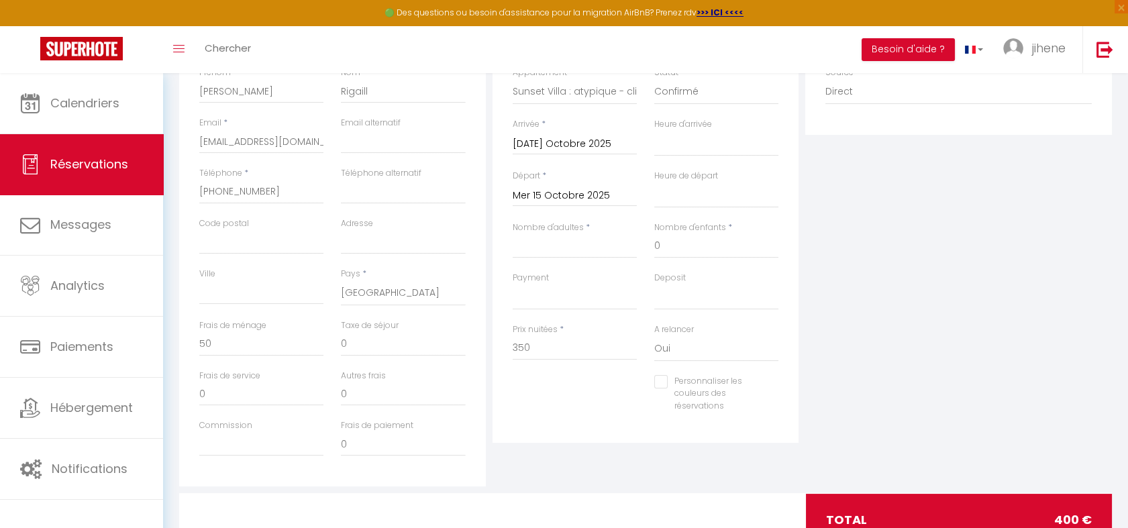
select select
checkbox input "false"
click at [578, 416] on div "Personnaliser les couleurs des réservations #D7092E" at bounding box center [646, 401] width 284 height 52
click at [669, 249] on input "0" at bounding box center [716, 246] width 124 height 24
click at [580, 244] on input "Nombre d'adultes" at bounding box center [575, 246] width 124 height 24
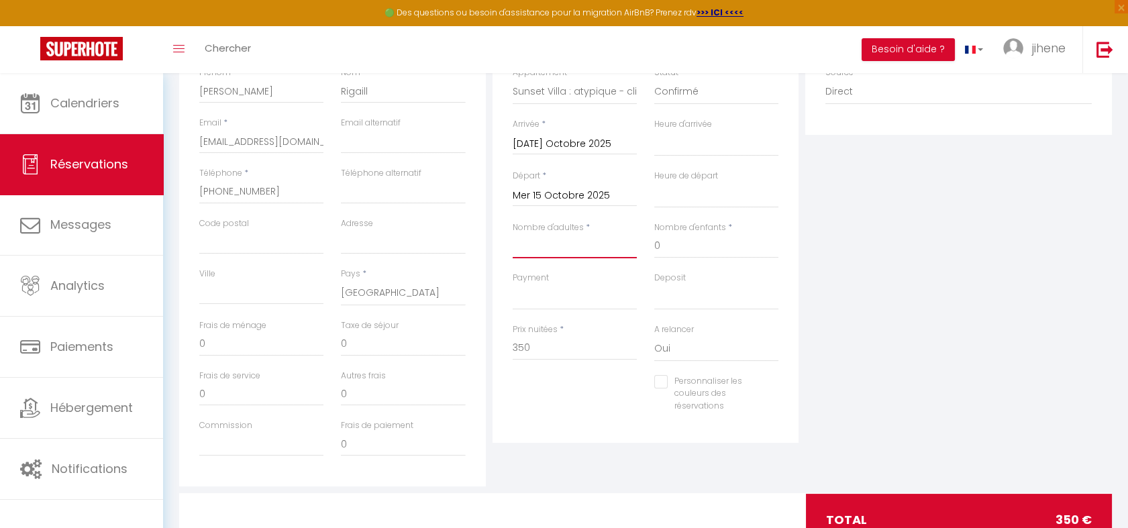
type input "5"
select select
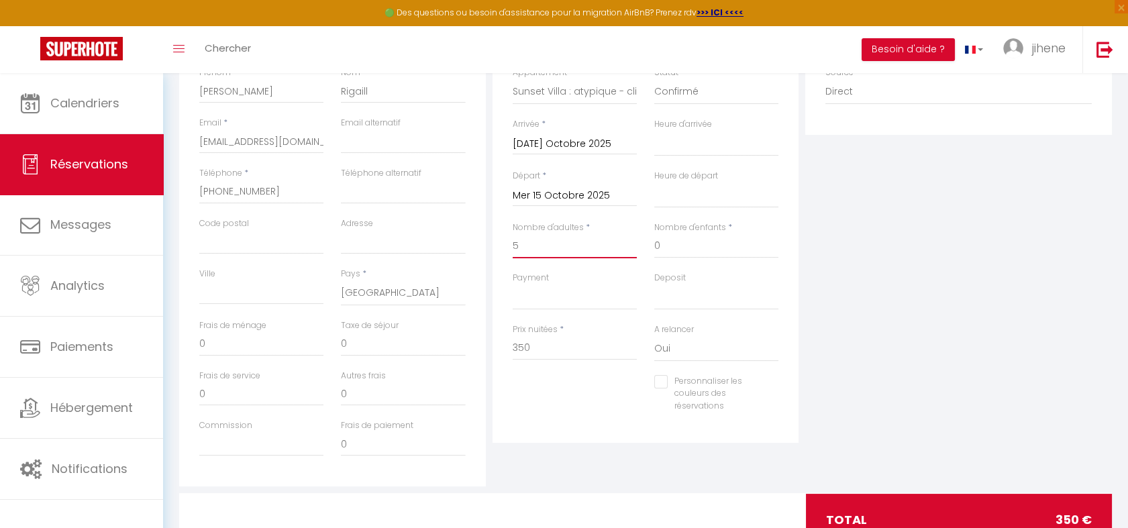
checkbox input "false"
select select
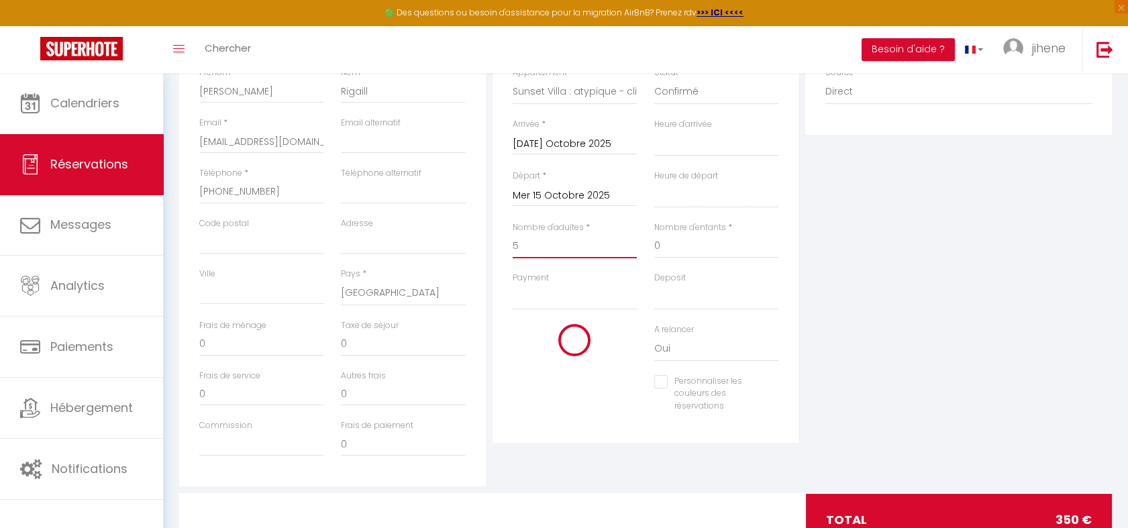
type input "0"
checkbox input "false"
type input "5"
click at [552, 342] on input "0" at bounding box center [575, 348] width 124 height 24
select select
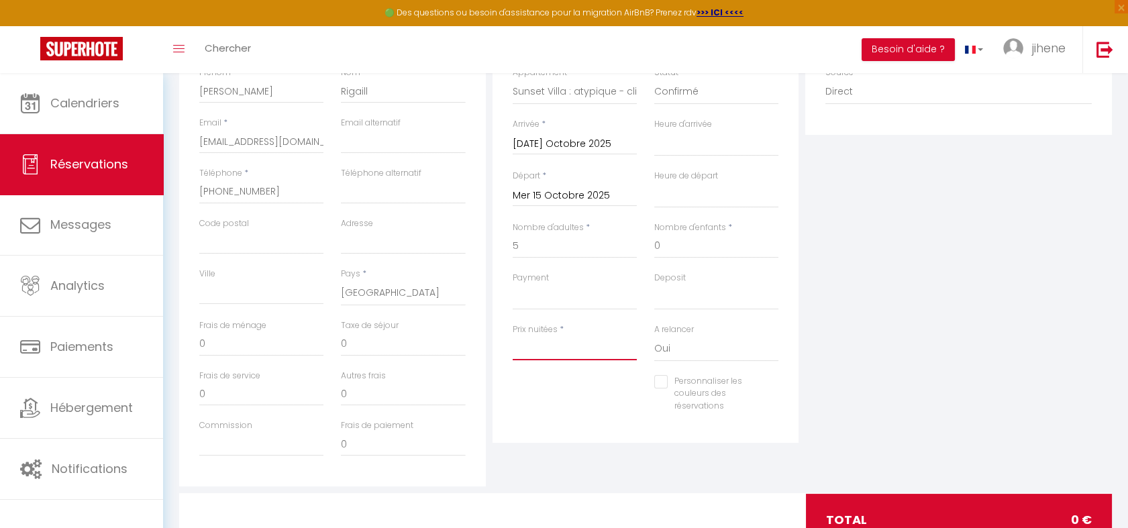
select select
checkbox input "false"
type input "2"
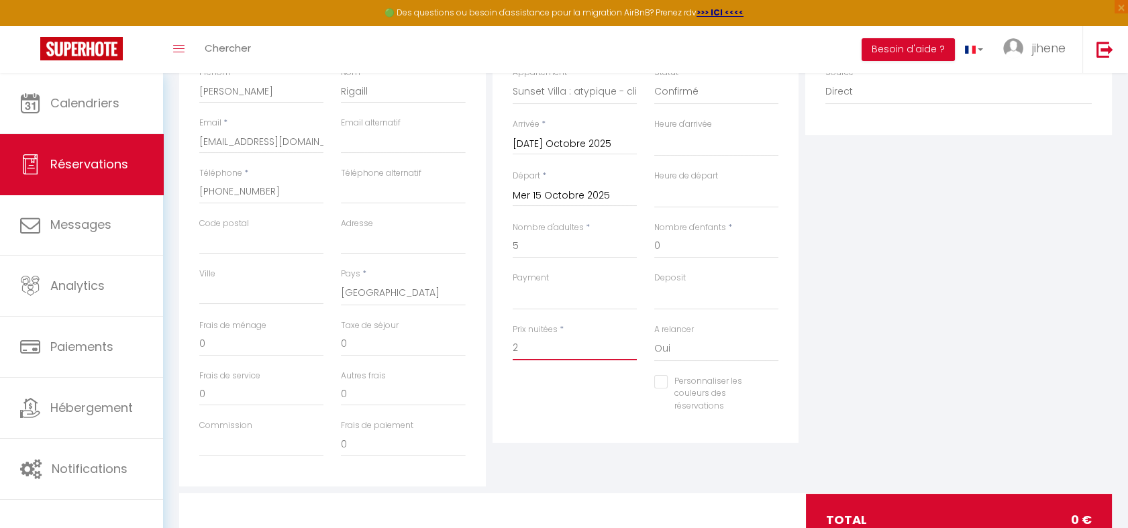
select select
checkbox input "false"
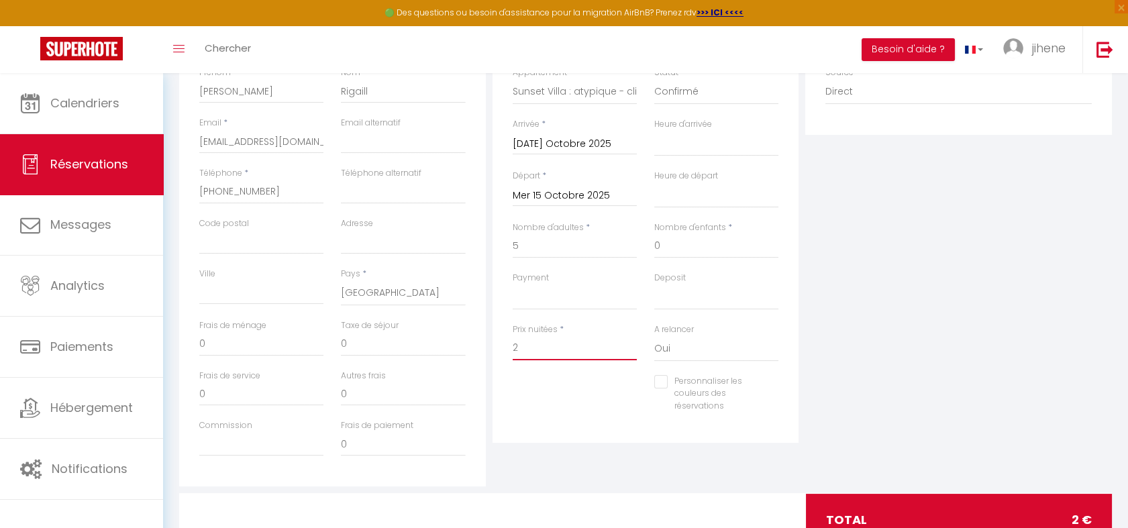
type input "25"
click at [565, 410] on div "Personnaliser les couleurs des réservations #D7092E" at bounding box center [646, 401] width 284 height 52
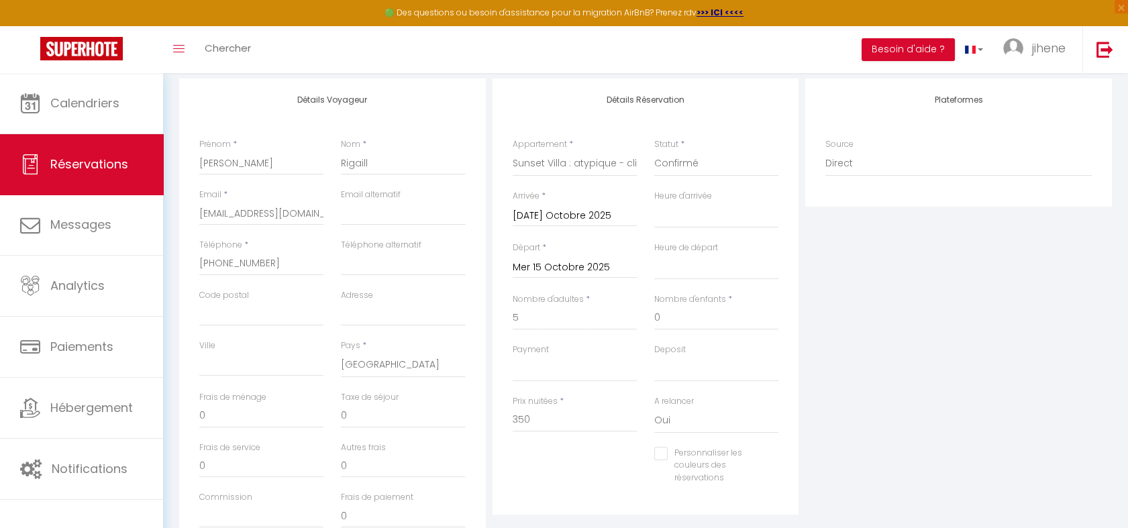
scroll to position [222, 0]
click at [558, 224] on input "[DATE] Octobre 2025" at bounding box center [575, 221] width 124 height 17
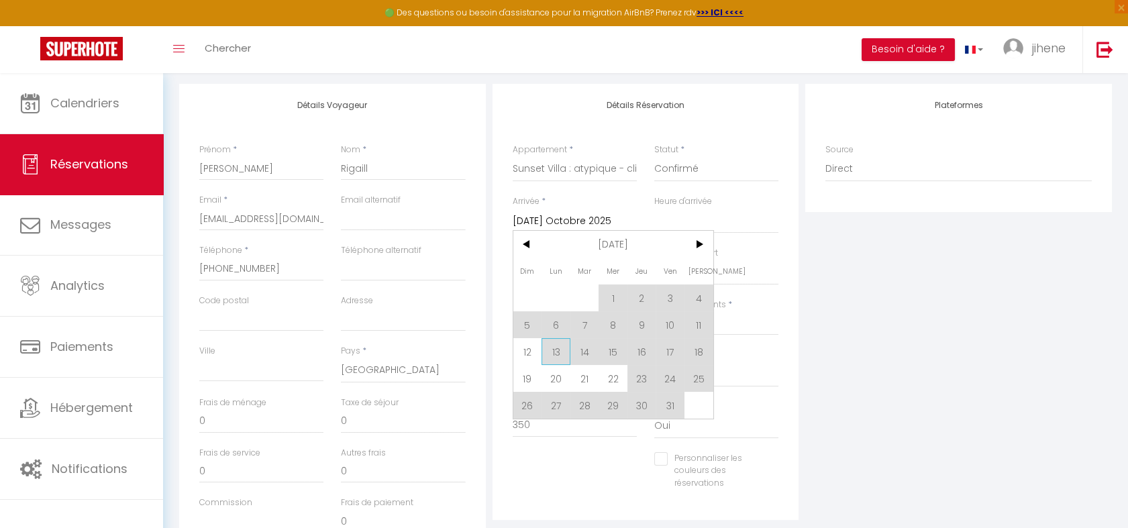
click at [554, 354] on span "13" at bounding box center [556, 351] width 29 height 27
click at [674, 220] on select "00:00 00:30 01:00 01:30 02:00 02:30 03:00 03:30 04:00 04:30 05:00 05:30 06:00 0…" at bounding box center [716, 221] width 124 height 26
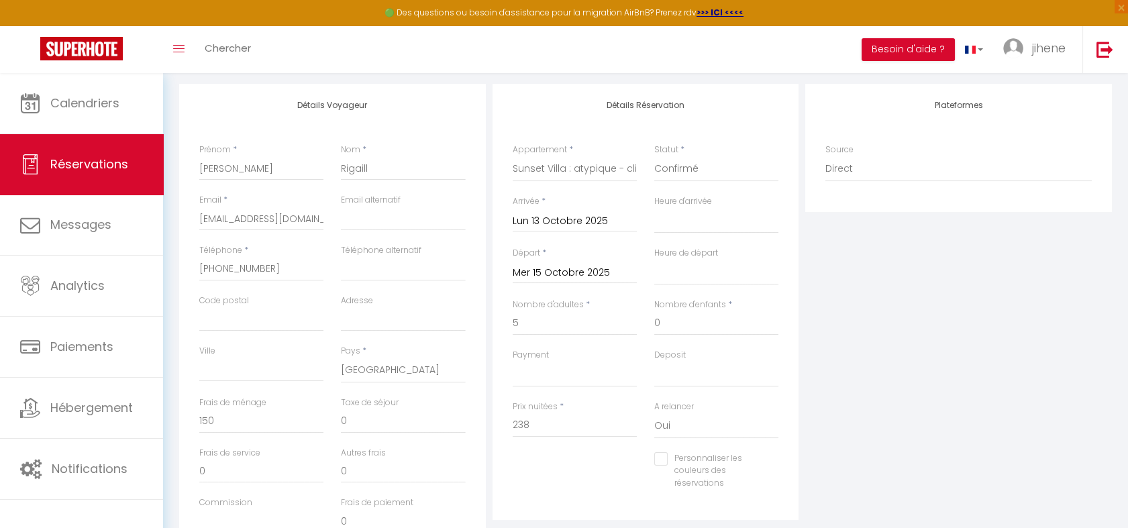
click at [537, 226] on input "Lun 13 Octobre 2025" at bounding box center [575, 221] width 124 height 17
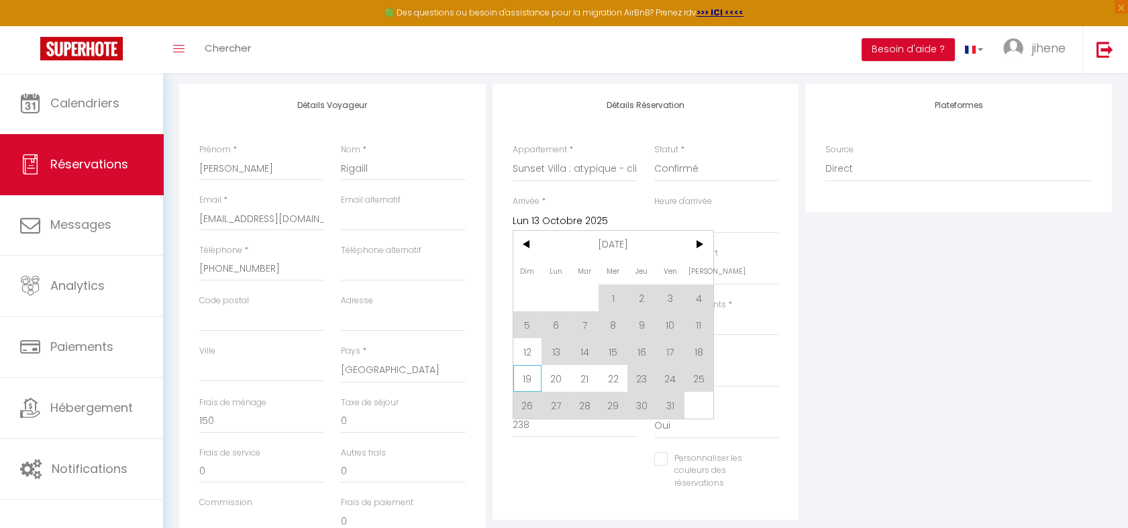
click at [532, 377] on span "19" at bounding box center [528, 378] width 29 height 27
click at [616, 381] on select "OK KO" at bounding box center [575, 375] width 124 height 26
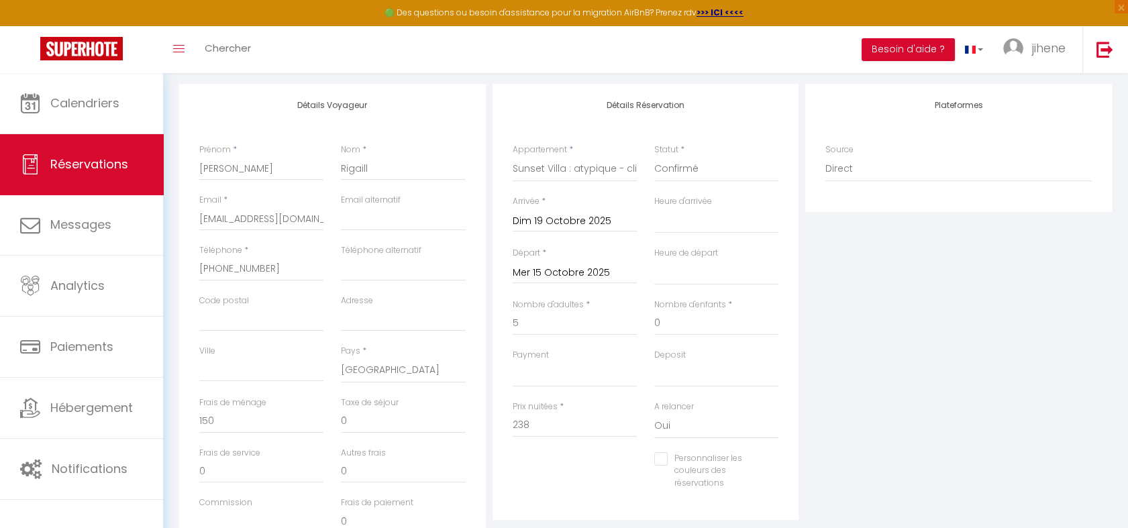
click at [555, 264] on input "Mer 15 Octobre 2025" at bounding box center [575, 272] width 124 height 17
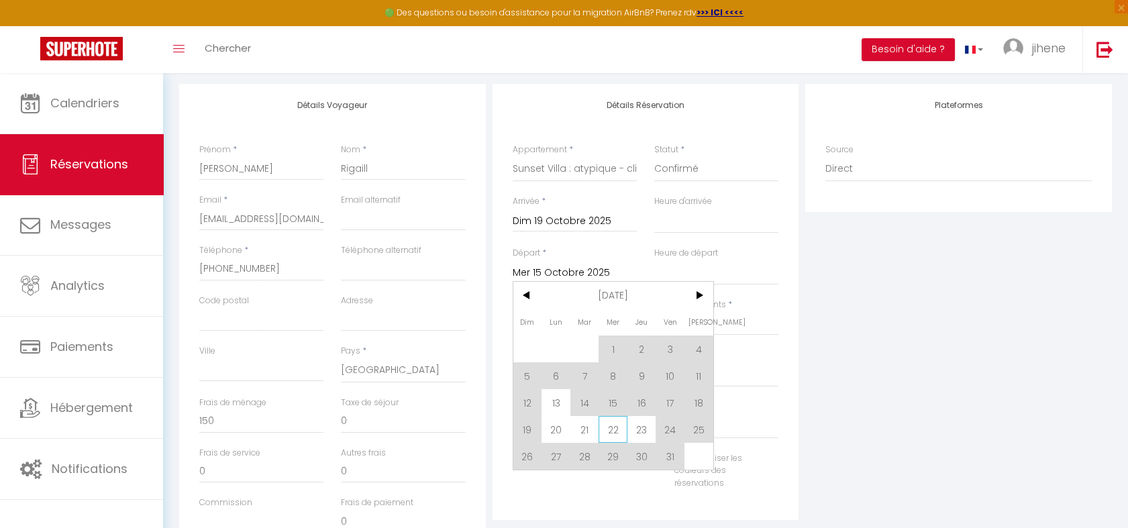
click at [624, 424] on span "22" at bounding box center [613, 429] width 29 height 27
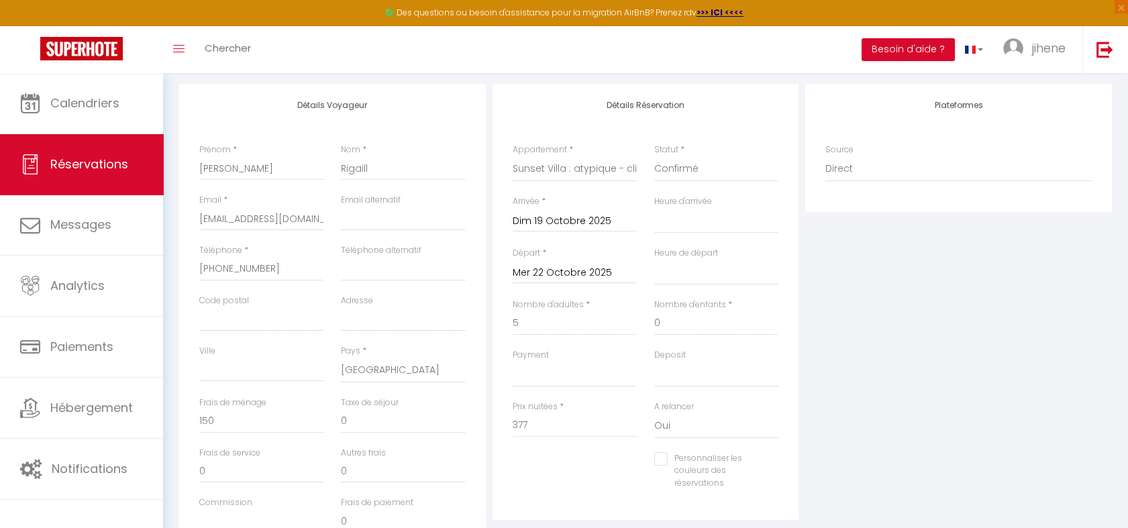
click at [605, 503] on div "Détails Réservation Appartement * HENRI · Jungle appart - Free Parking Penthous…" at bounding box center [646, 302] width 307 height 436
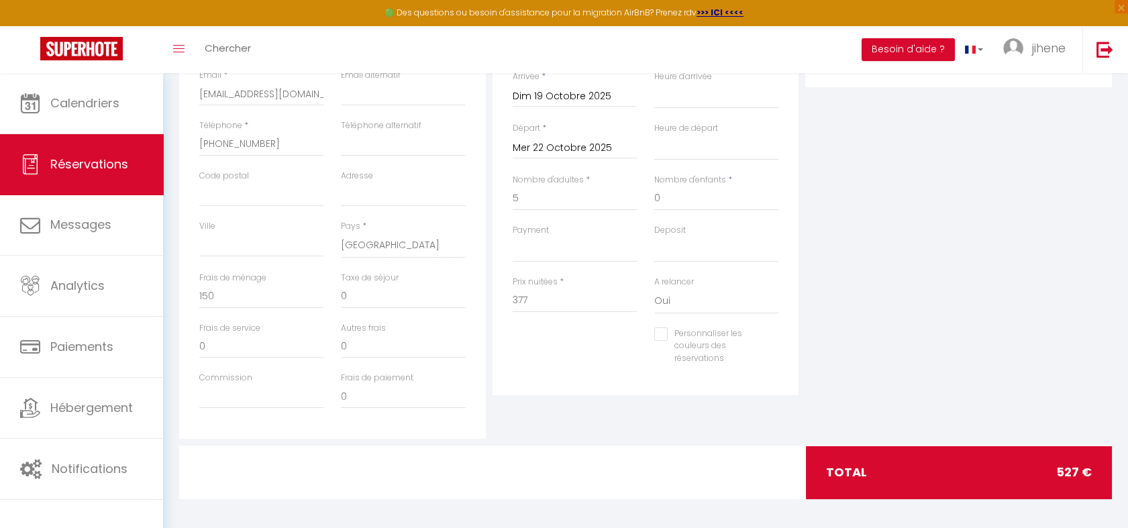
scroll to position [345, 0]
click at [524, 303] on input "377" at bounding box center [575, 302] width 124 height 24
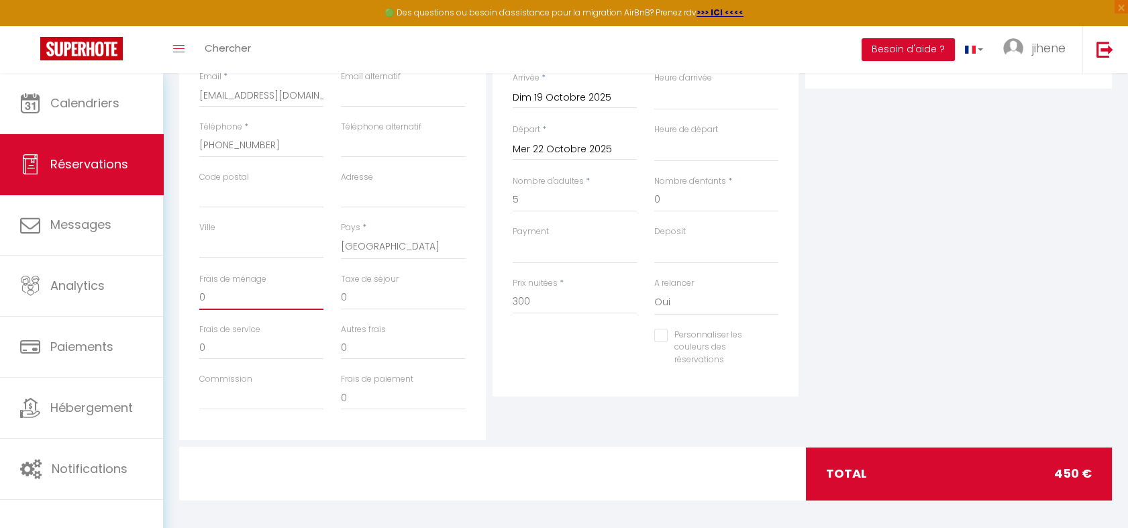
click at [202, 295] on input "0" at bounding box center [261, 298] width 124 height 24
click at [539, 382] on div "Détails Réservation Appartement * HENRI · Jungle appart - Free Parking Penthous…" at bounding box center [646, 178] width 307 height 436
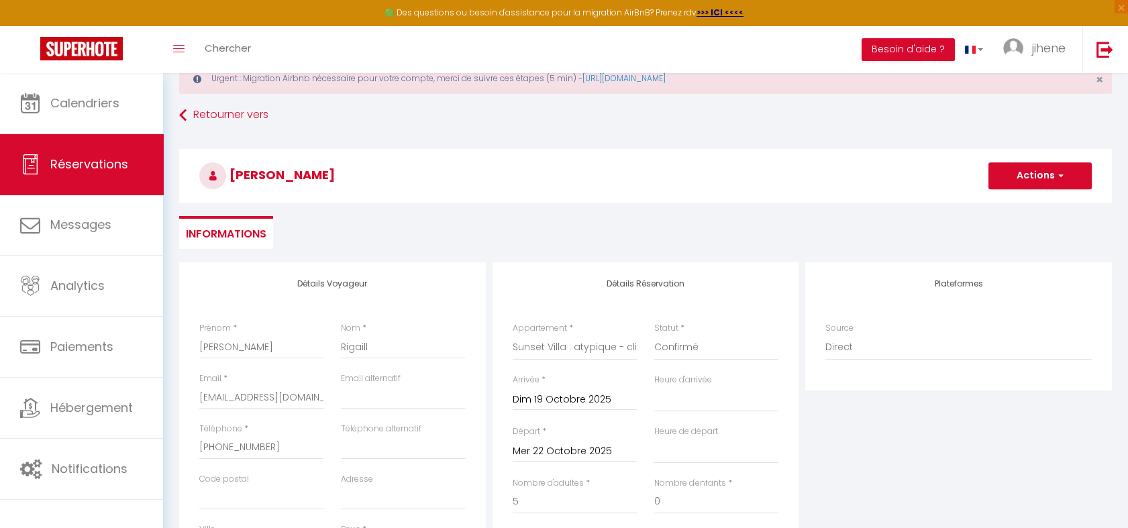
scroll to position [0, 0]
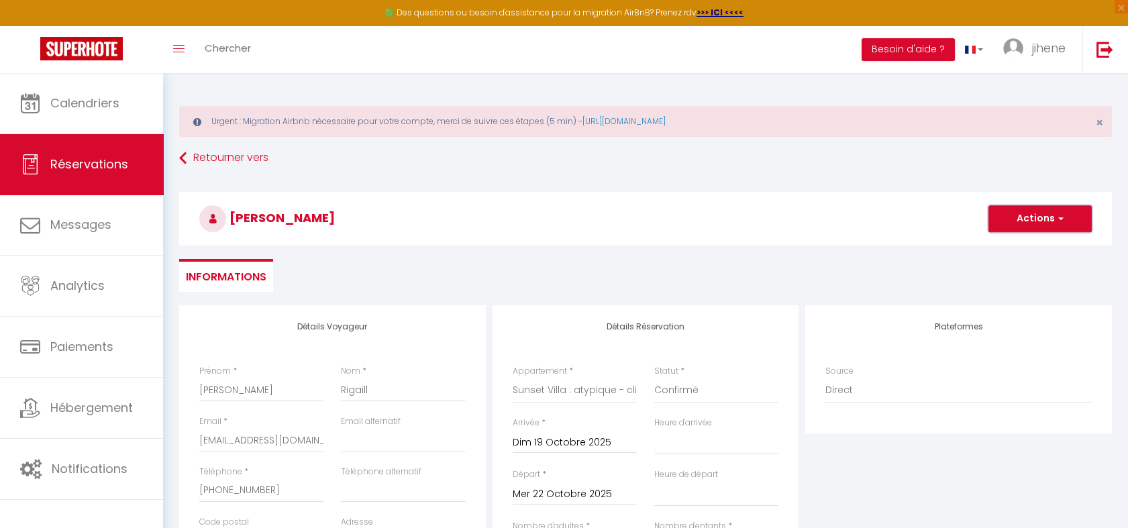
click at [1022, 217] on button "Actions" at bounding box center [1040, 218] width 103 height 27
click at [1016, 248] on link "Enregistrer" at bounding box center [1027, 248] width 106 height 17
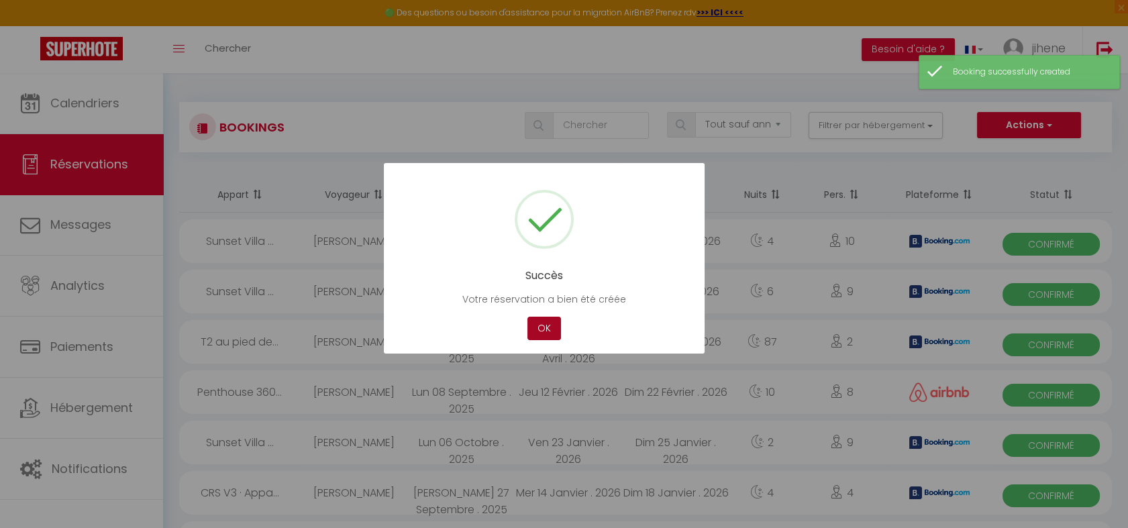
click at [544, 328] on button "OK" at bounding box center [545, 328] width 34 height 23
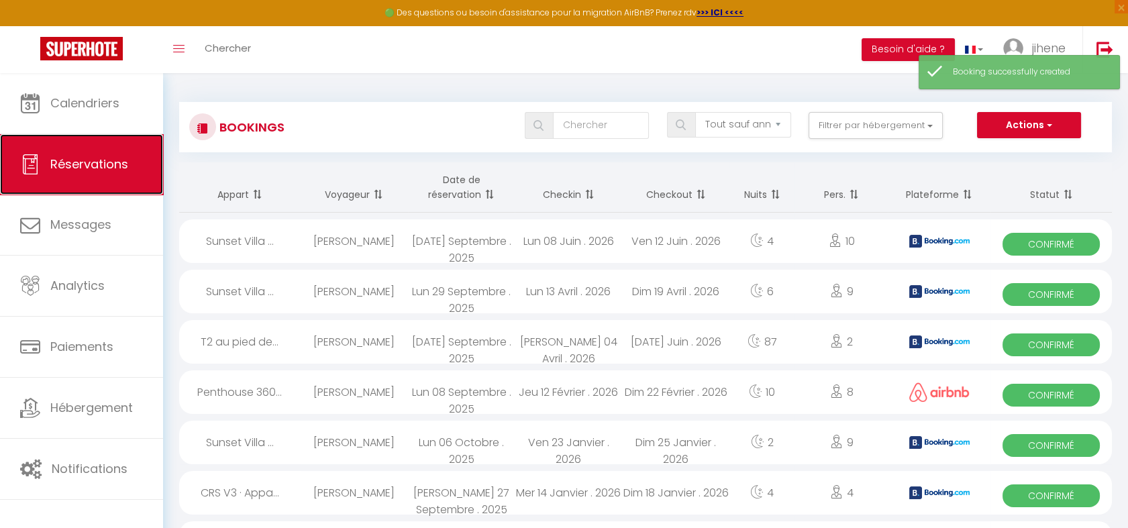
click at [104, 158] on span "Réservations" at bounding box center [89, 164] width 78 height 17
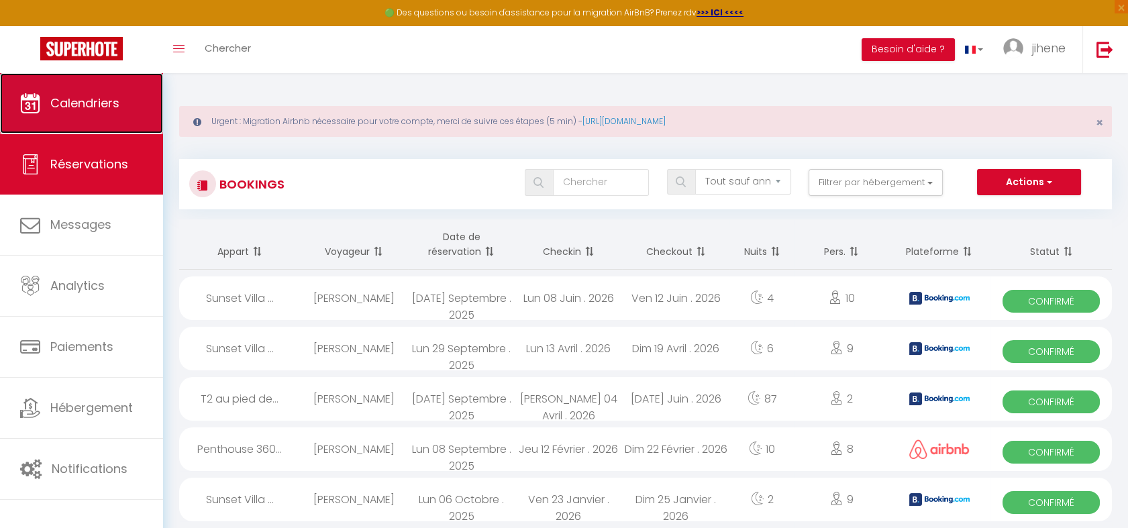
click at [87, 124] on link "Calendriers" at bounding box center [81, 103] width 163 height 60
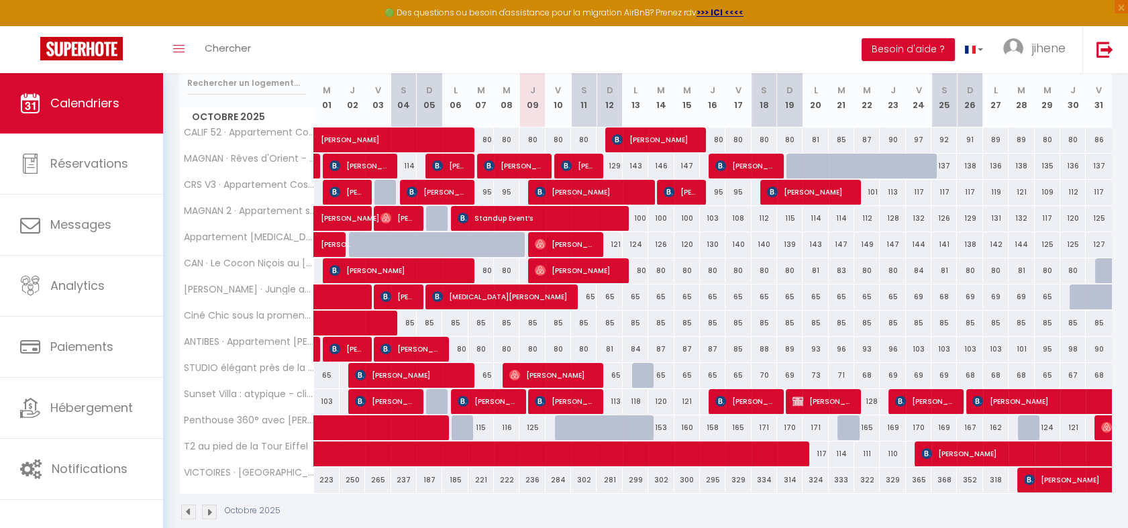
scroll to position [198, 0]
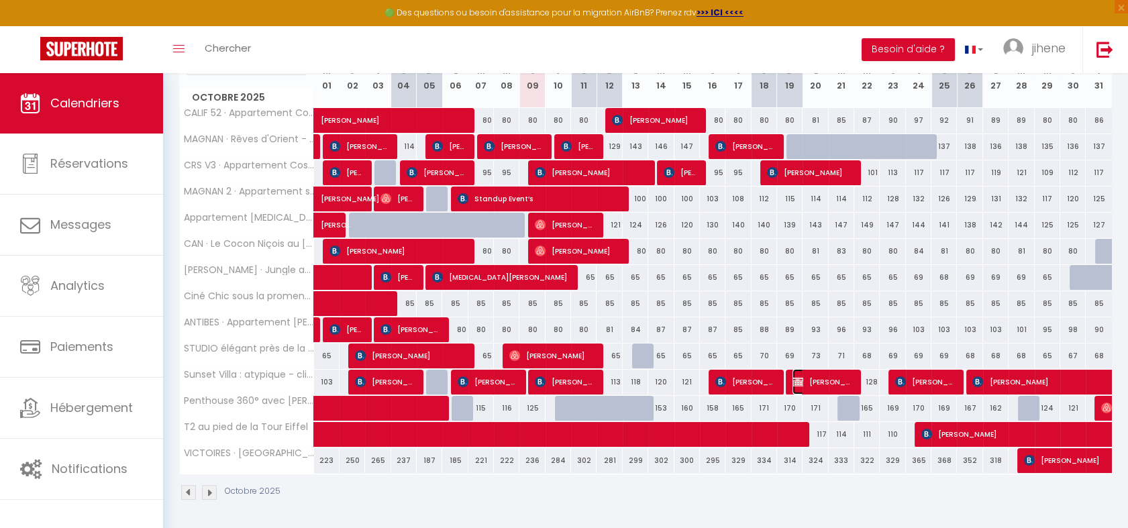
click at [801, 379] on img at bounding box center [798, 382] width 11 height 11
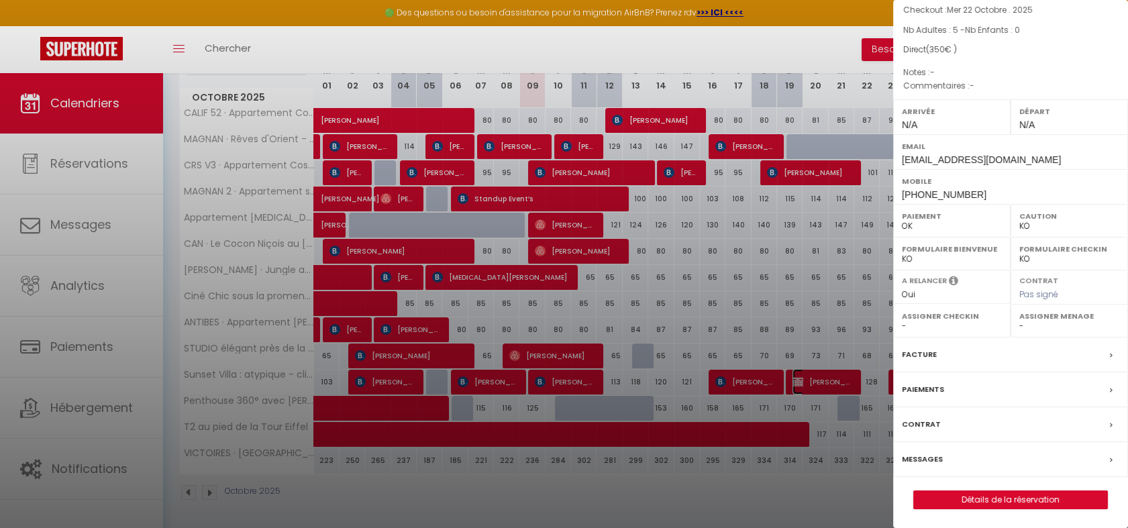
scroll to position [254, 0]
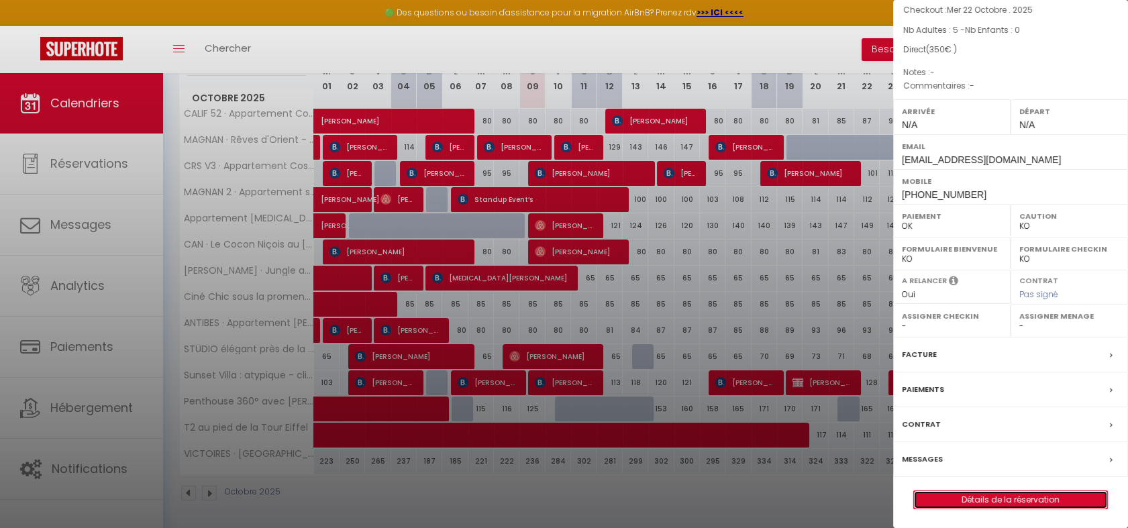
click at [959, 496] on link "Détails de la réservation" at bounding box center [1010, 499] width 193 height 17
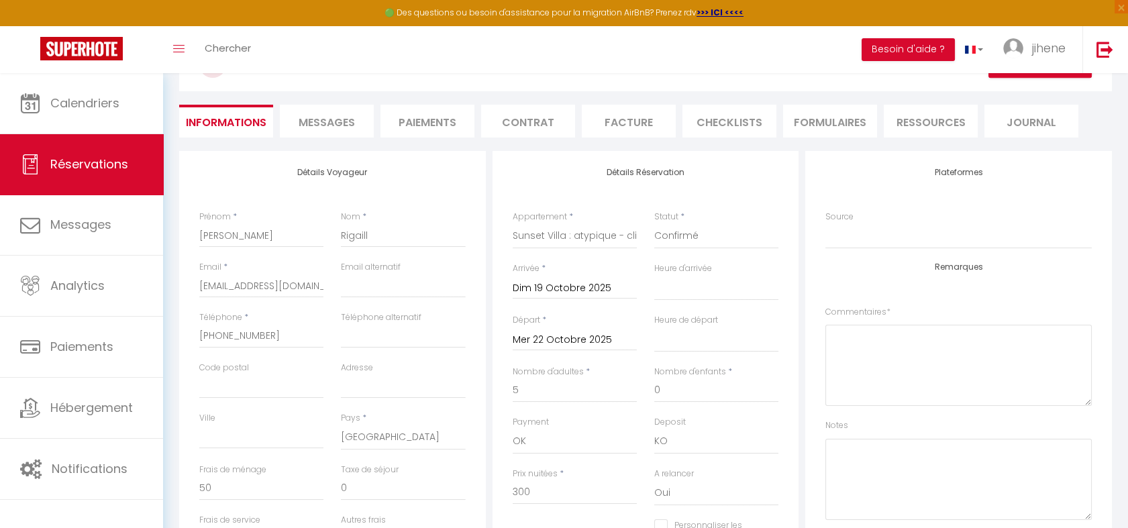
scroll to position [239, 0]
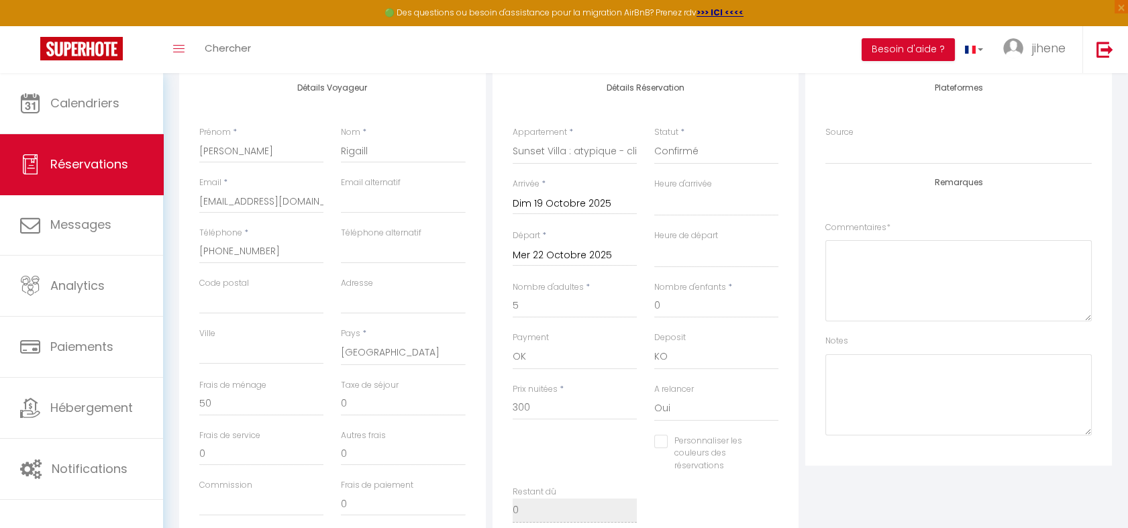
click at [575, 201] on input "Dim 19 Octobre 2025" at bounding box center [575, 203] width 124 height 17
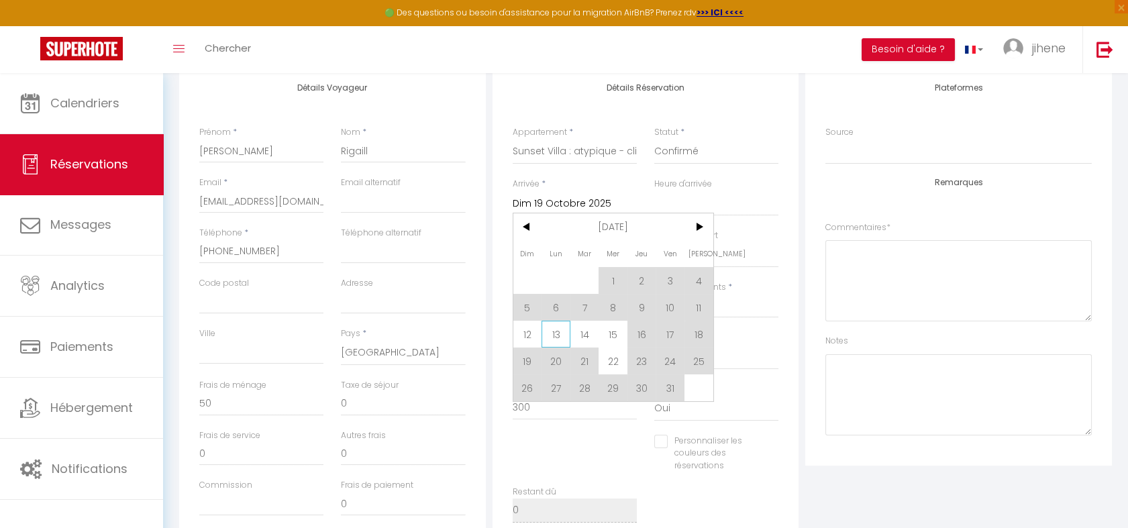
click at [549, 336] on span "13" at bounding box center [556, 334] width 29 height 27
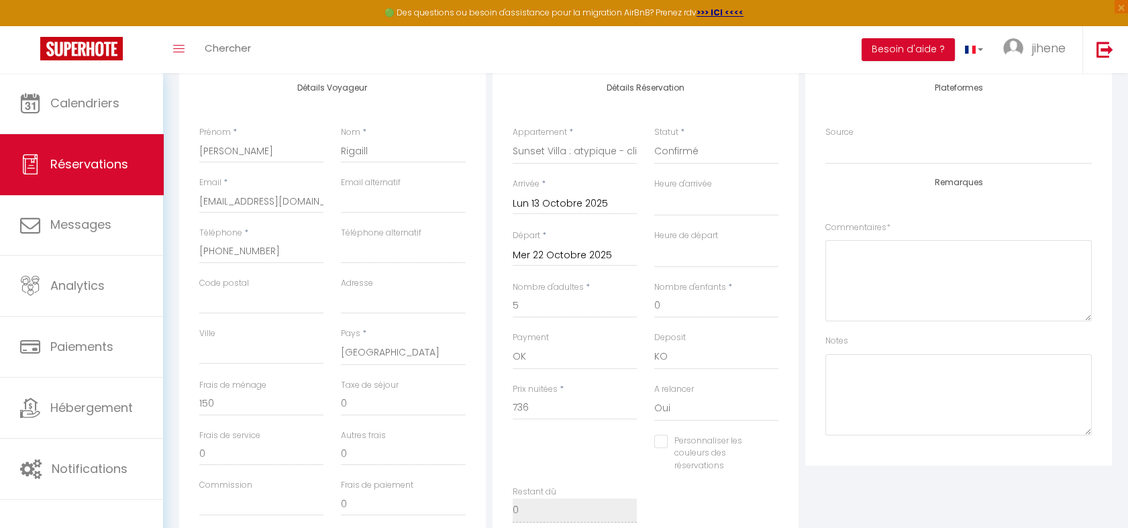
click at [537, 252] on input "Mer 22 Octobre 2025" at bounding box center [575, 255] width 124 height 17
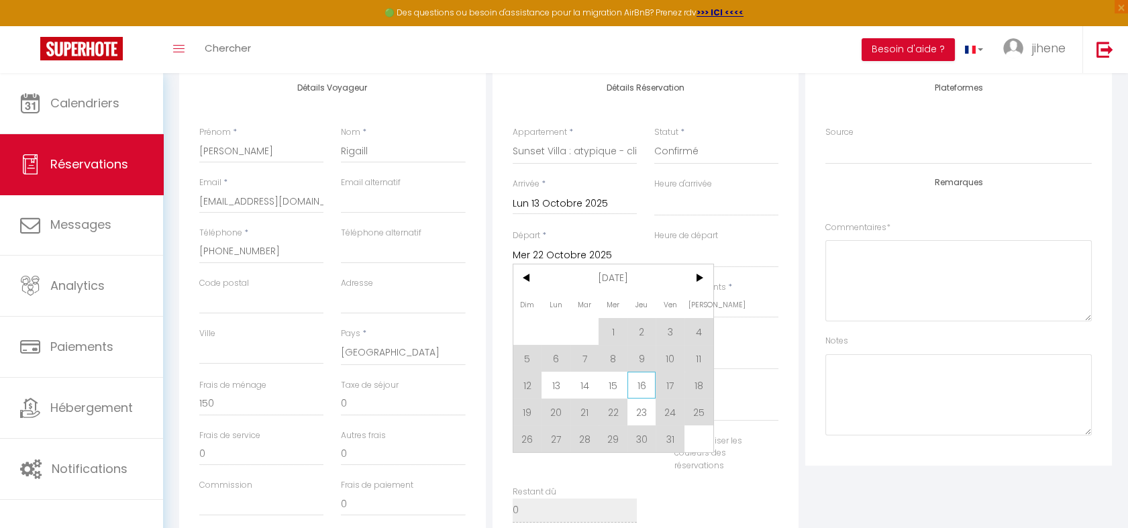
click at [644, 385] on span "16" at bounding box center [642, 385] width 29 height 27
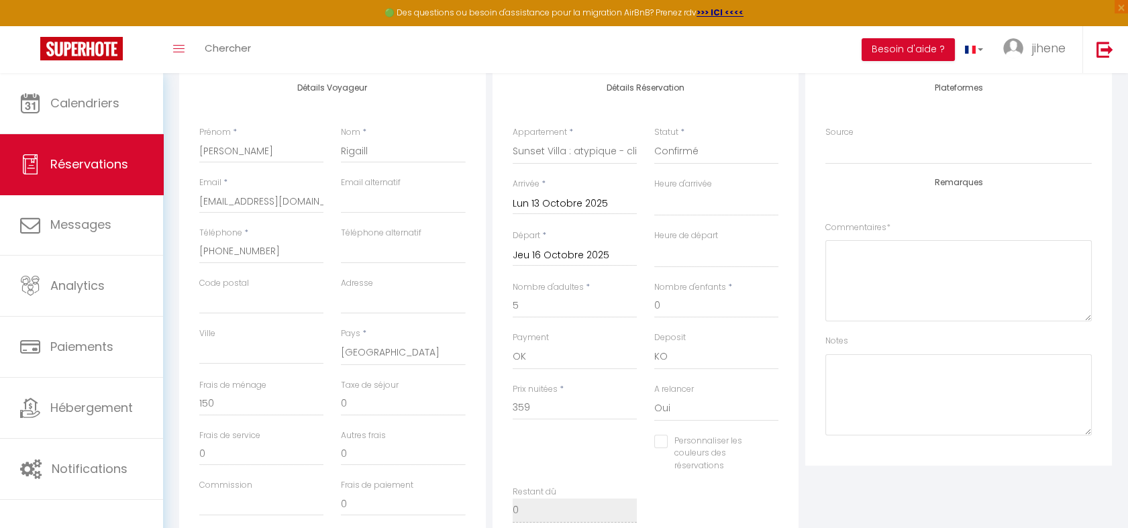
scroll to position [0, 0]
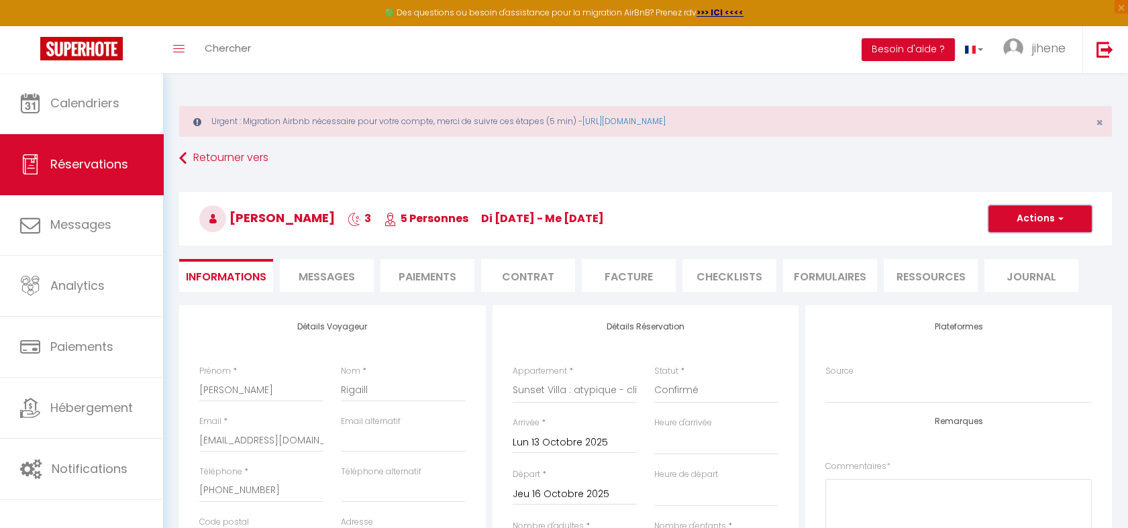
click at [1016, 215] on button "Actions" at bounding box center [1040, 218] width 103 height 27
click at [1005, 246] on link "Enregistrer" at bounding box center [1027, 248] width 106 height 17
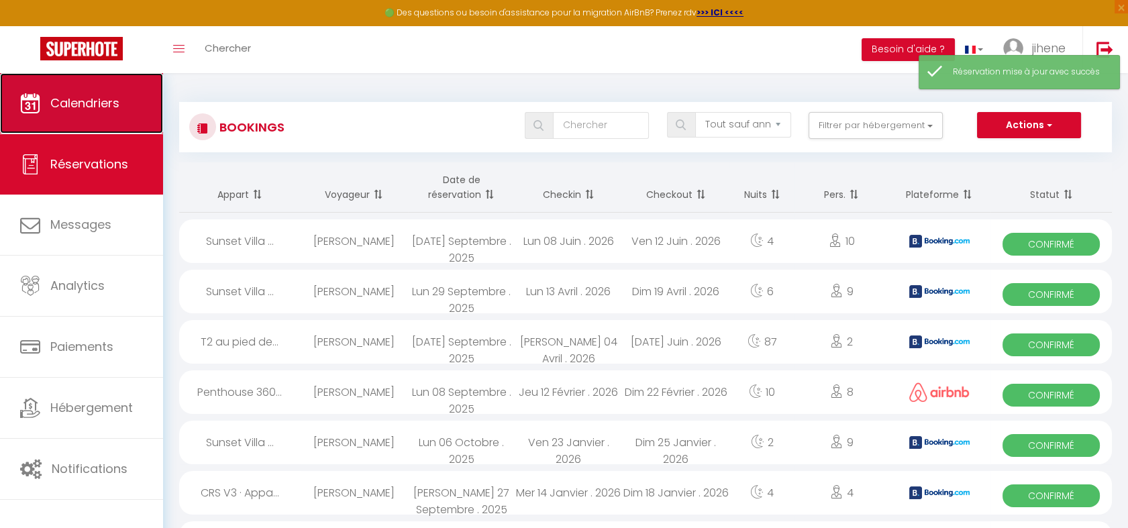
click at [97, 105] on span "Calendriers" at bounding box center [84, 103] width 69 height 17
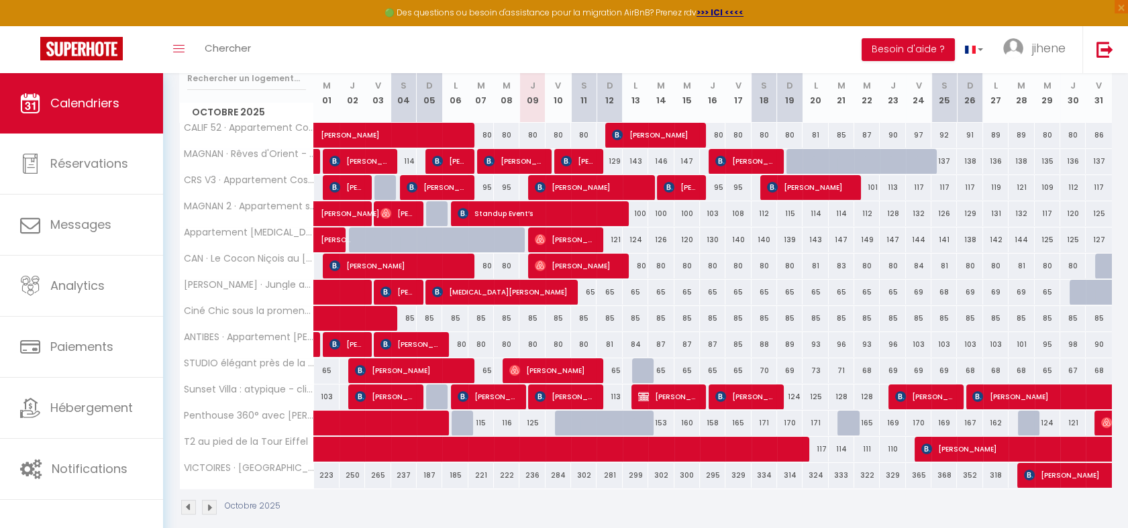
scroll to position [251, 0]
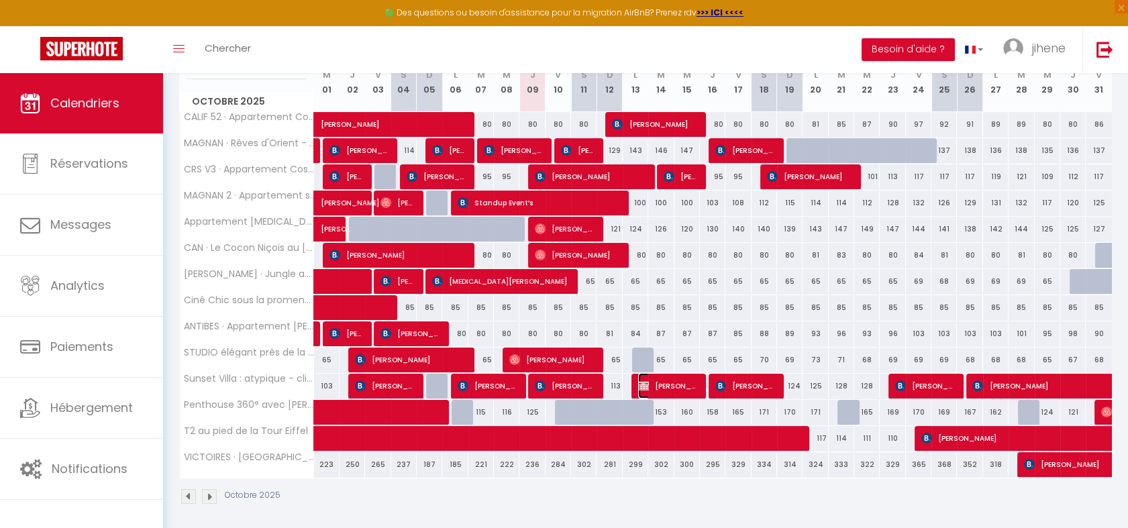
click at [655, 381] on span "[PERSON_NAME]" at bounding box center [668, 386] width 60 height 26
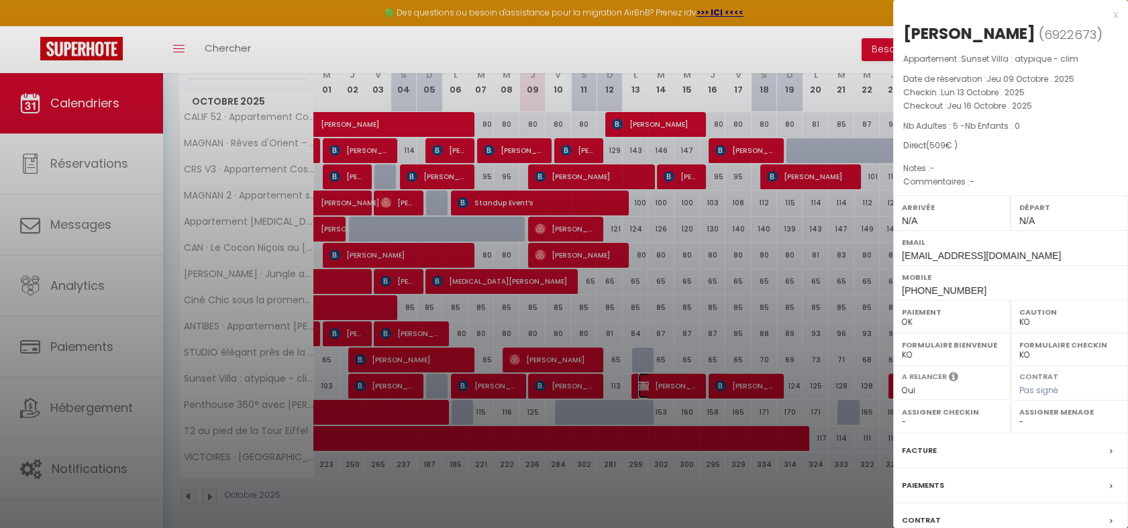
scroll to position [96, 0]
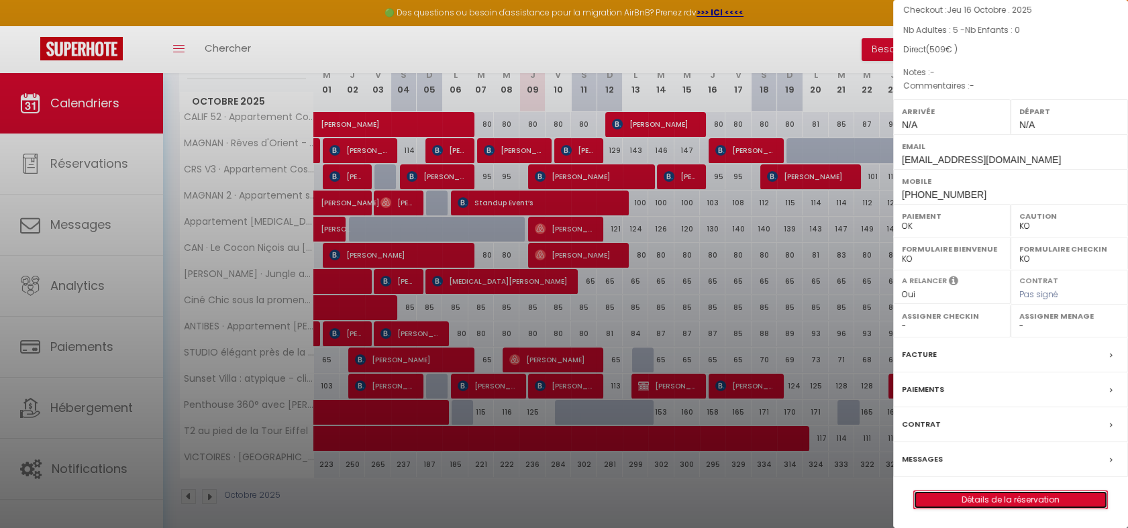
click at [984, 495] on link "Détails de la réservation" at bounding box center [1010, 499] width 193 height 17
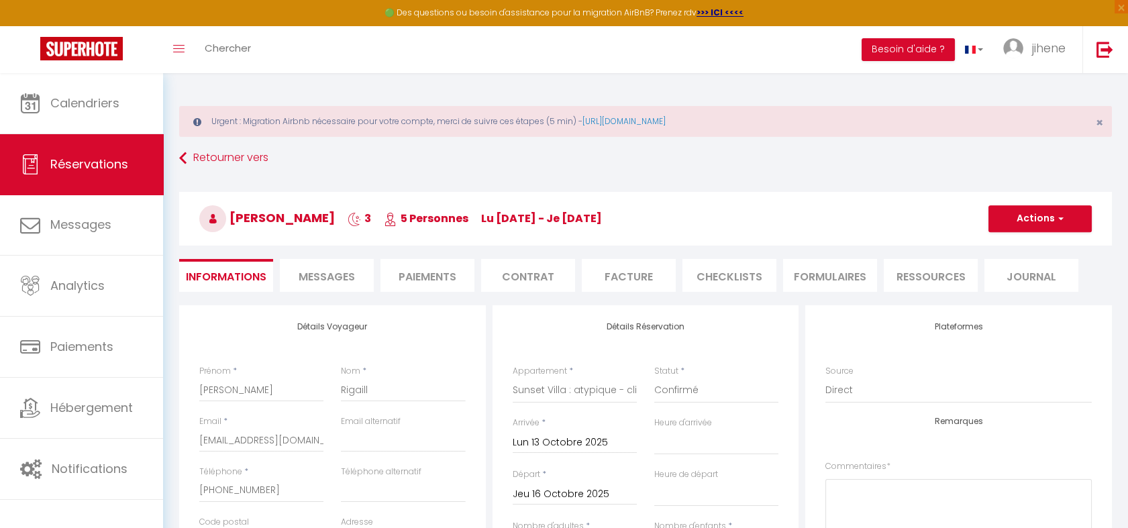
scroll to position [539, 0]
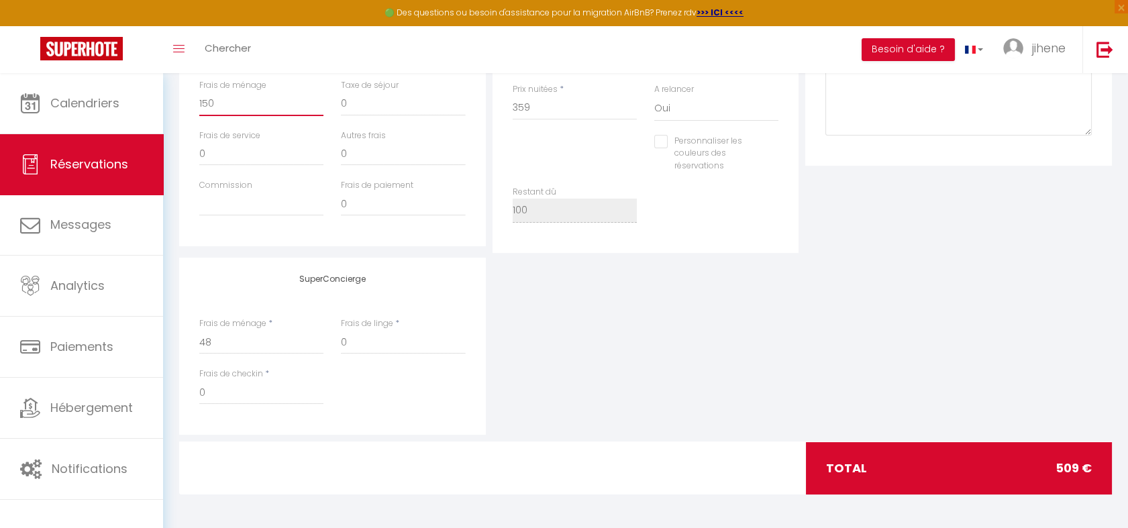
click at [218, 104] on input "150" at bounding box center [261, 104] width 124 height 24
click at [202, 101] on input "150" at bounding box center [261, 104] width 124 height 24
click at [516, 109] on input "359" at bounding box center [575, 108] width 124 height 24
click at [535, 107] on input "359" at bounding box center [575, 108] width 124 height 24
click at [575, 159] on div "Personnaliser les couleurs des réservations #D7092E" at bounding box center [646, 161] width 284 height 52
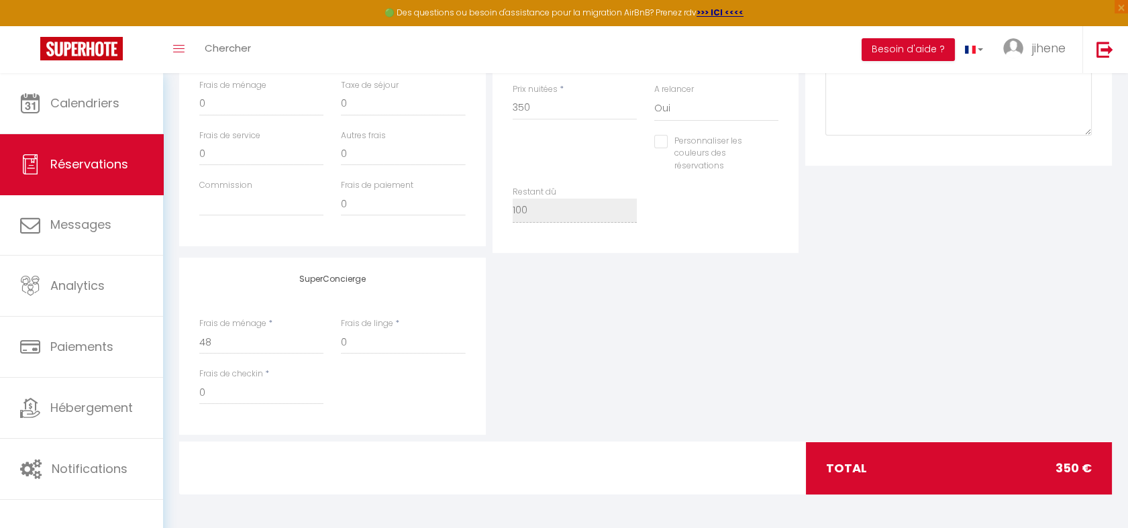
scroll to position [465, 0]
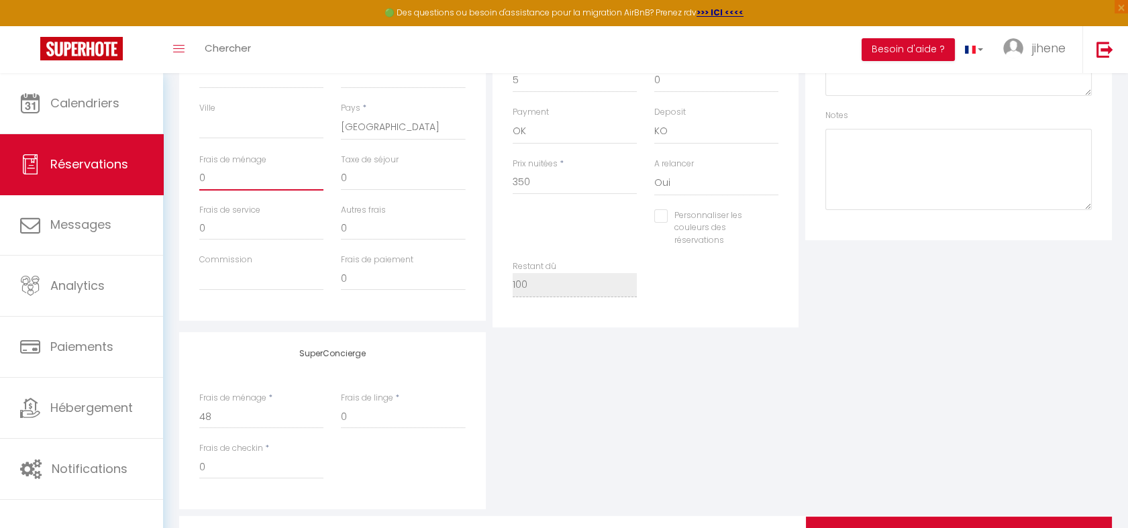
drag, startPoint x: 215, startPoint y: 171, endPoint x: 198, endPoint y: 173, distance: 16.8
click at [198, 173] on div "Frais de ménage 0" at bounding box center [262, 179] width 142 height 50
click at [575, 201] on div "Prix nuitées * 350" at bounding box center [575, 184] width 142 height 52
click at [524, 177] on input "350" at bounding box center [575, 183] width 124 height 24
drag, startPoint x: 209, startPoint y: 173, endPoint x: 181, endPoint y: 169, distance: 29.1
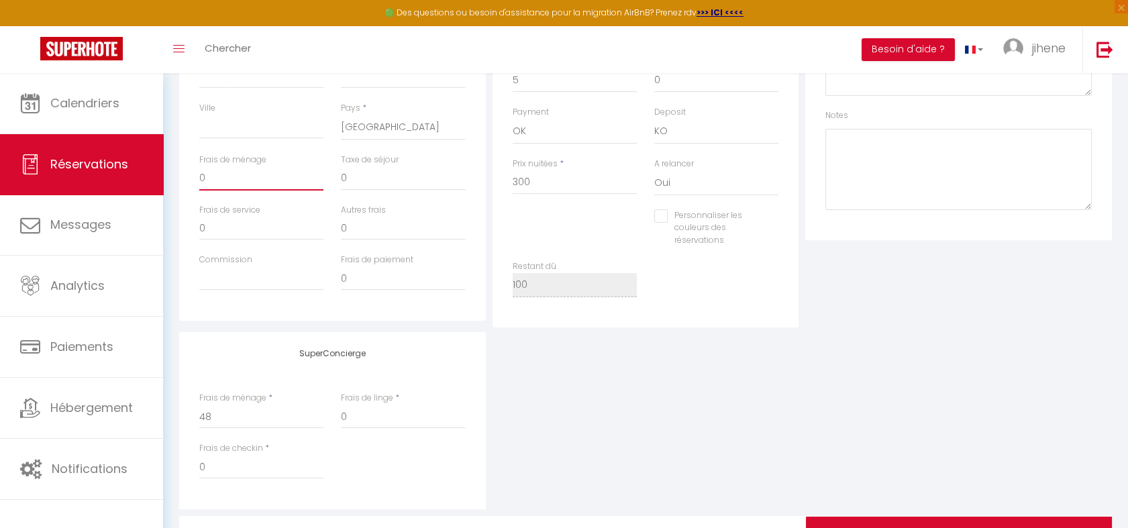
click at [181, 169] on div "Détails Voyageur Prénom * Guillaume Nom * Rigaill Email * grigai.776603@guest.b…" at bounding box center [332, 81] width 307 height 480
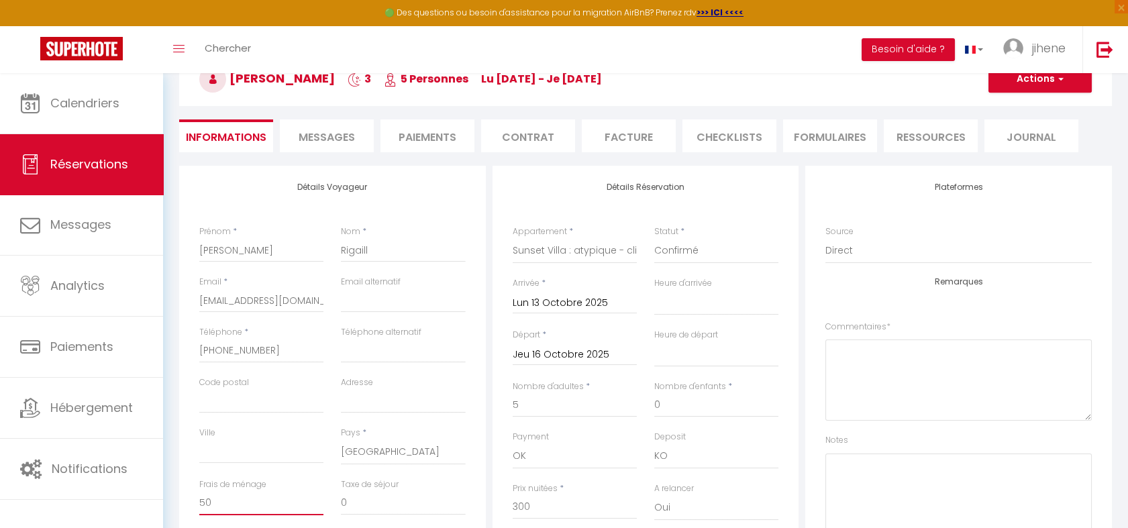
scroll to position [89, 0]
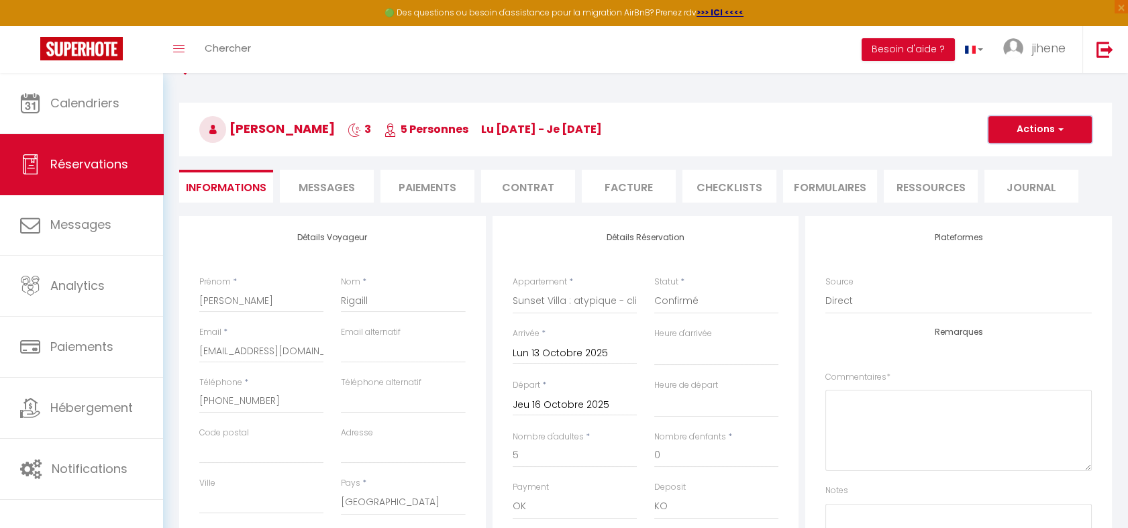
click at [1030, 130] on button "Actions" at bounding box center [1040, 129] width 103 height 27
click at [1021, 152] on link "Enregistrer" at bounding box center [1027, 158] width 106 height 17
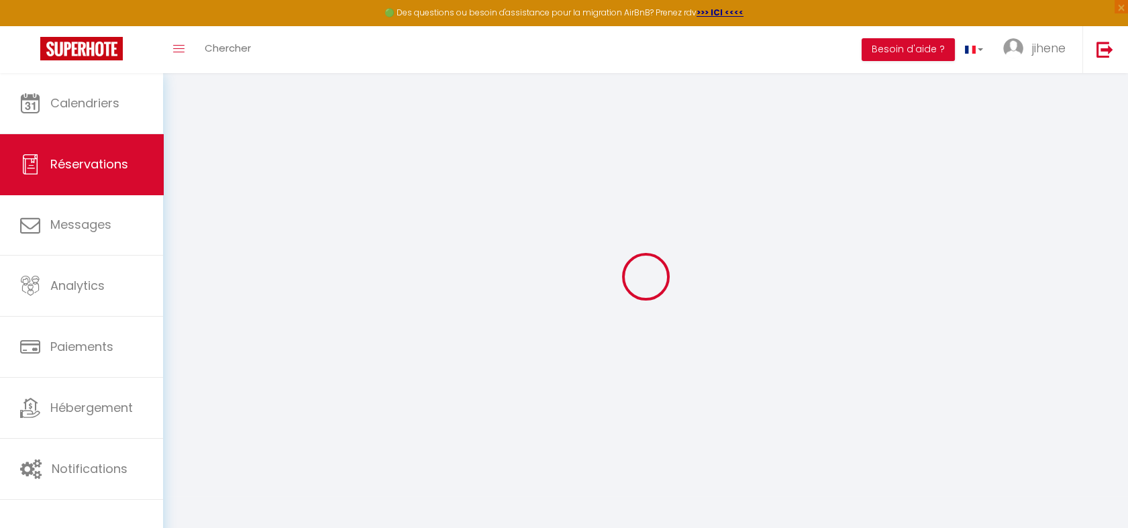
scroll to position [73, 0]
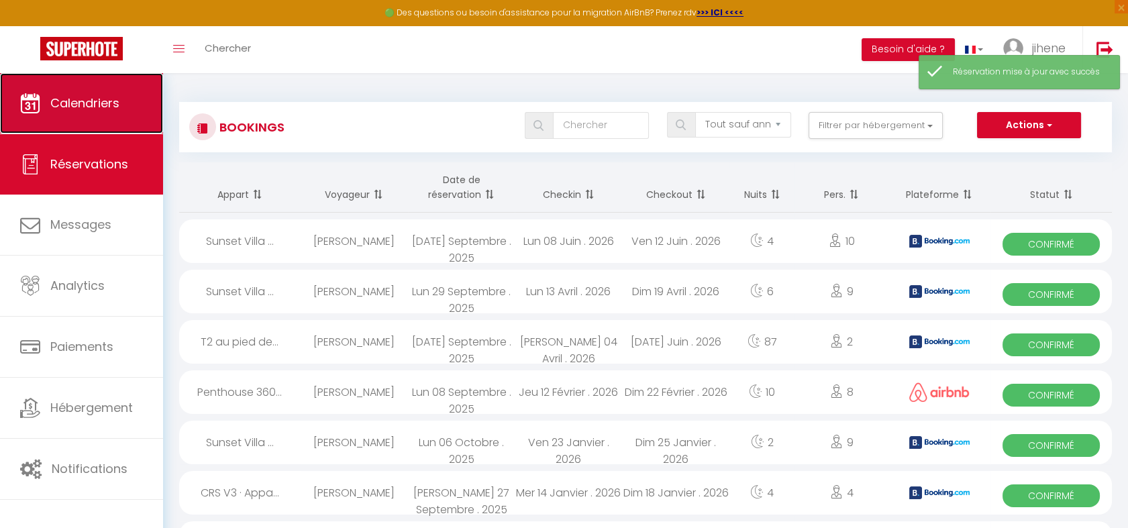
click at [68, 110] on span "Calendriers" at bounding box center [84, 103] width 69 height 17
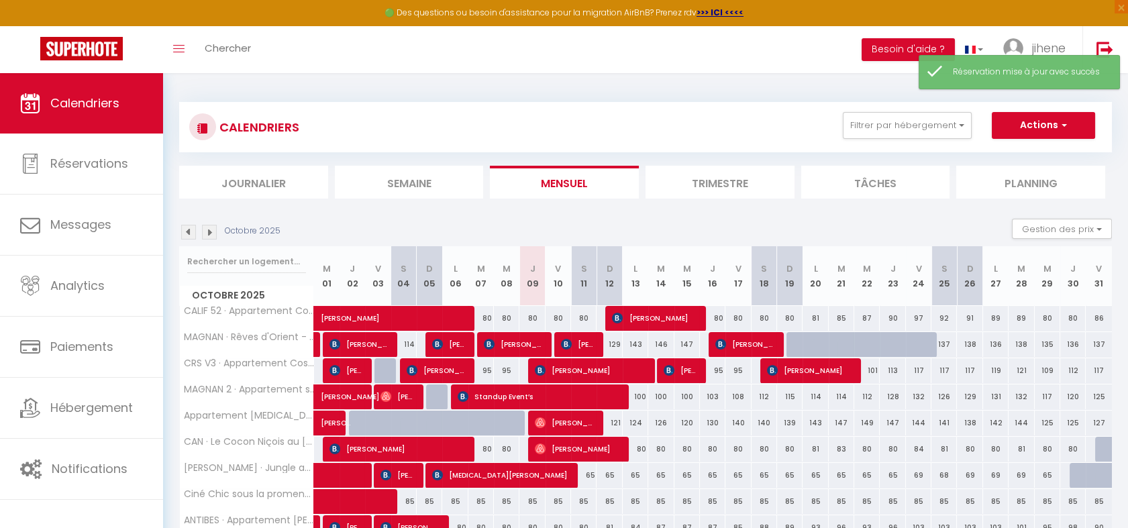
scroll to position [198, 0]
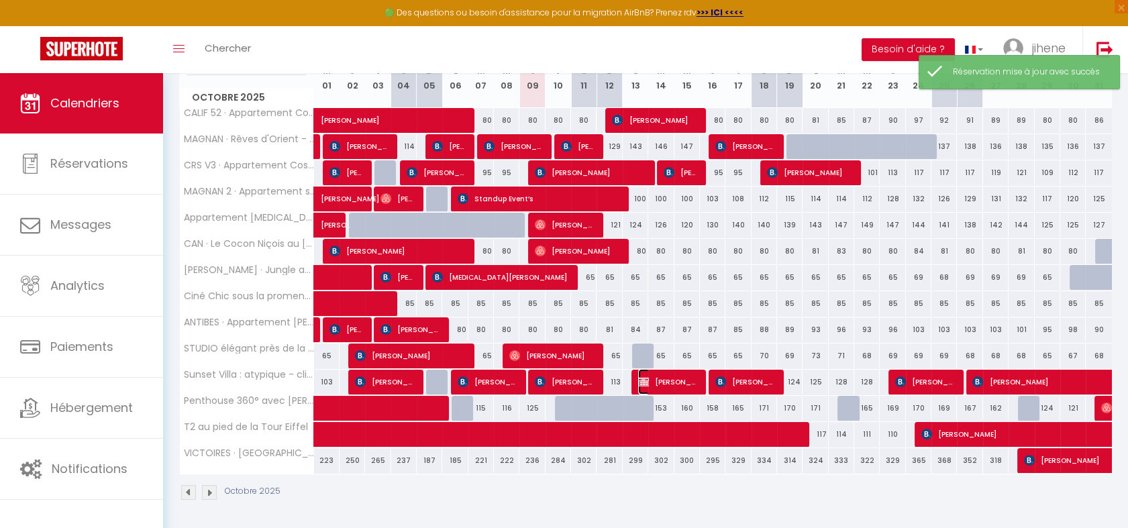
click at [659, 379] on span "[PERSON_NAME]" at bounding box center [668, 382] width 60 height 26
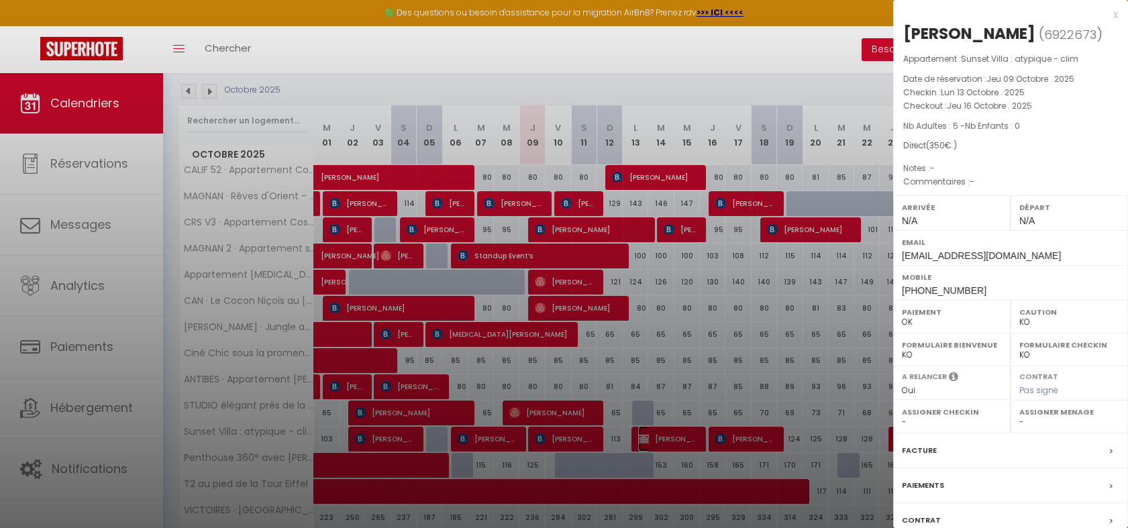
scroll to position [254, 0]
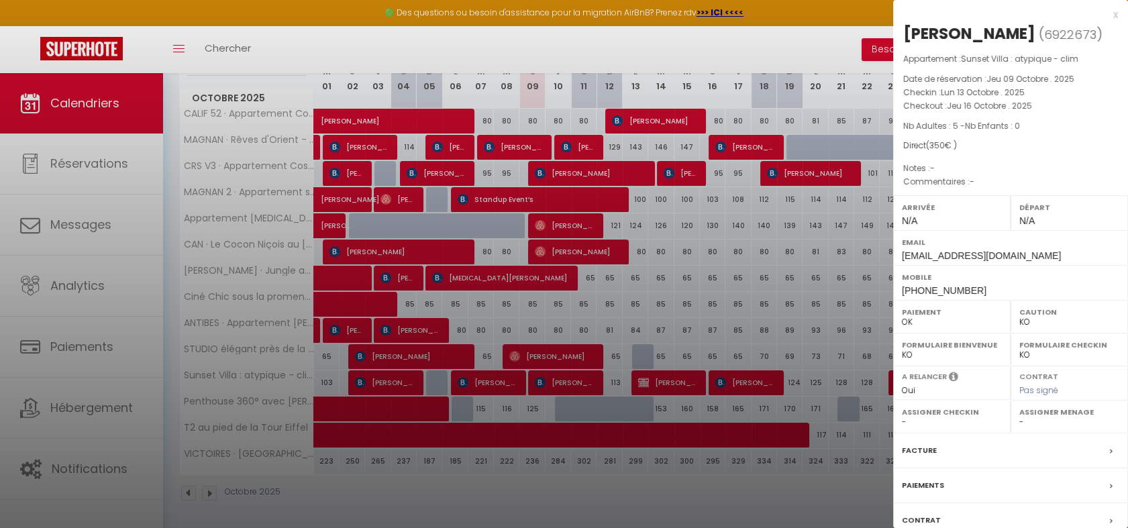
click at [704, 516] on div at bounding box center [564, 264] width 1128 height 528
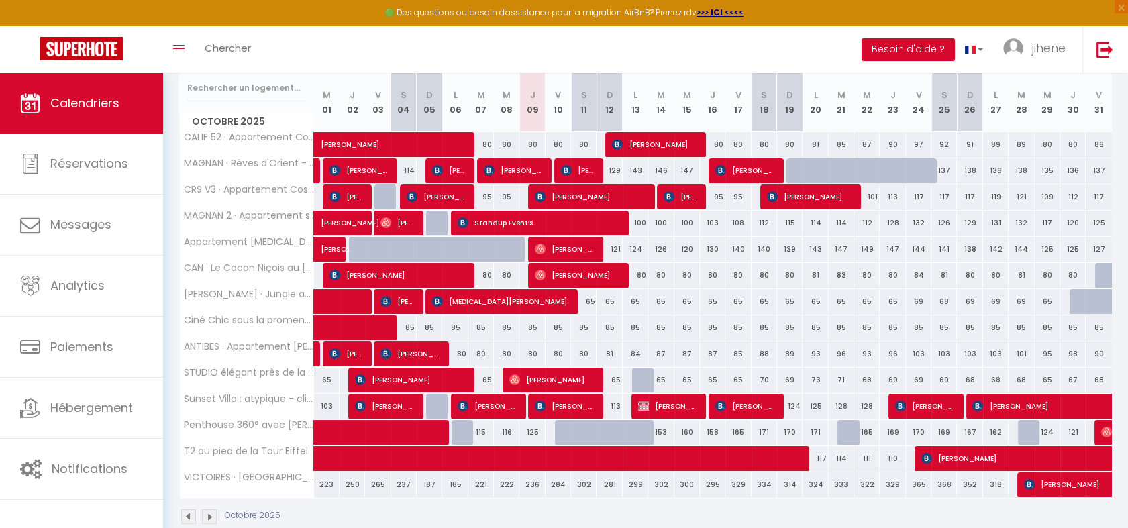
scroll to position [251, 0]
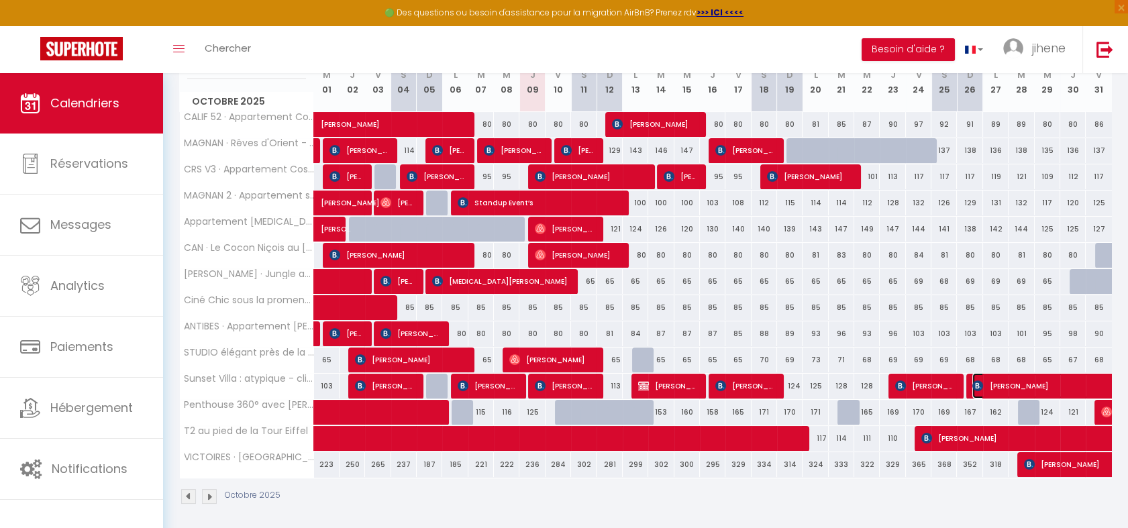
click at [988, 376] on span "[PERSON_NAME]" at bounding box center [1081, 386] width 216 height 26
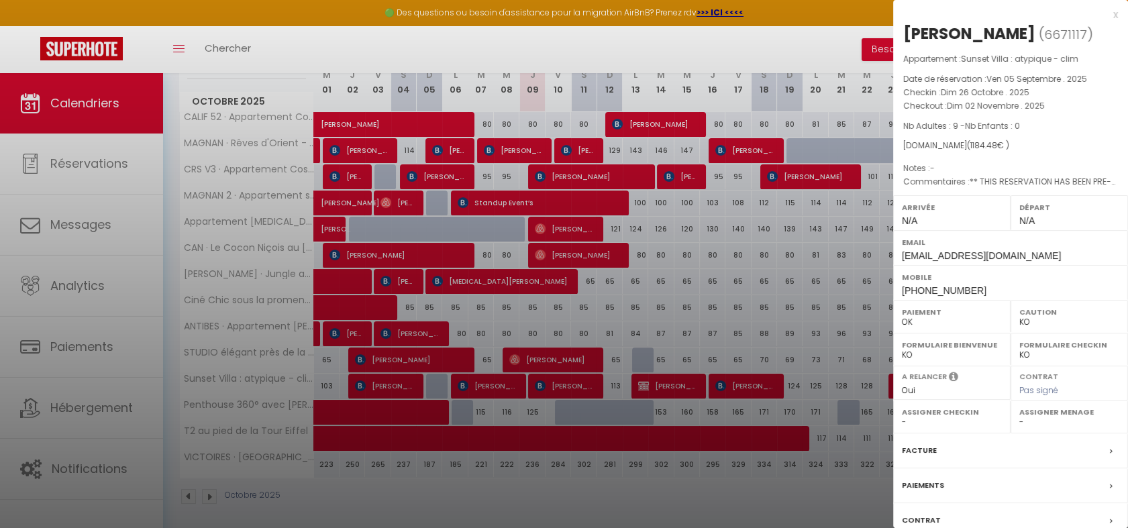
click at [802, 501] on div at bounding box center [564, 264] width 1128 height 528
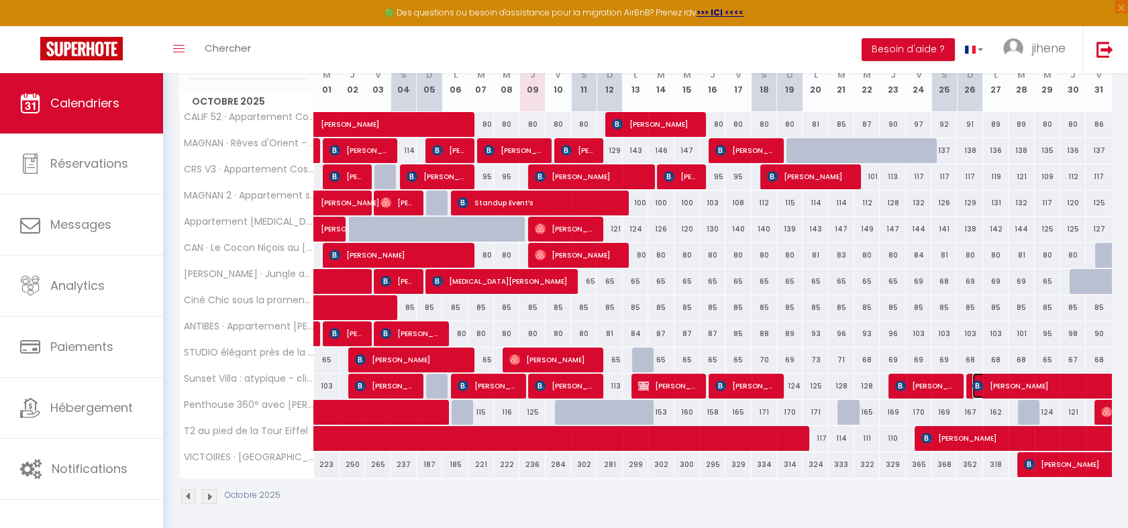
click at [1038, 377] on span "[PERSON_NAME]" at bounding box center [1081, 386] width 216 height 26
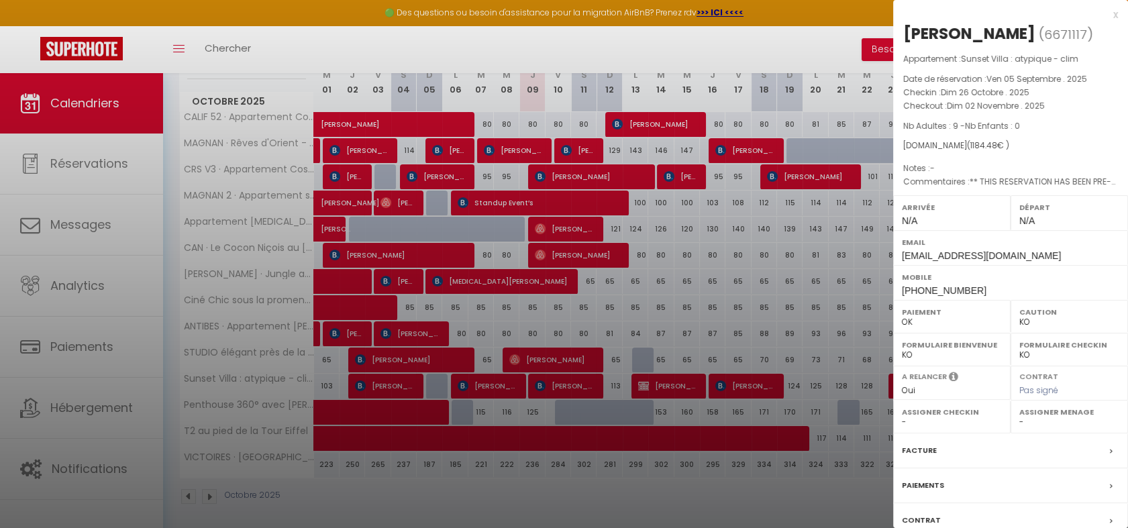
click at [1101, 14] on div "x" at bounding box center [1005, 15] width 225 height 16
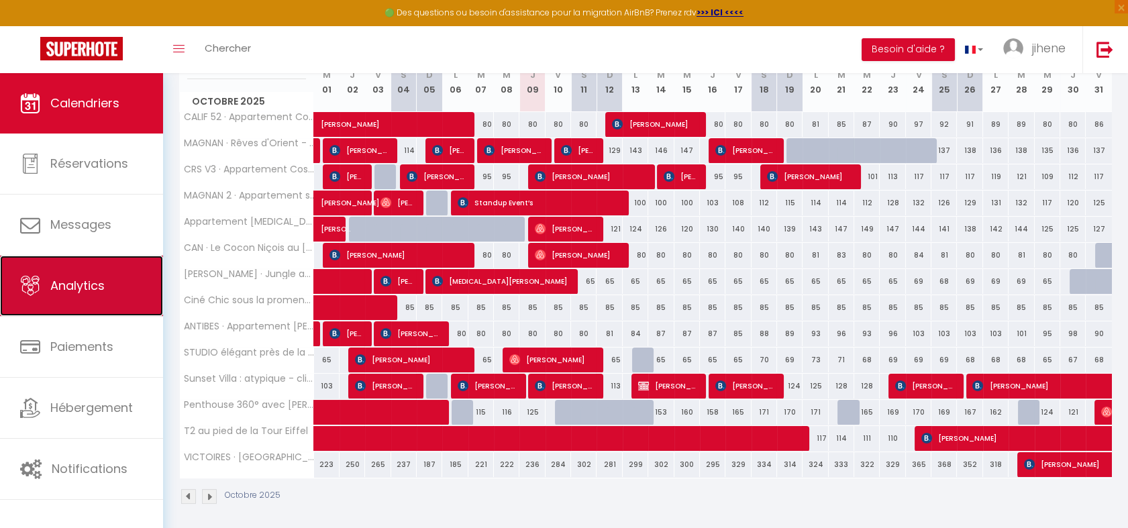
click at [97, 294] on link "Analytics" at bounding box center [81, 286] width 163 height 60
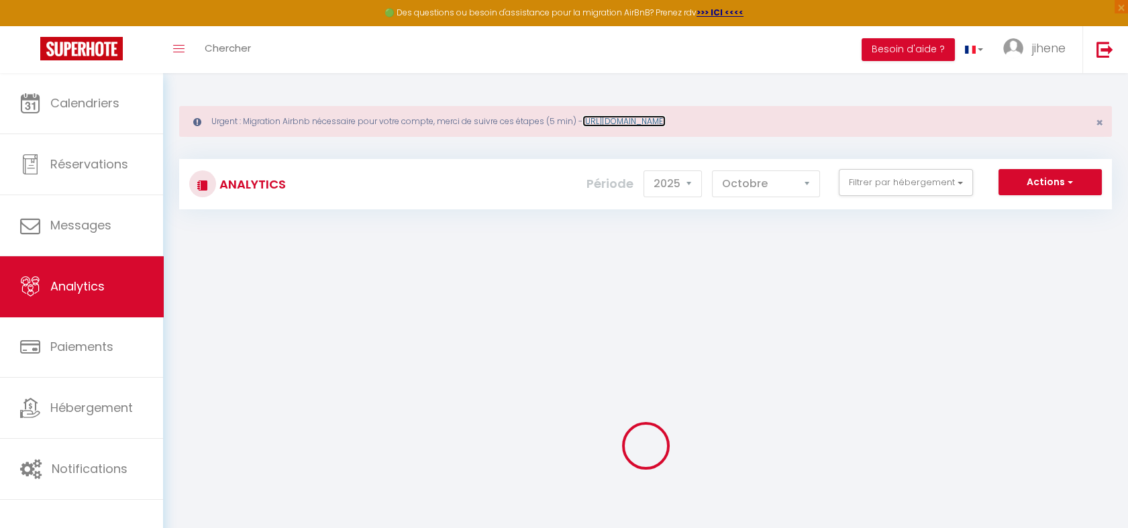
click at [644, 118] on link "[URL][DOMAIN_NAME]" at bounding box center [624, 120] width 83 height 11
